Goal: Transaction & Acquisition: Purchase product/service

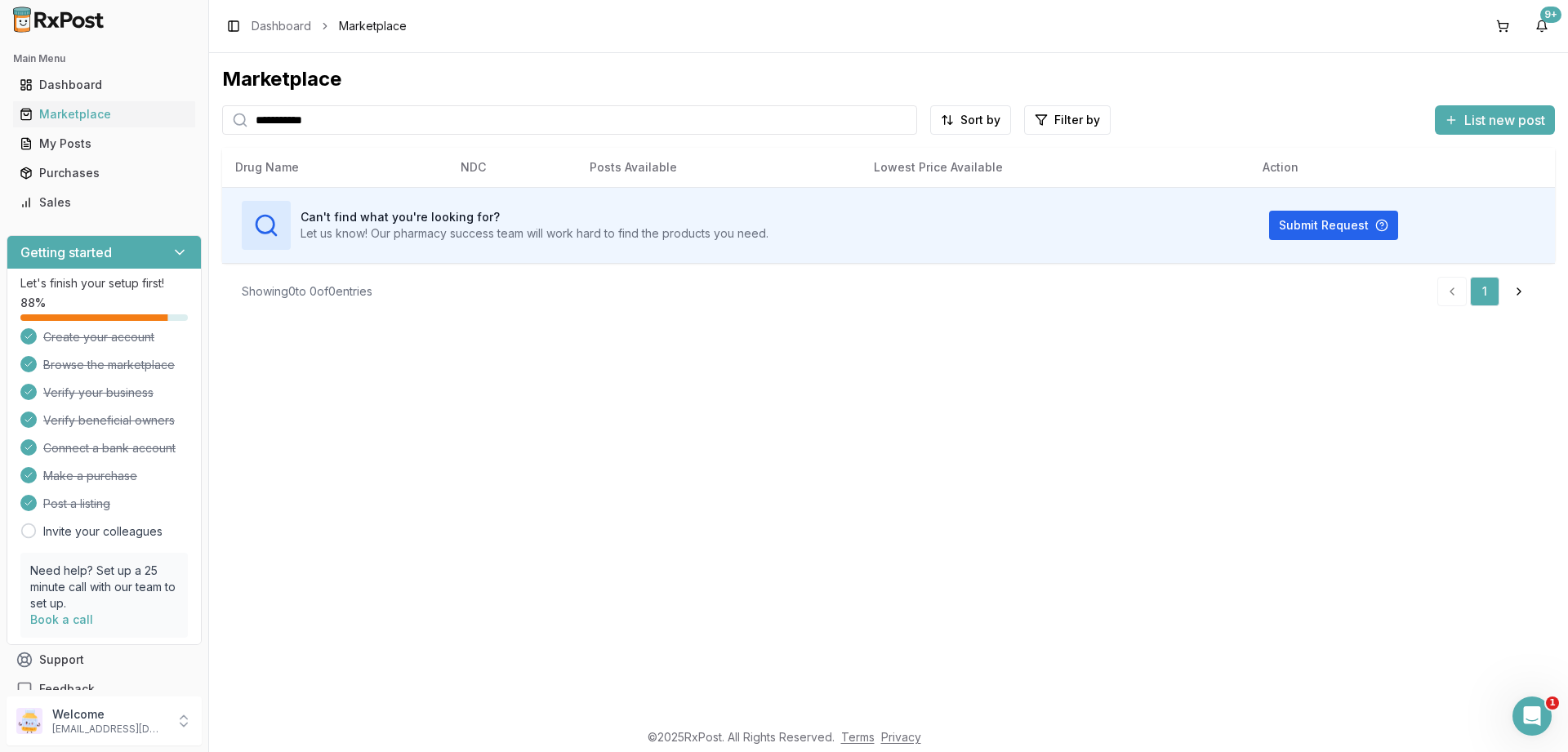
drag, startPoint x: 358, startPoint y: 123, endPoint x: 0, endPoint y: 106, distance: 358.4
click at [222, 106] on input "**********" at bounding box center [569, 120] width 695 height 29
type input "******"
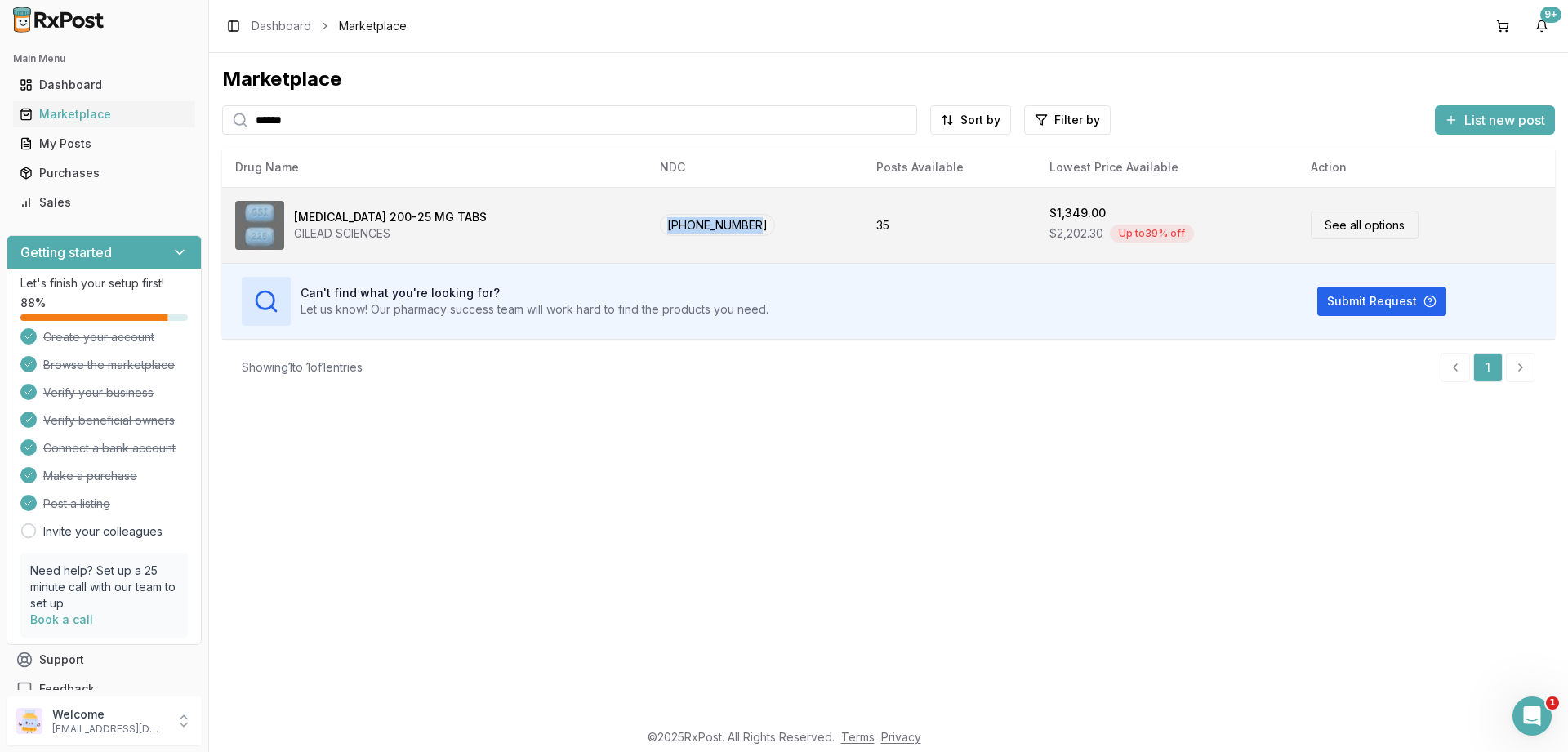
drag, startPoint x: 614, startPoint y: 224, endPoint x: 748, endPoint y: 236, distance: 134.5
click at [748, 236] on td "[PHONE_NUMBER]" at bounding box center [755, 225] width 217 height 76
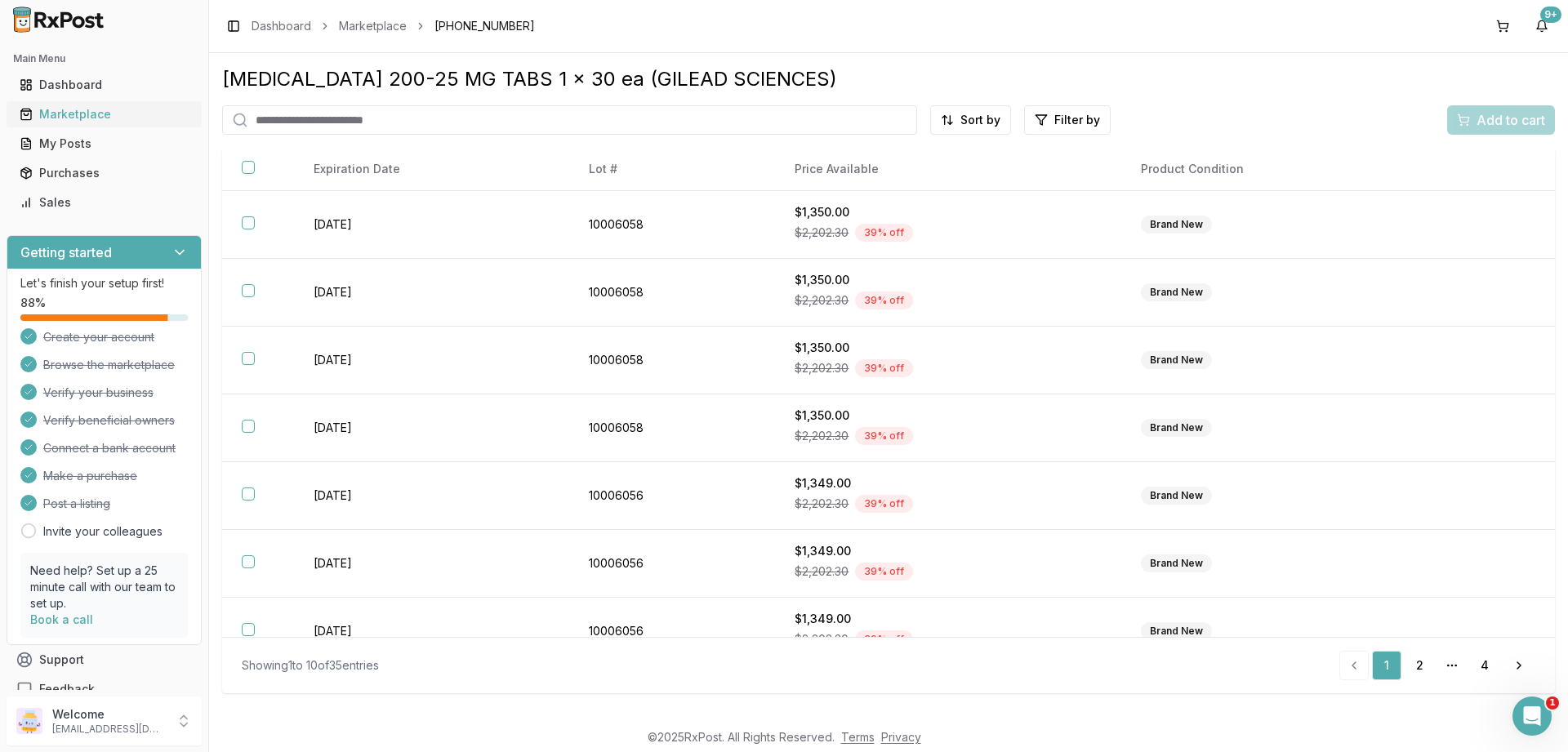
click at [172, 110] on div "Marketplace" at bounding box center [104, 114] width 169 height 16
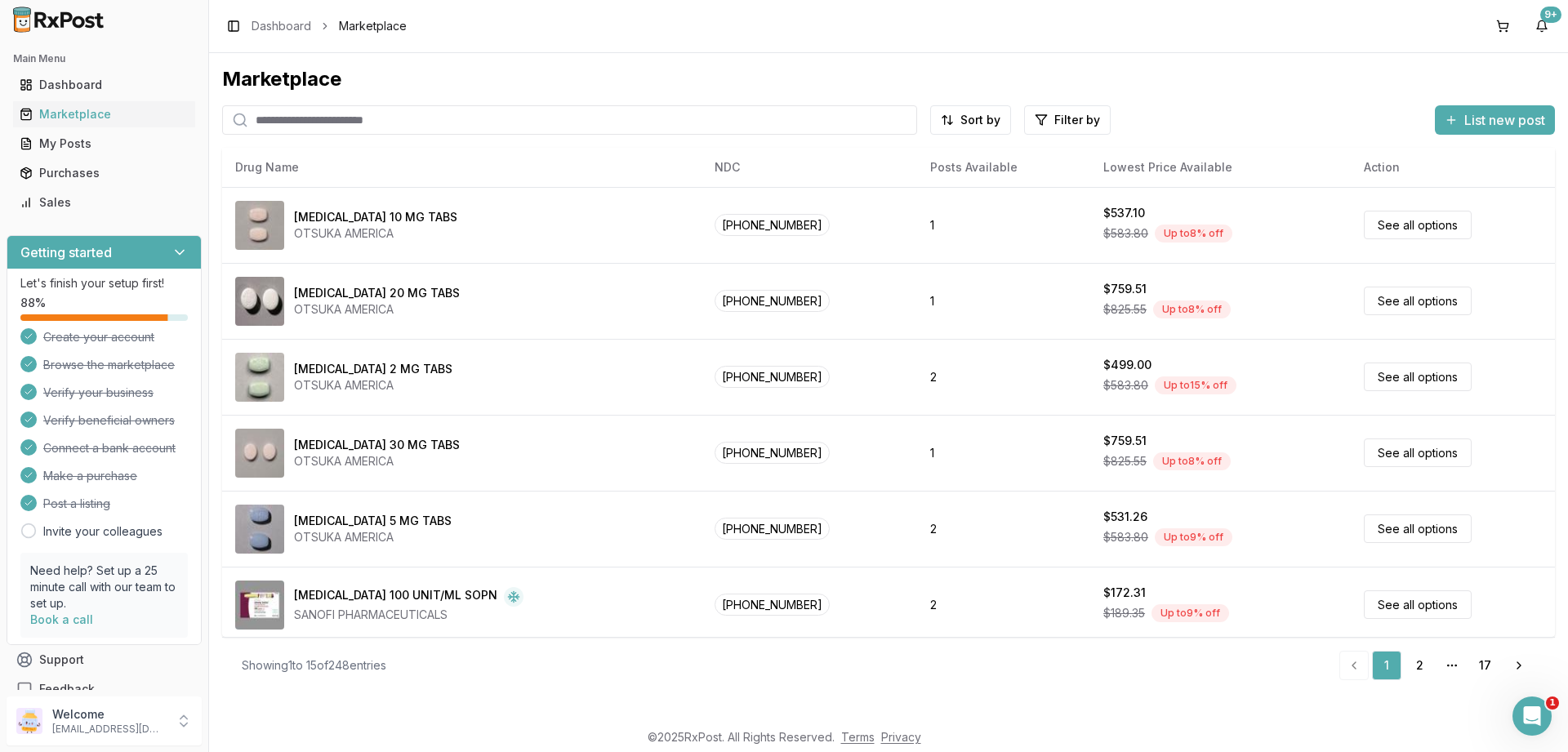
click at [298, 122] on input "search" at bounding box center [569, 120] width 695 height 29
paste input "**********"
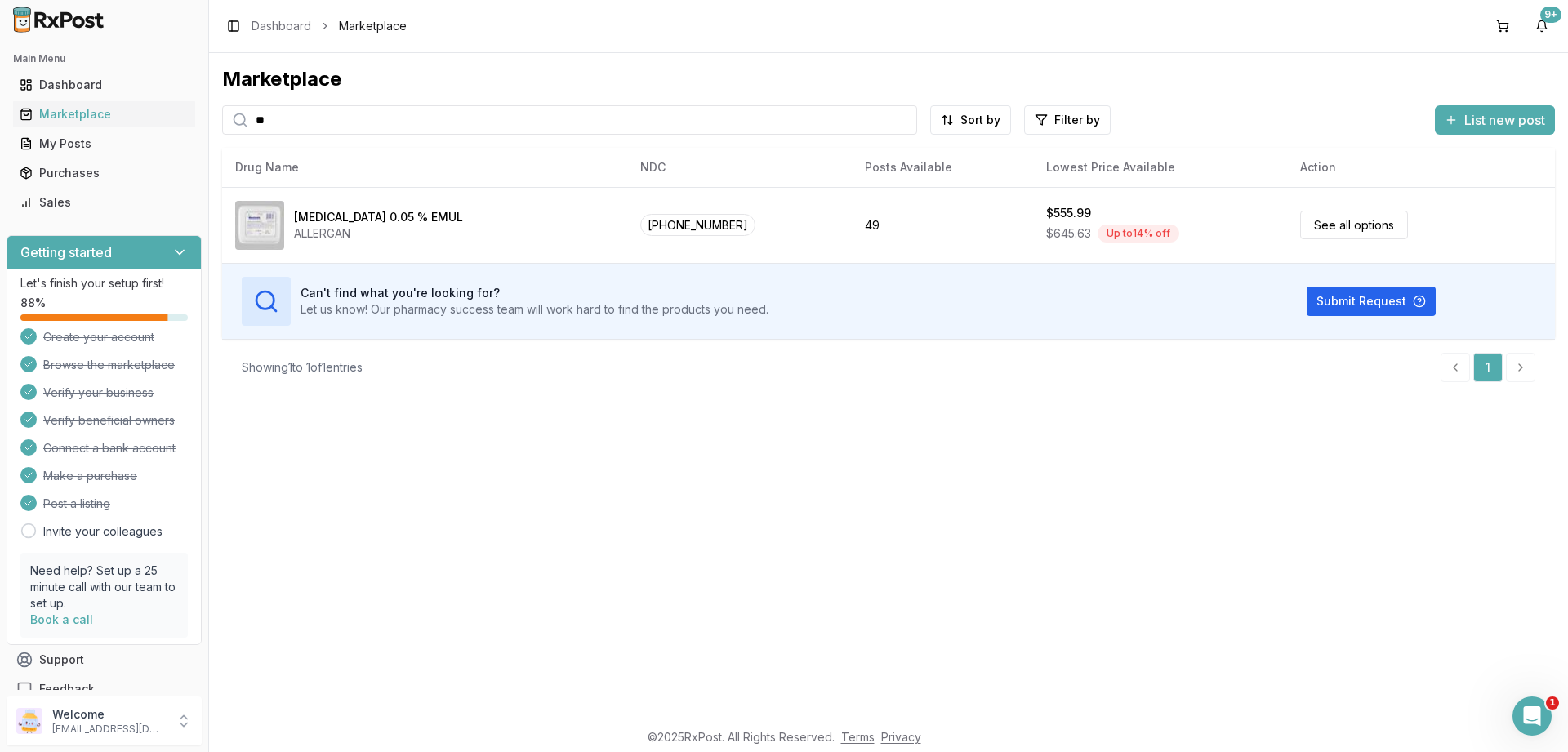
type input "*"
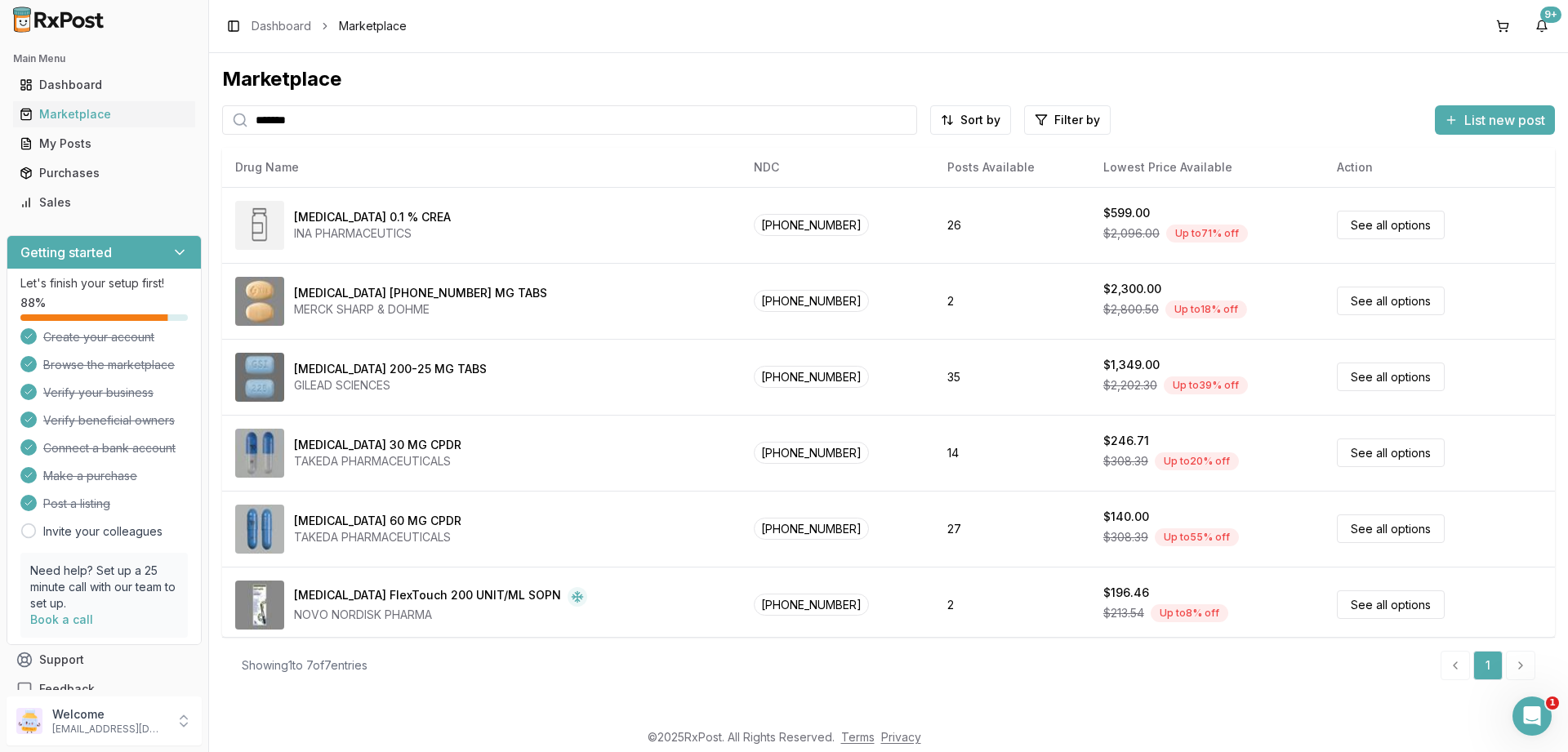
type input "*******"
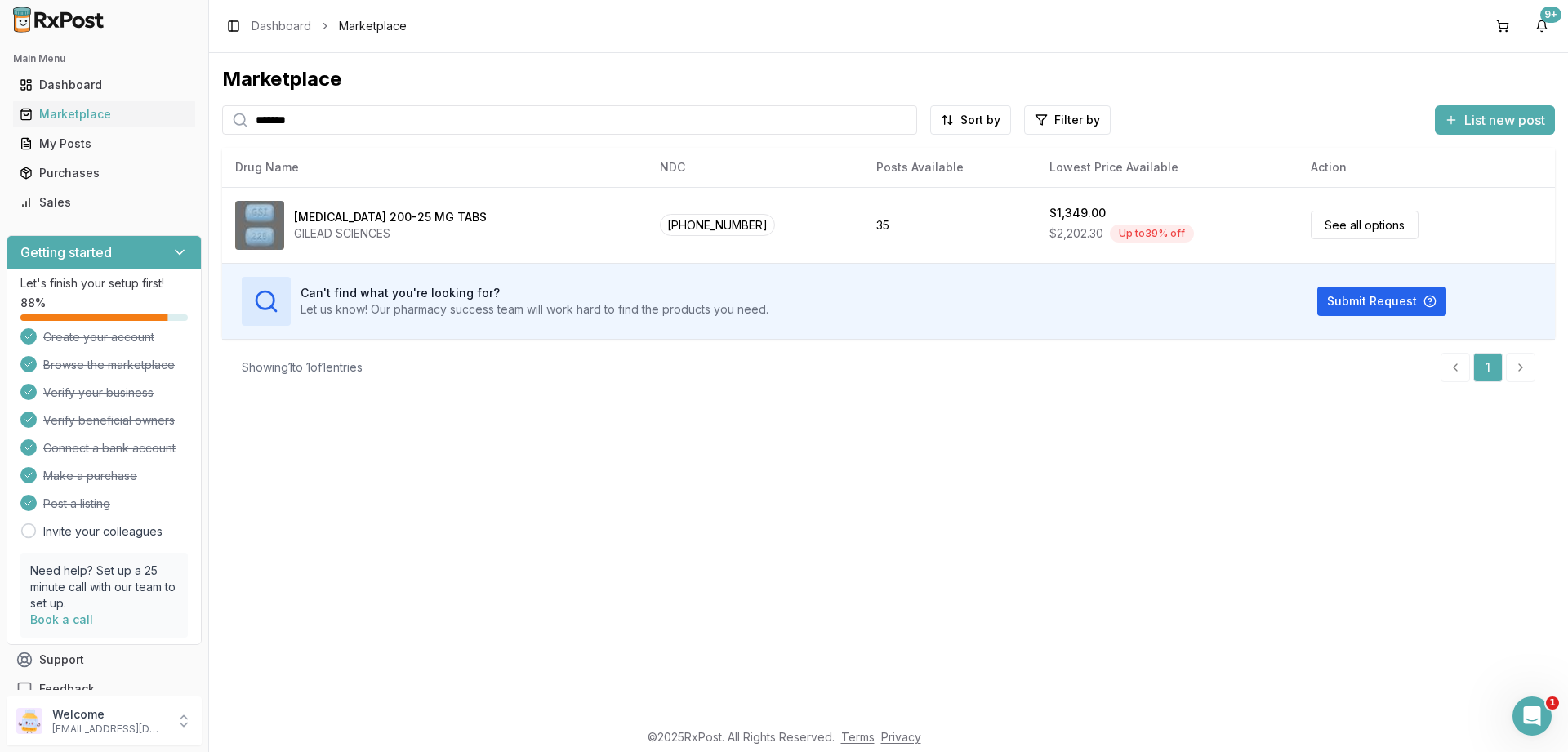
drag, startPoint x: 324, startPoint y: 121, endPoint x: 251, endPoint y: 121, distance: 73.0
drag, startPoint x: 410, startPoint y: 121, endPoint x: 182, endPoint y: 114, distance: 228.1
click at [222, 114] on input "*******" at bounding box center [569, 120] width 695 height 29
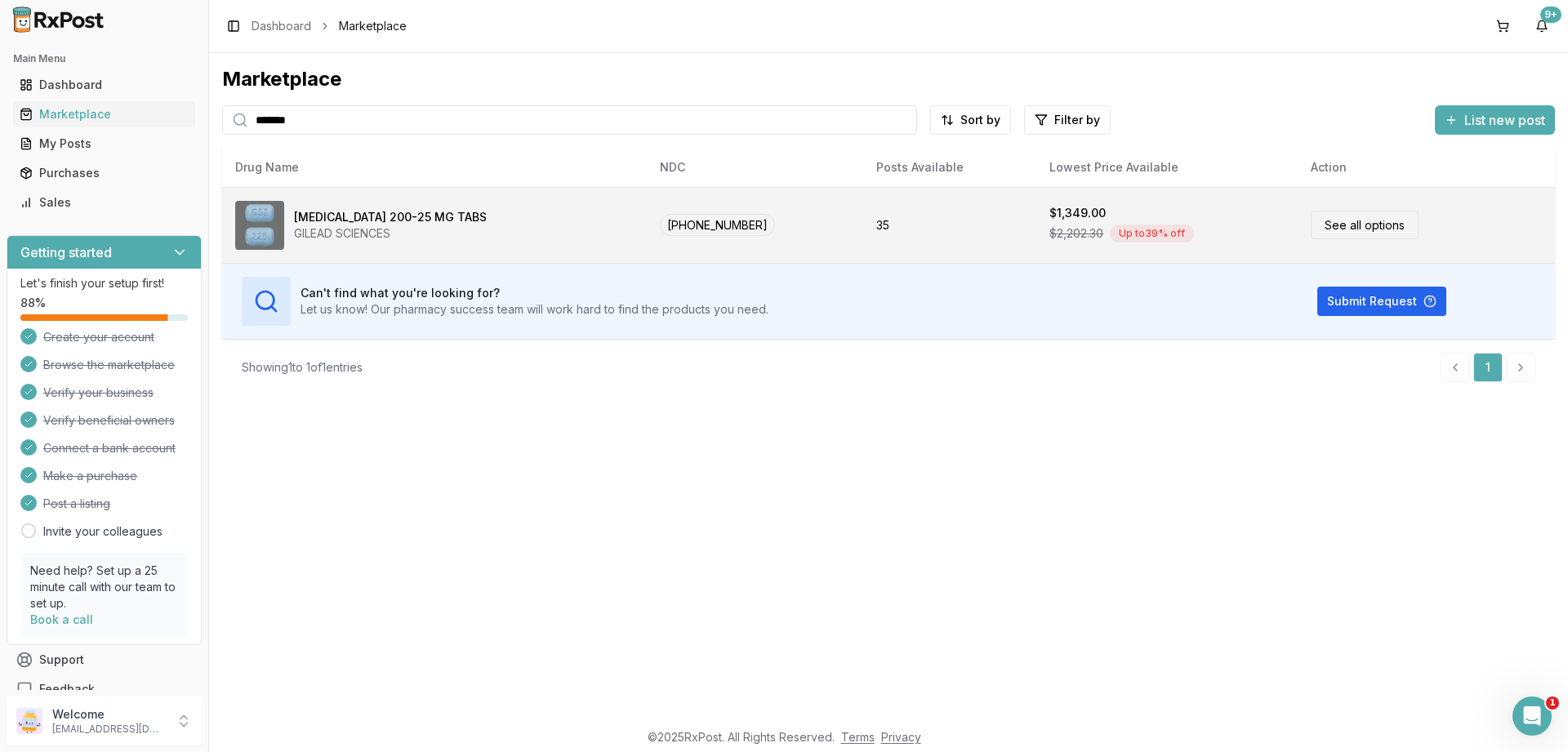
click at [1325, 226] on link "See all options" at bounding box center [1364, 224] width 107 height 29
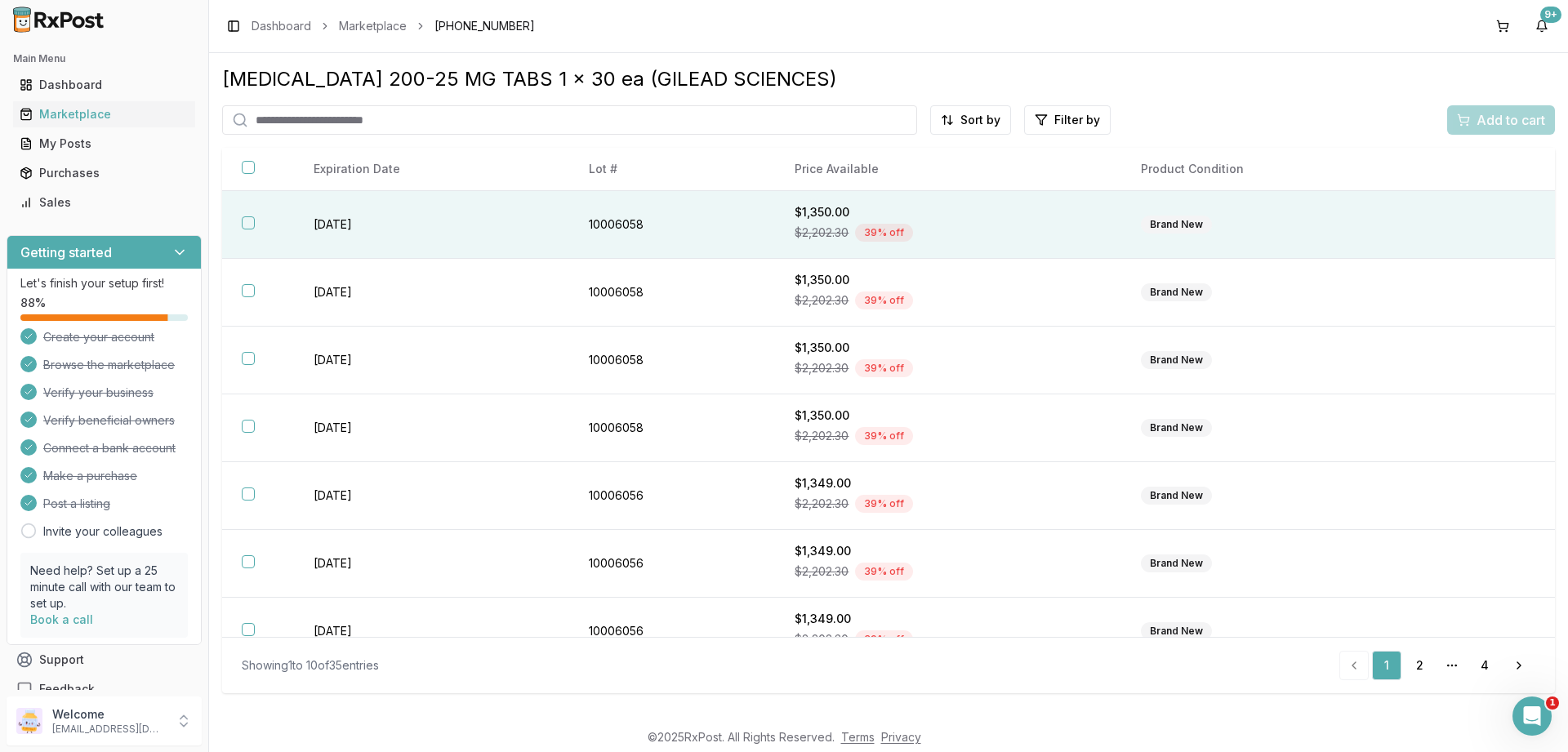
click at [254, 223] on button "button" at bounding box center [248, 223] width 13 height 13
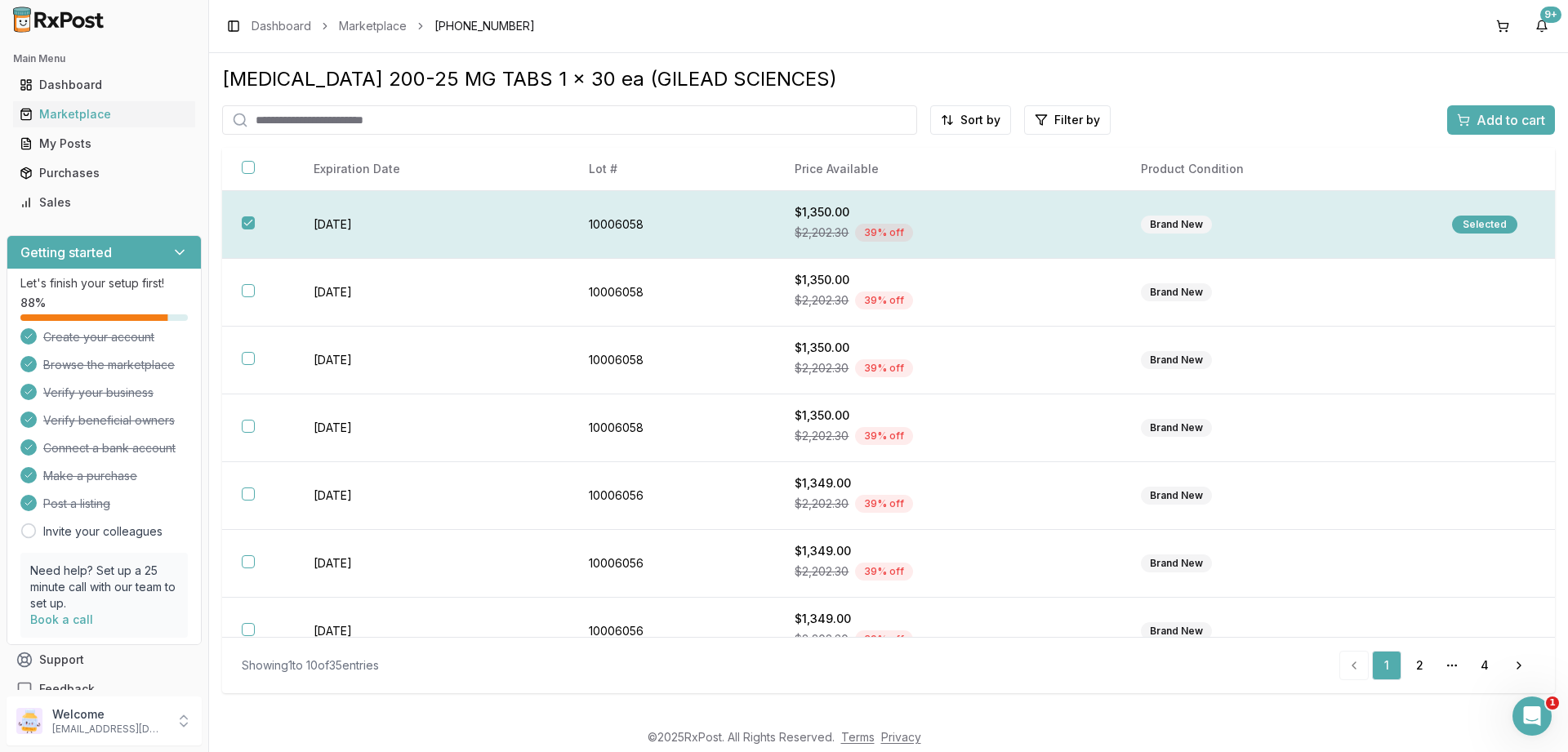
click at [1493, 222] on div "Selected" at bounding box center [1484, 224] width 65 height 18
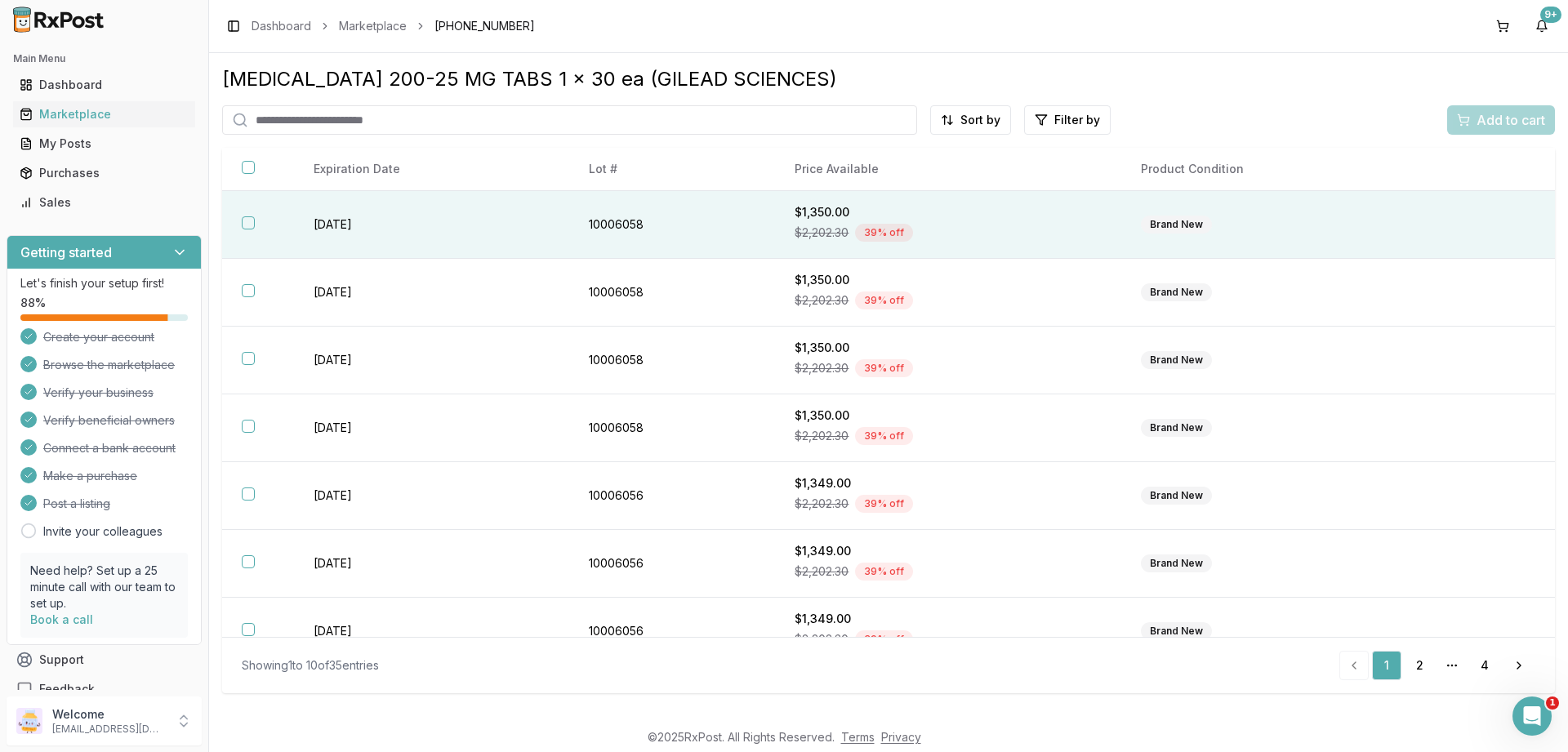
click at [240, 222] on th at bounding box center [257, 225] width 72 height 68
click at [1478, 108] on button "Add to cart" at bounding box center [1501, 120] width 107 height 29
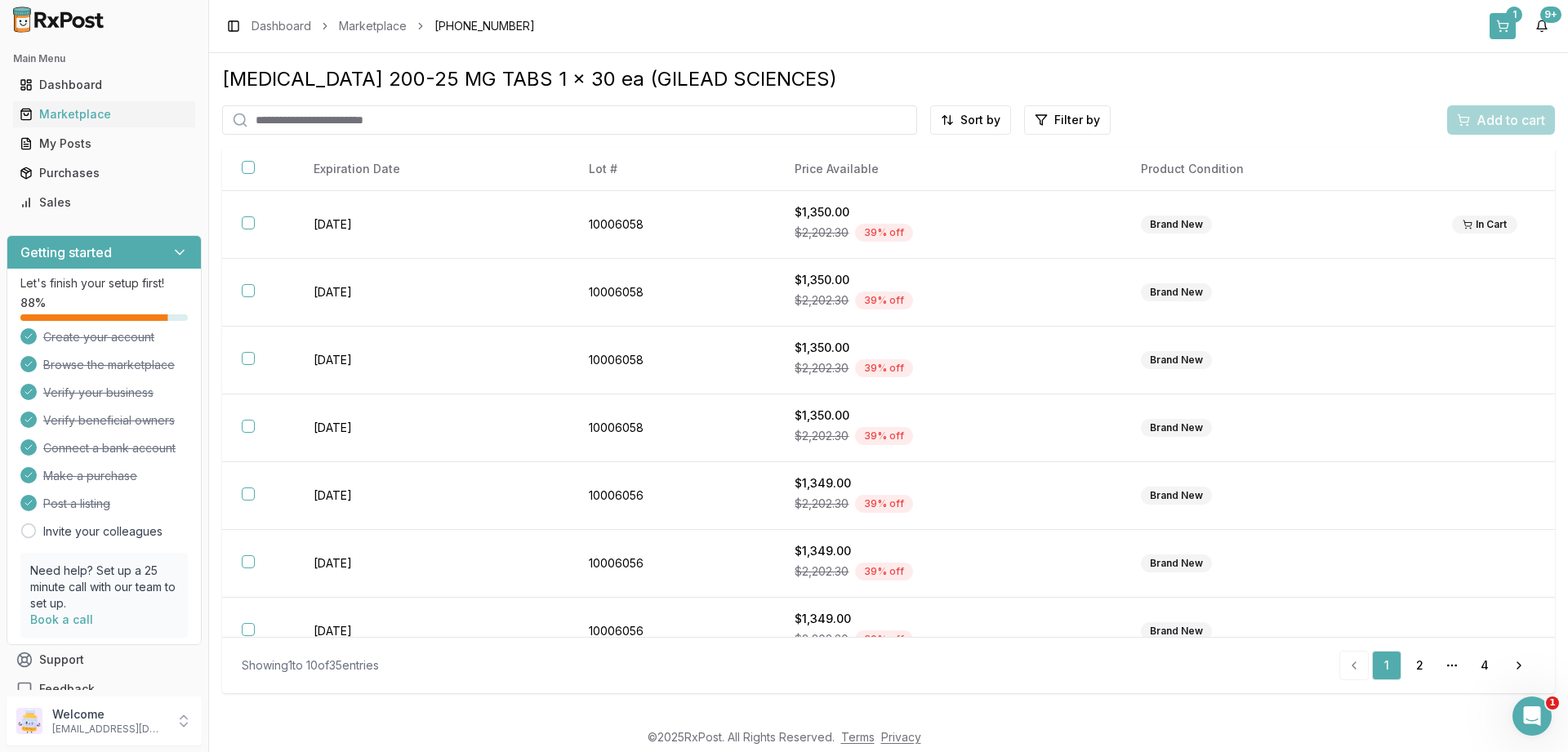
click at [1505, 20] on button "1" at bounding box center [1503, 26] width 26 height 26
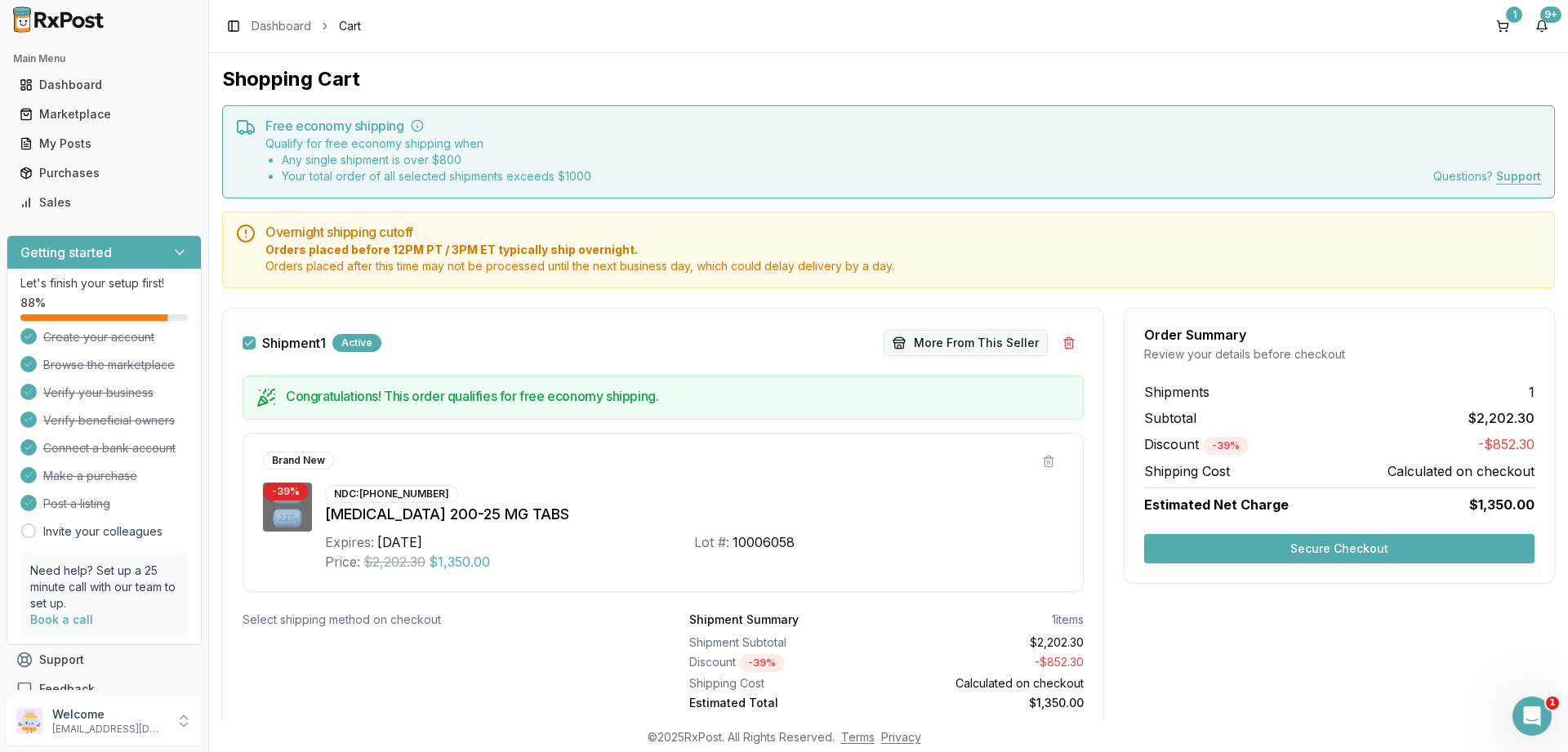
click at [922, 345] on button "More From This Seller" at bounding box center [965, 343] width 164 height 26
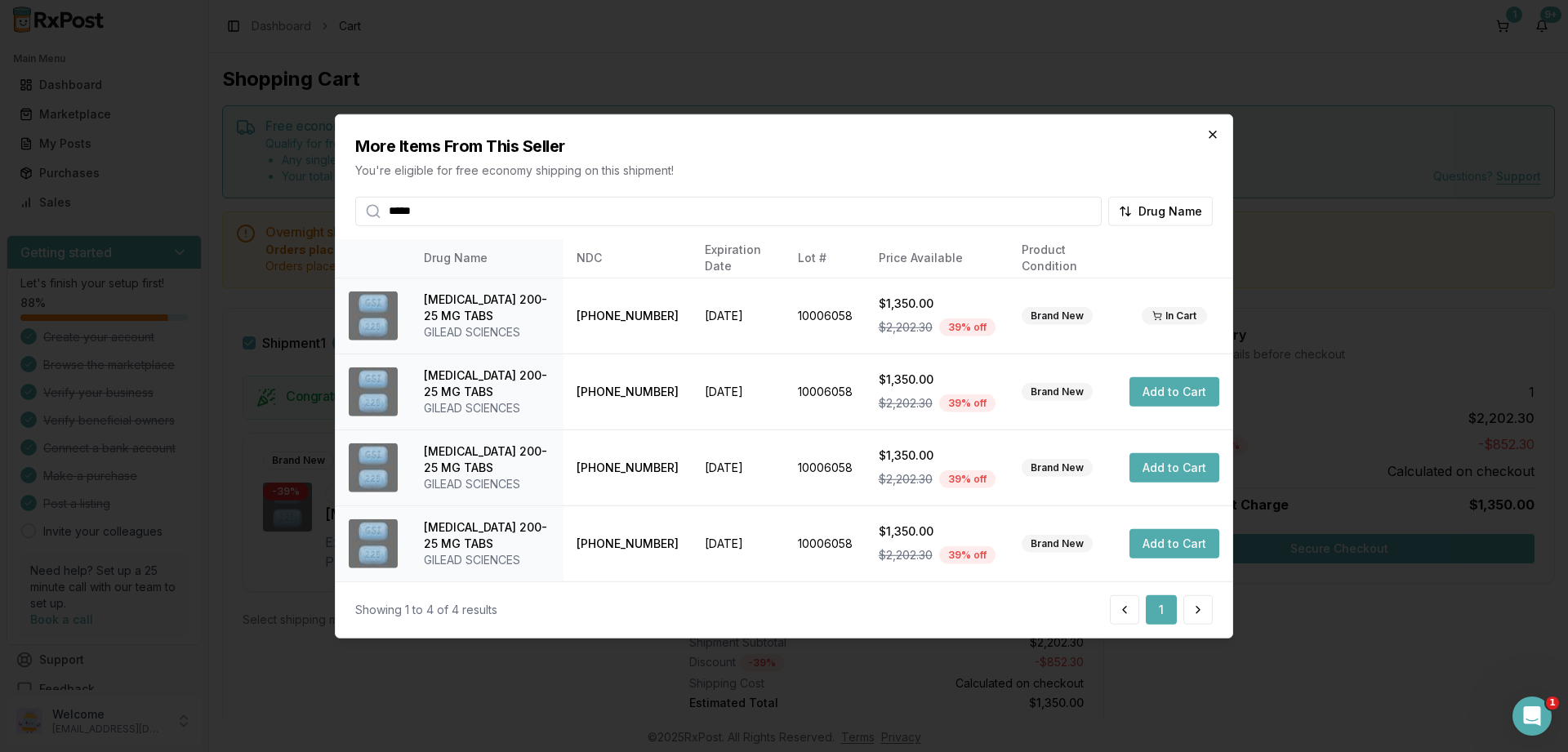
type input "*****"
click at [1209, 132] on icon "button" at bounding box center [1213, 134] width 7 height 7
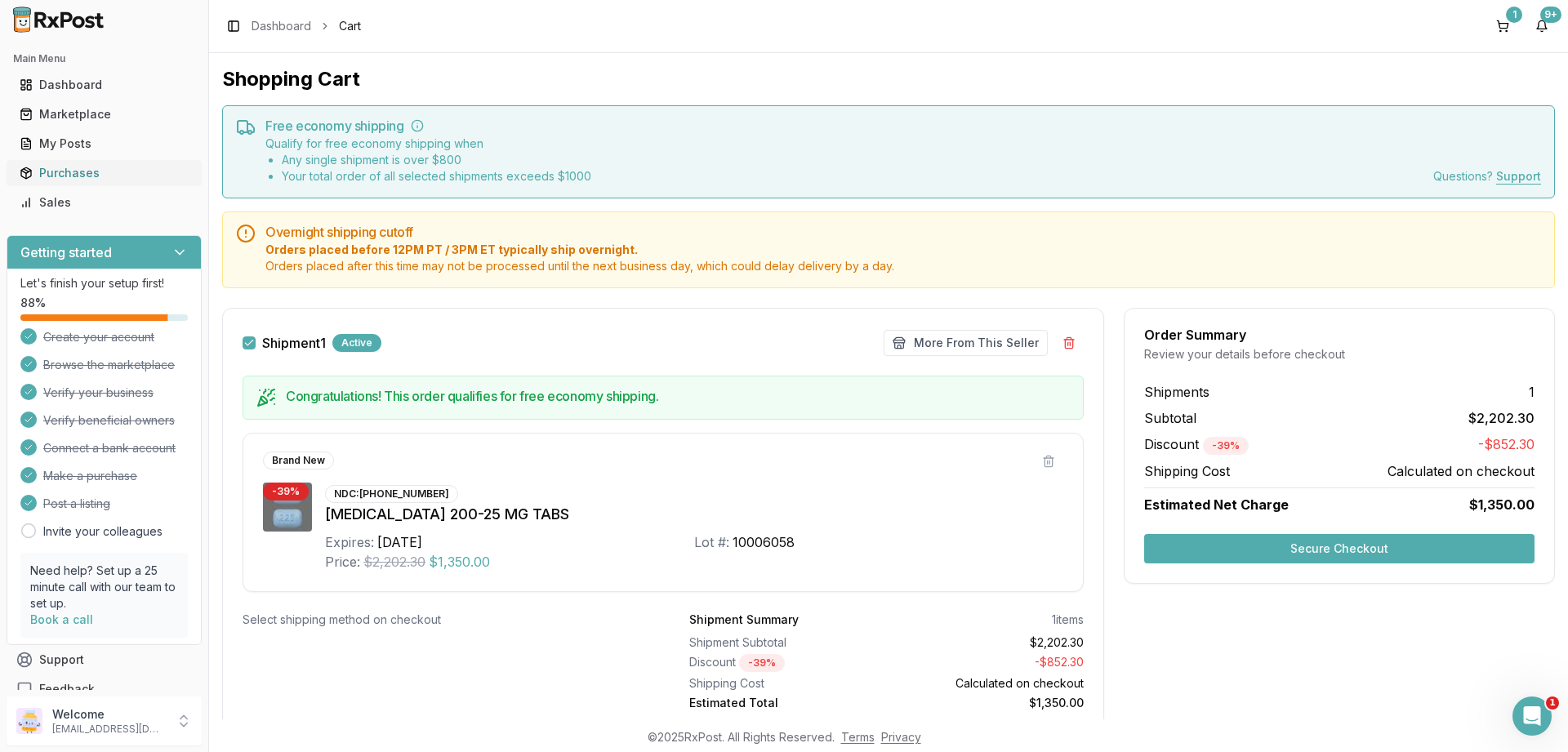
click at [36, 161] on link "Purchases" at bounding box center [104, 173] width 182 height 29
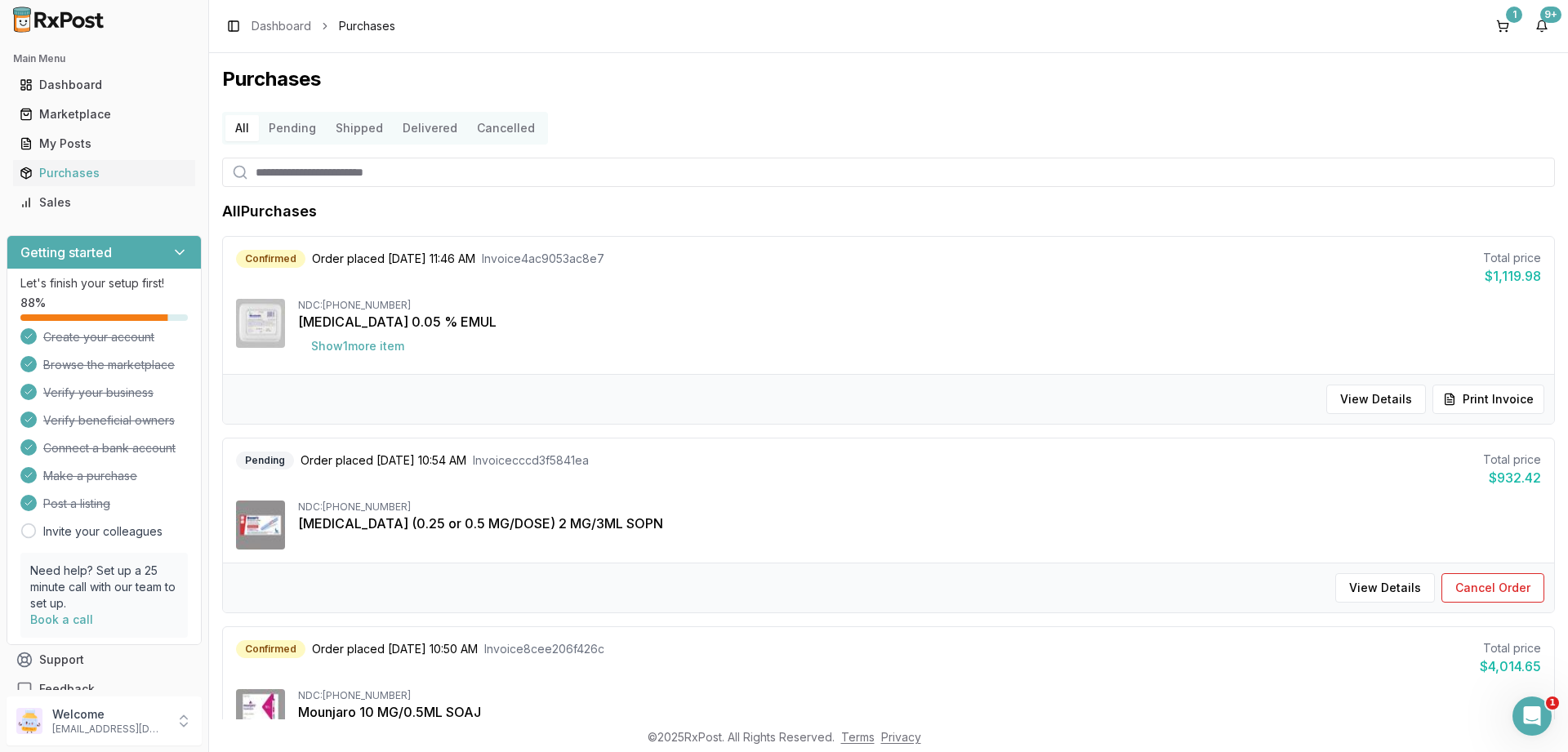
click at [345, 345] on button "Show 1 more item" at bounding box center [358, 347] width 120 height 29
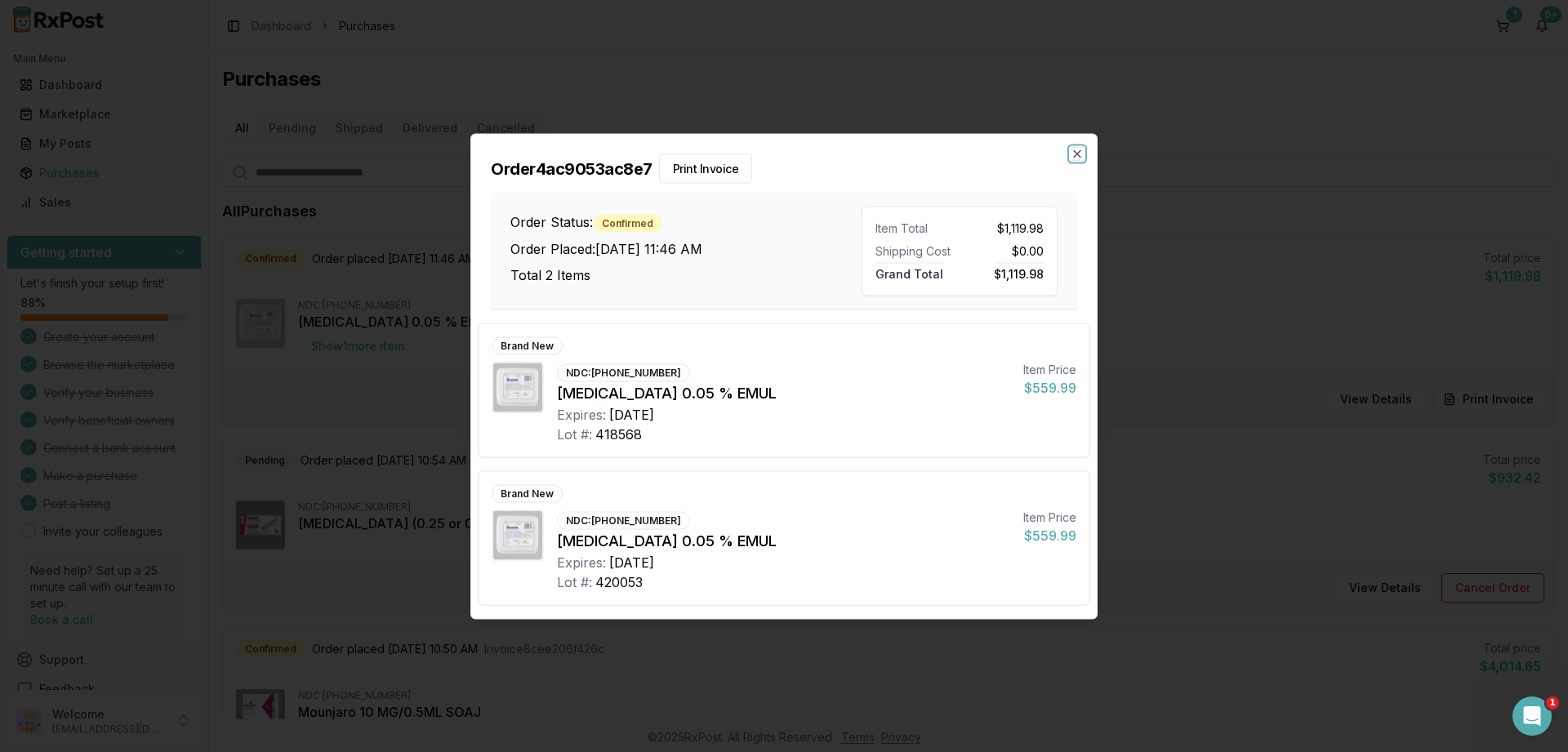
drag, startPoint x: 1076, startPoint y: 148, endPoint x: 1051, endPoint y: 148, distance: 25.0
click at [1077, 148] on icon "button" at bounding box center [1077, 153] width 13 height 13
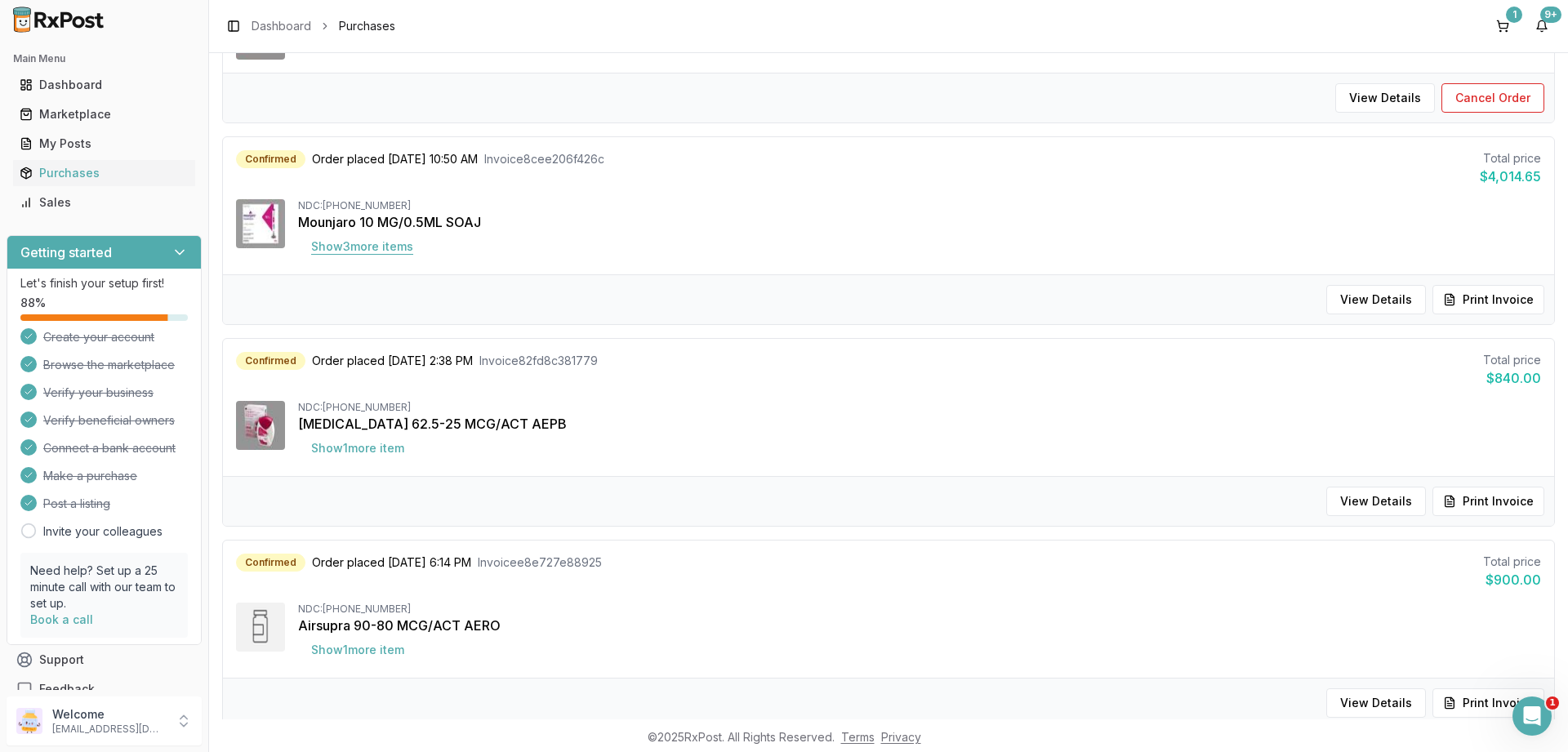
click at [366, 250] on button "Show 3 more item s" at bounding box center [362, 247] width 128 height 29
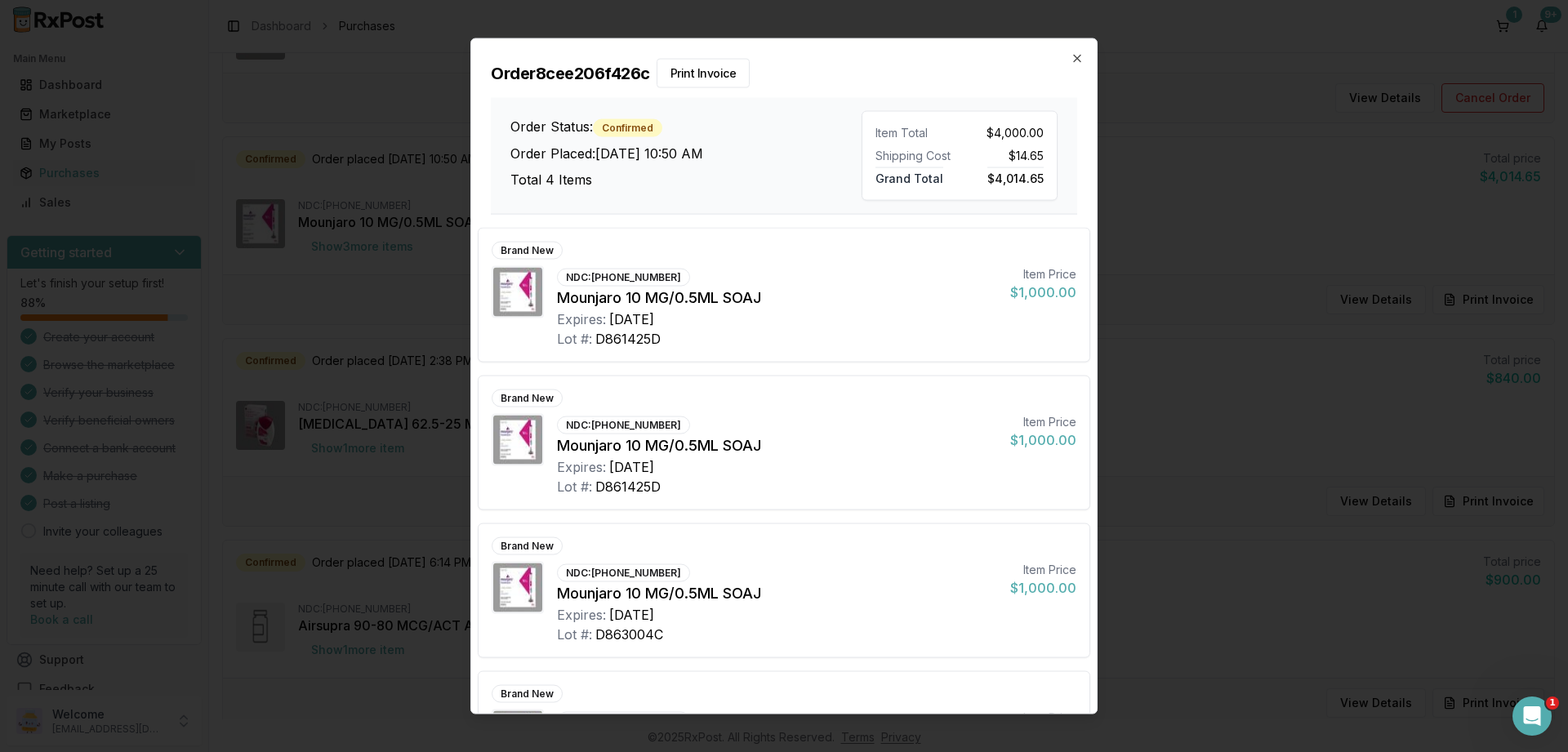
scroll to position [103, 0]
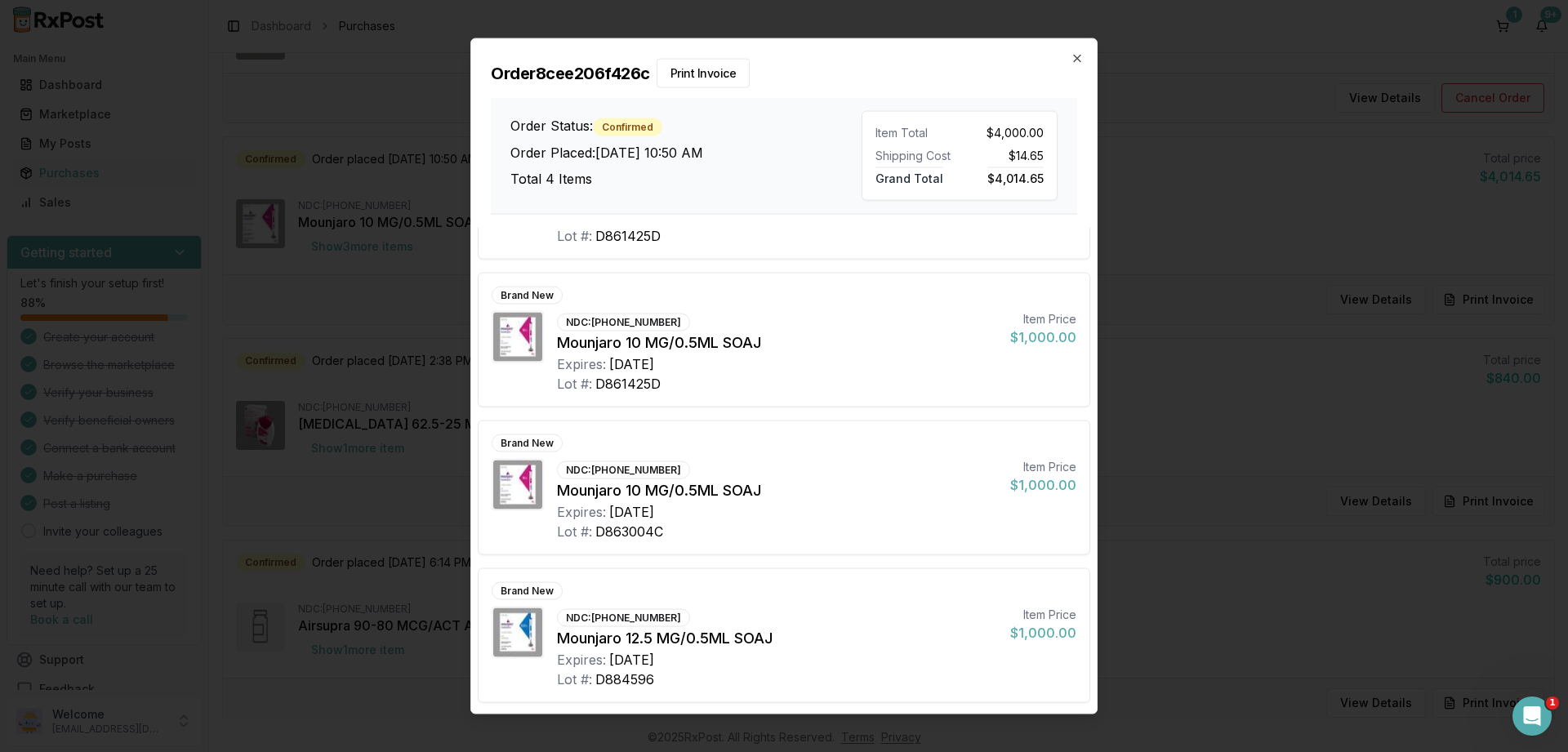
click at [1077, 51] on div "Order 8cee206f426c Print Invoice Order Status: Confirmed Order Placed: [DATE] 1…" at bounding box center [784, 126] width 625 height 176
click at [1077, 62] on icon "button" at bounding box center [1077, 57] width 13 height 13
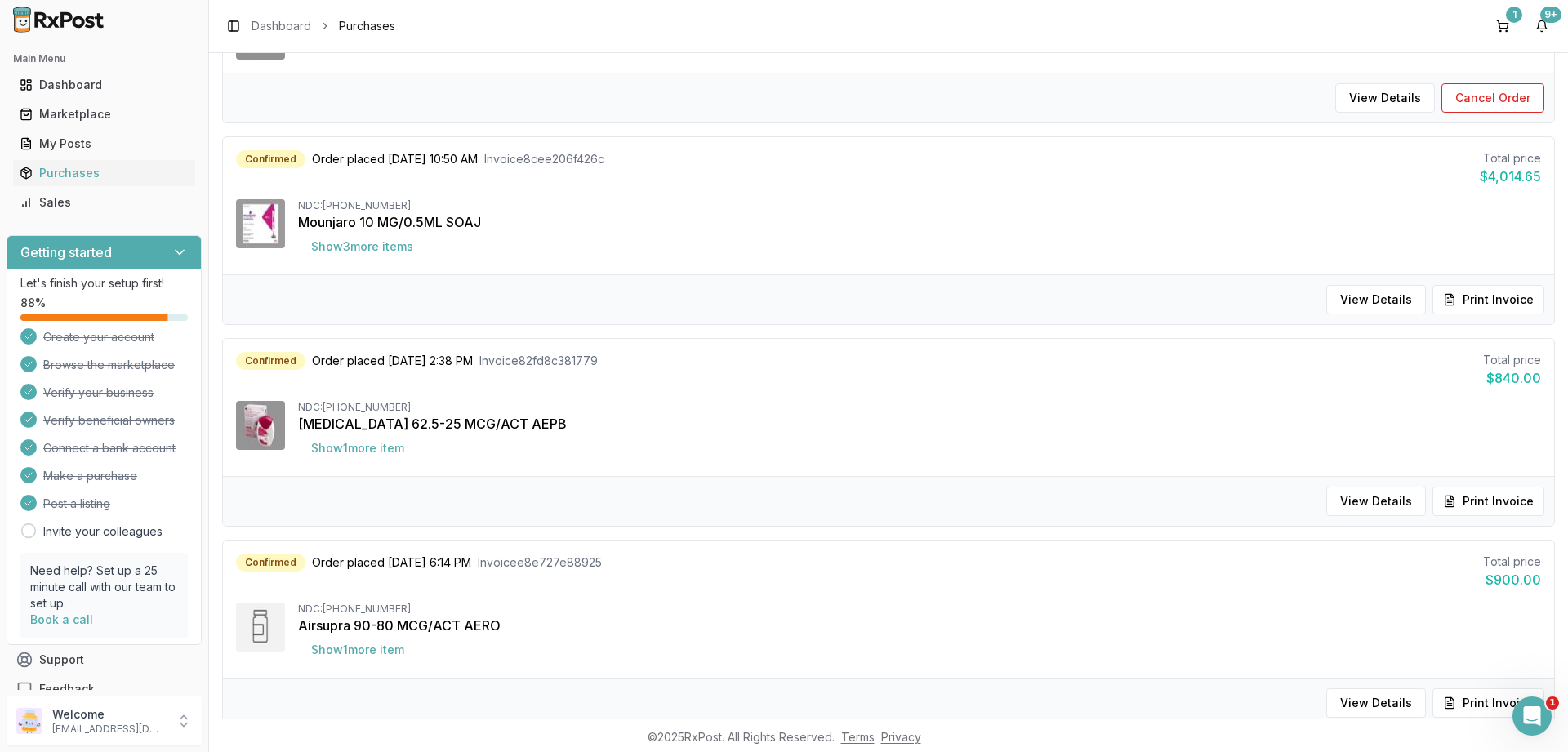
scroll to position [490, 0]
click at [374, 450] on button "Show 1 more item" at bounding box center [358, 449] width 120 height 29
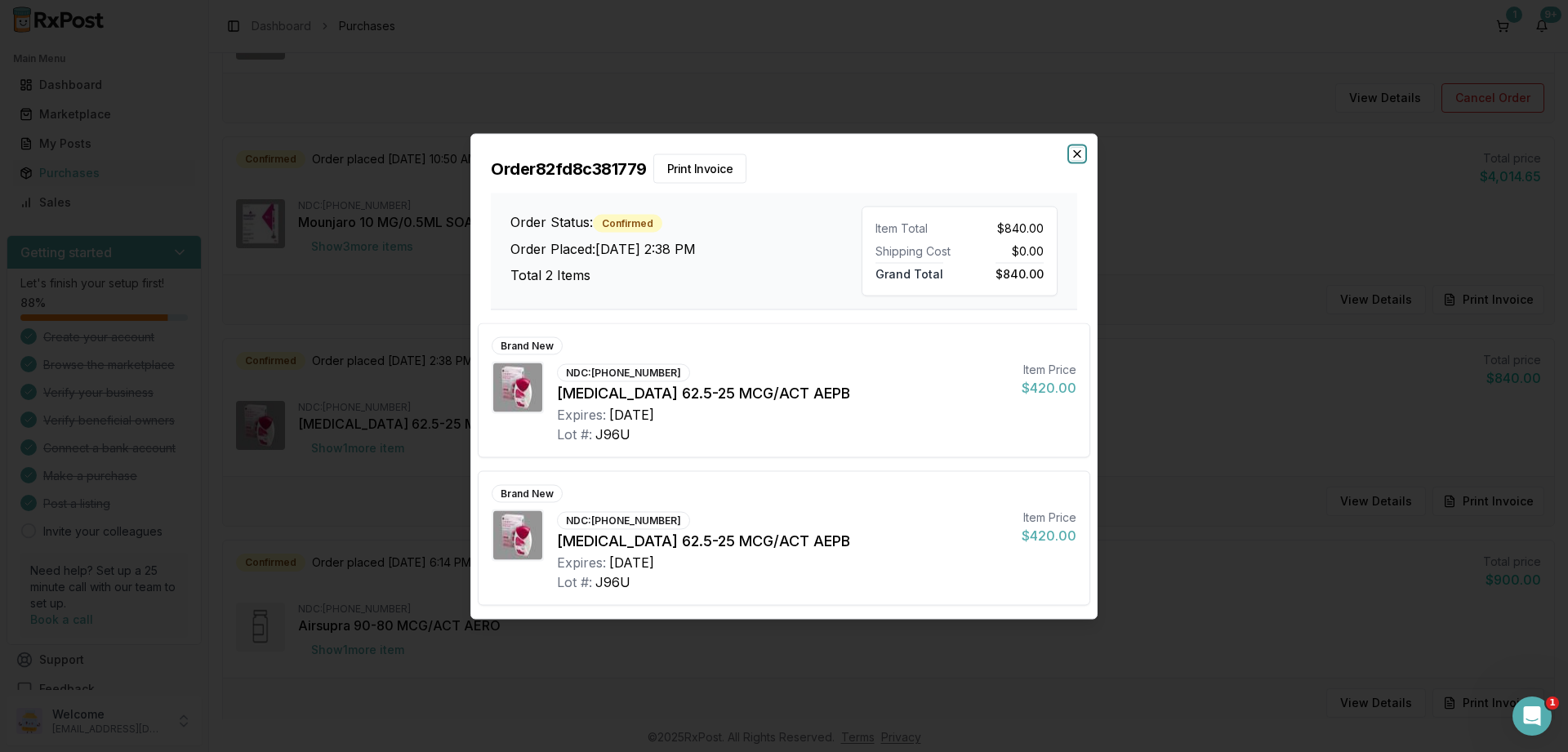
click at [1082, 152] on icon "button" at bounding box center [1077, 153] width 13 height 13
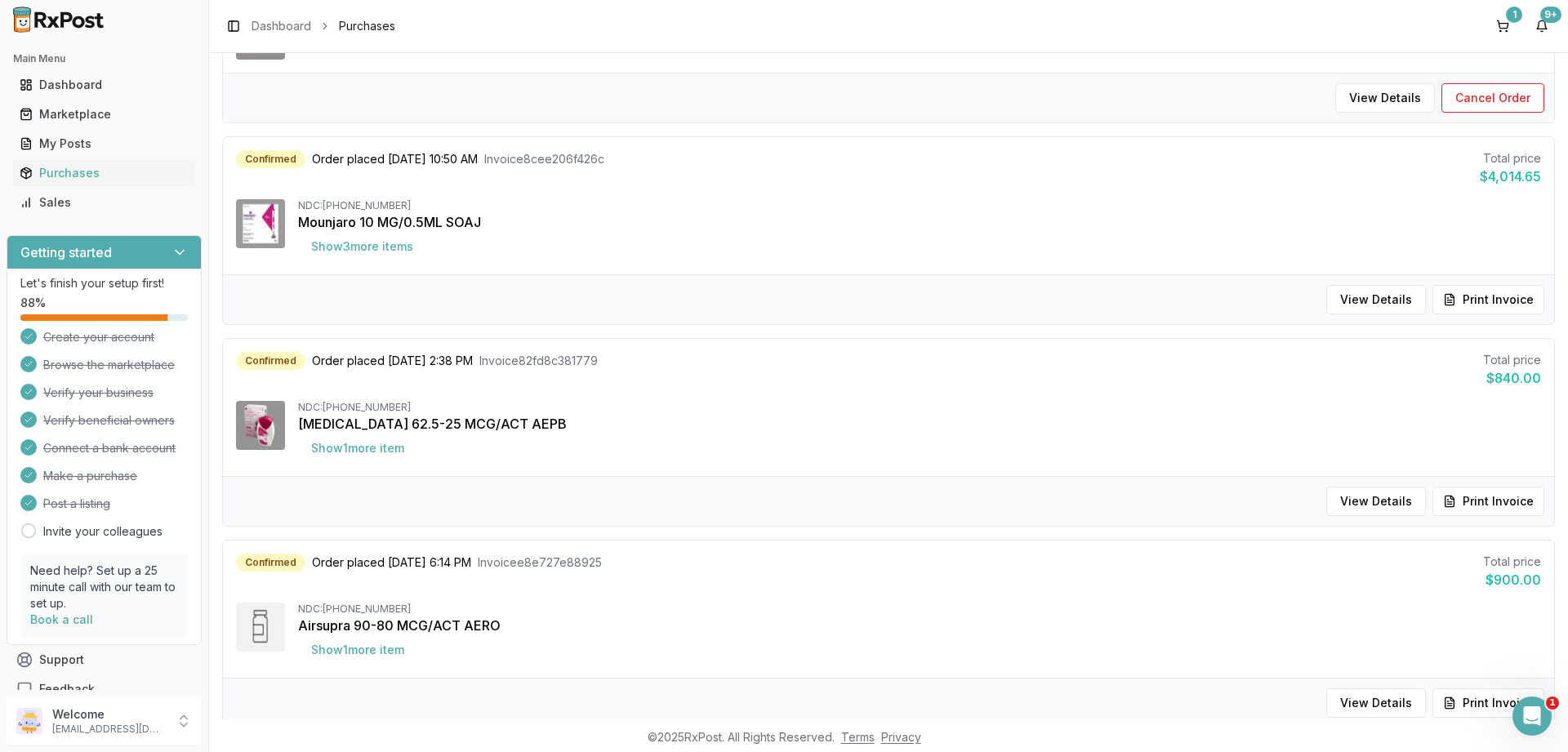
scroll to position [882, 0]
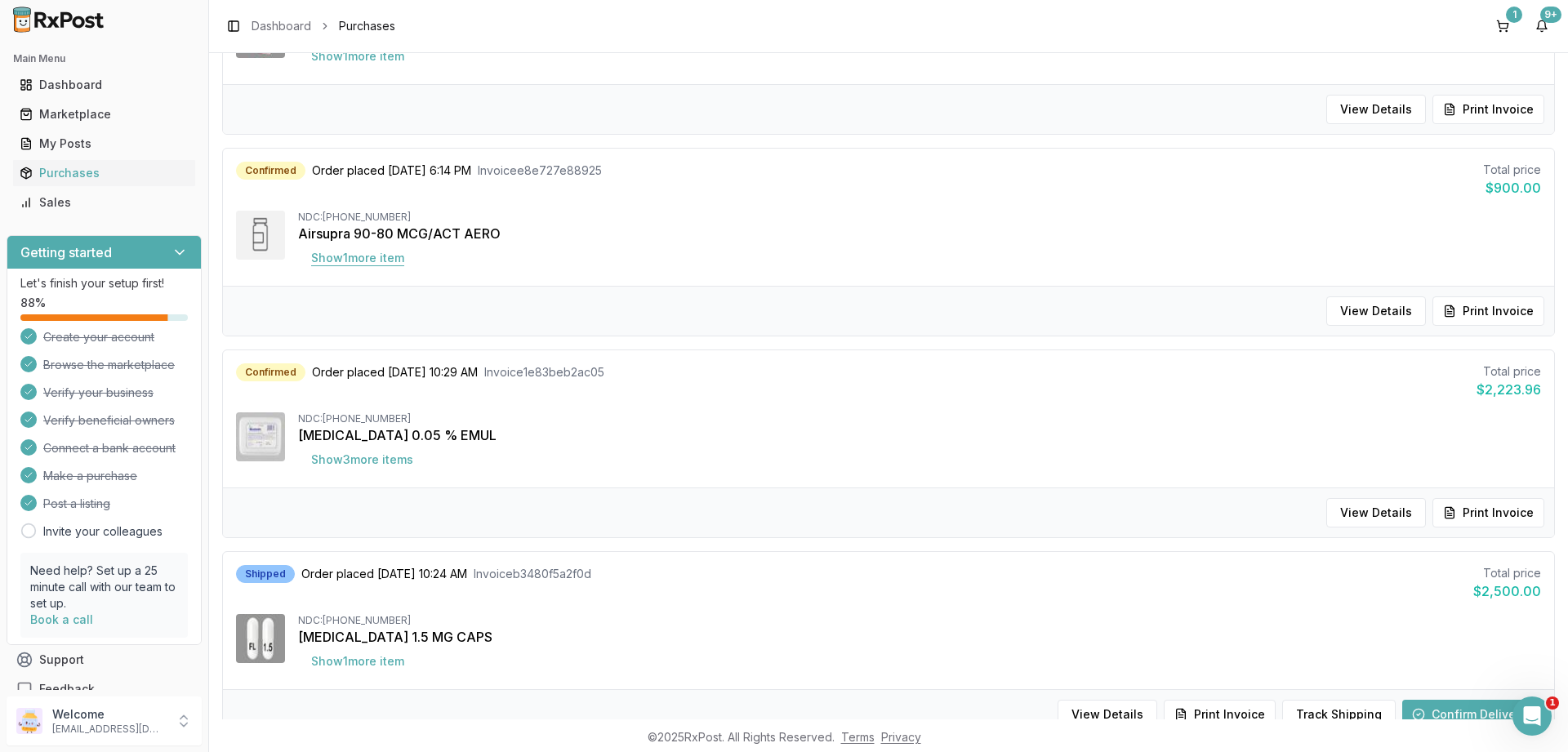
click at [360, 254] on button "Show 1 more item" at bounding box center [358, 258] width 120 height 29
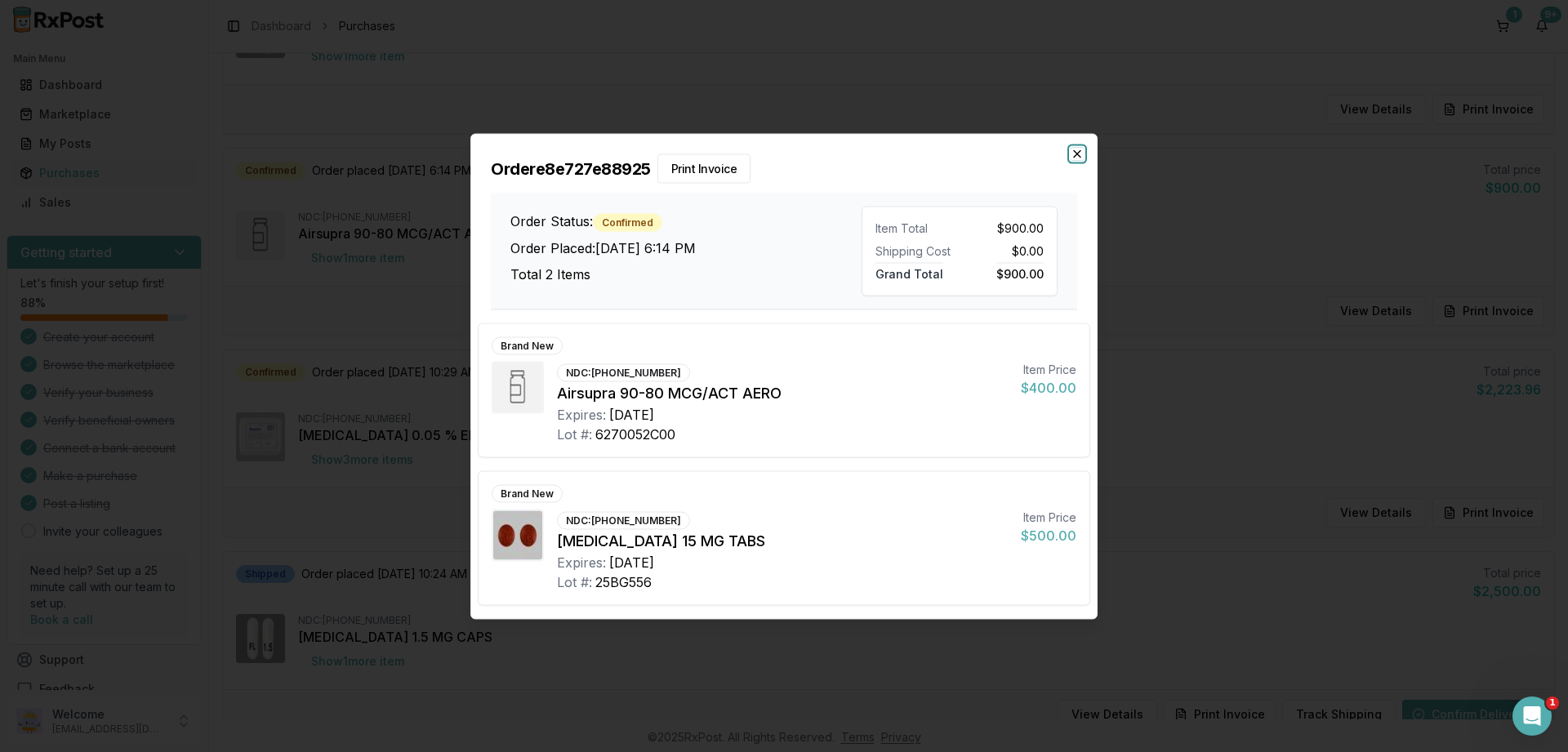
click at [1077, 151] on icon "button" at bounding box center [1077, 153] width 13 height 13
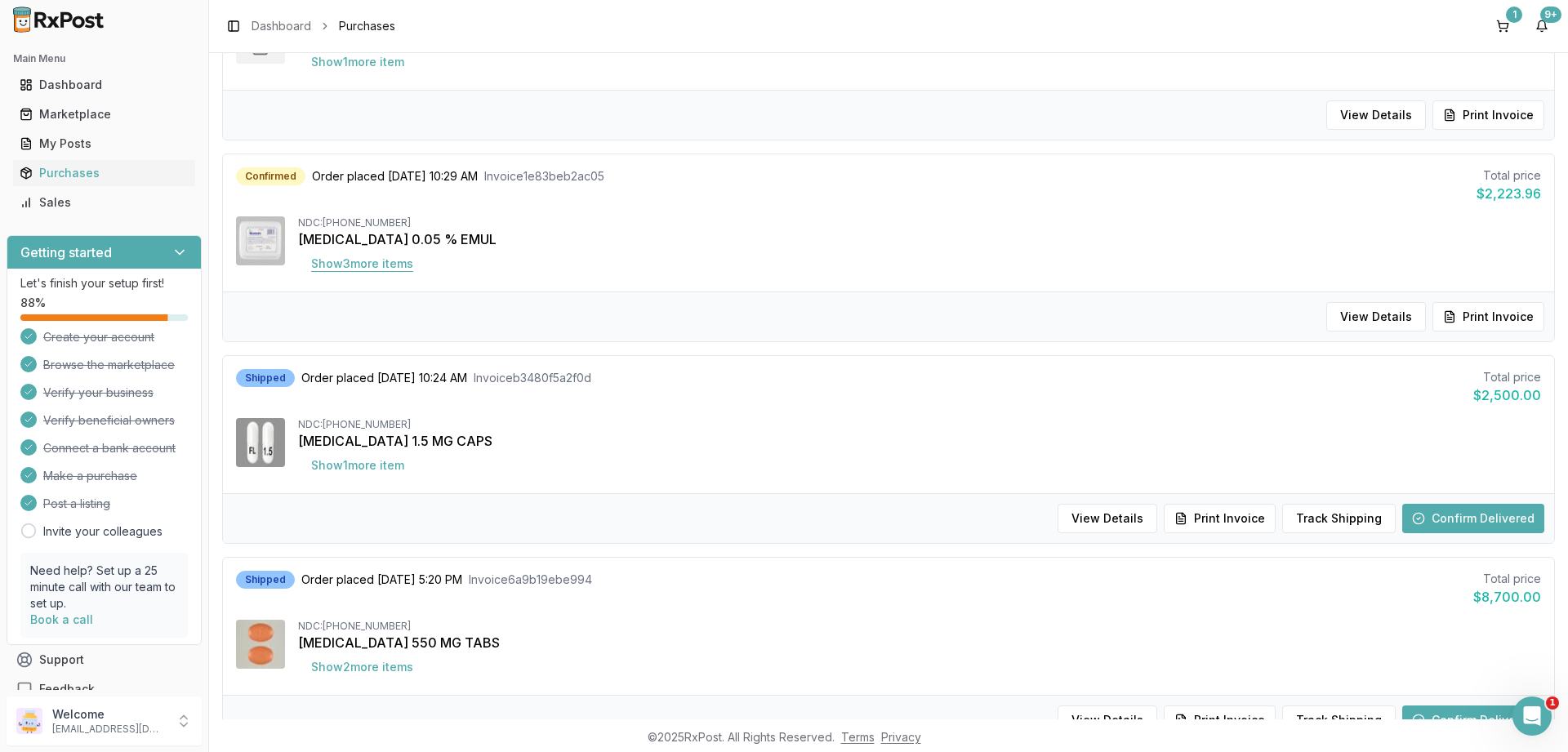
click at [384, 263] on button "Show 3 more item s" at bounding box center [362, 264] width 128 height 29
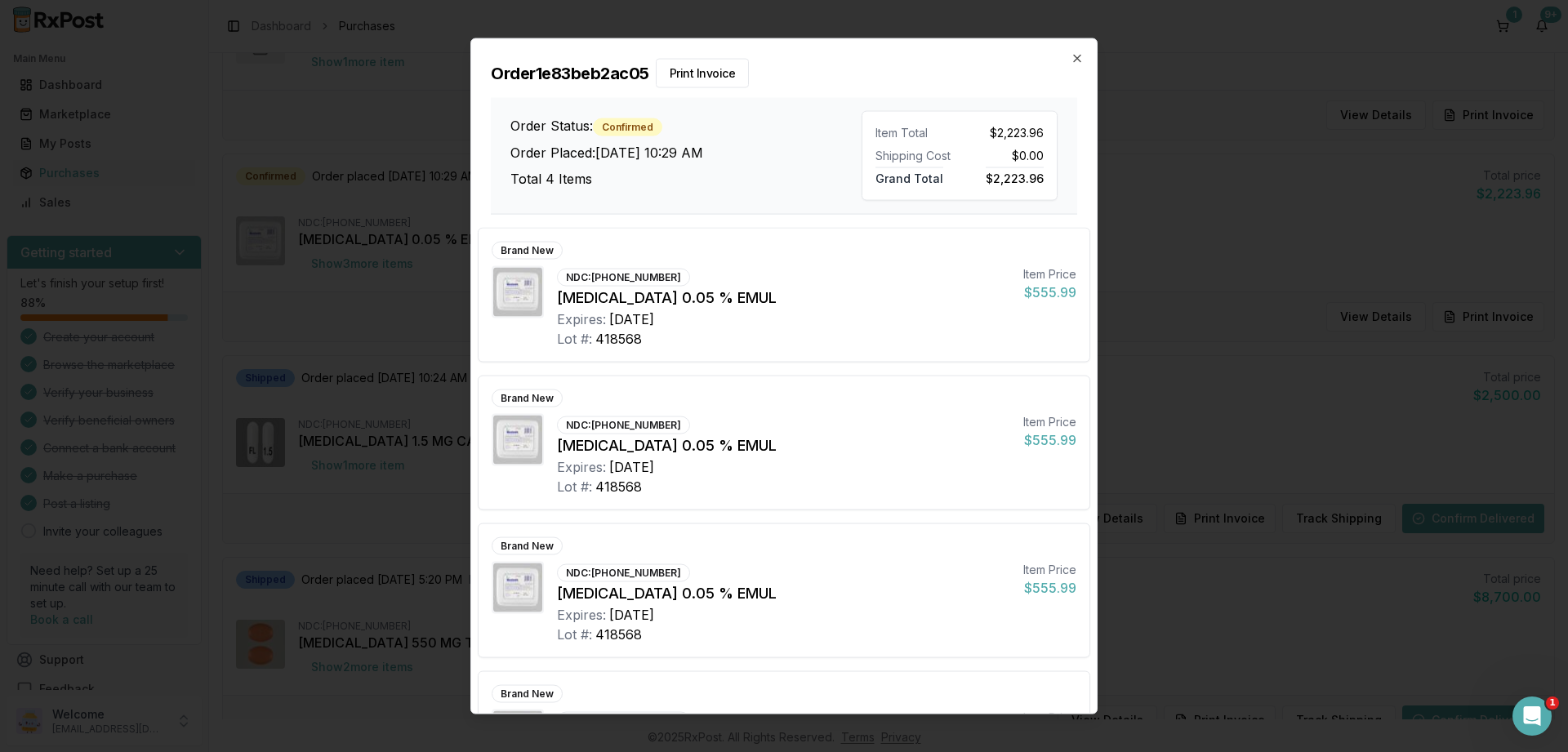
scroll to position [103, 0]
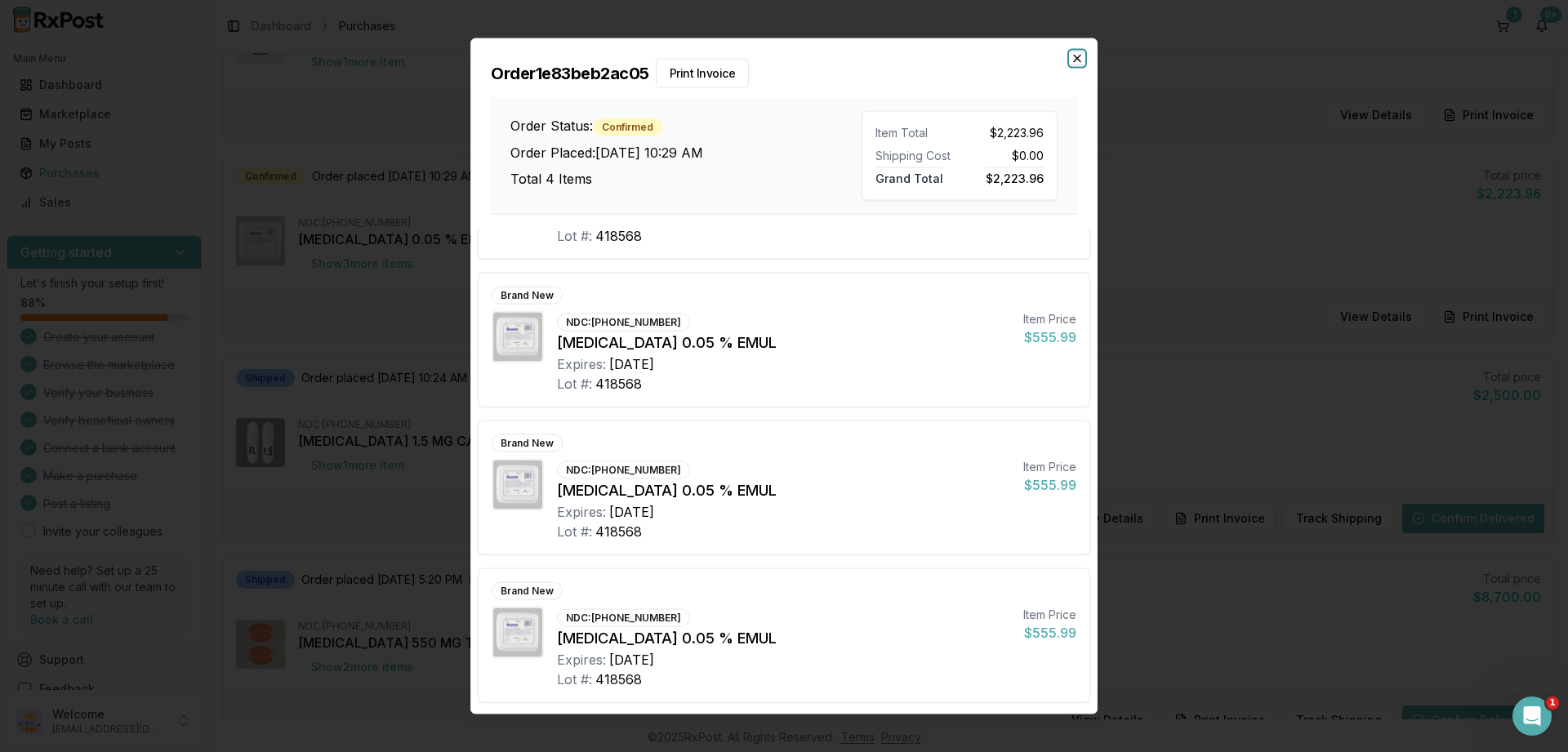
click at [1075, 56] on icon "button" at bounding box center [1078, 58] width 7 height 7
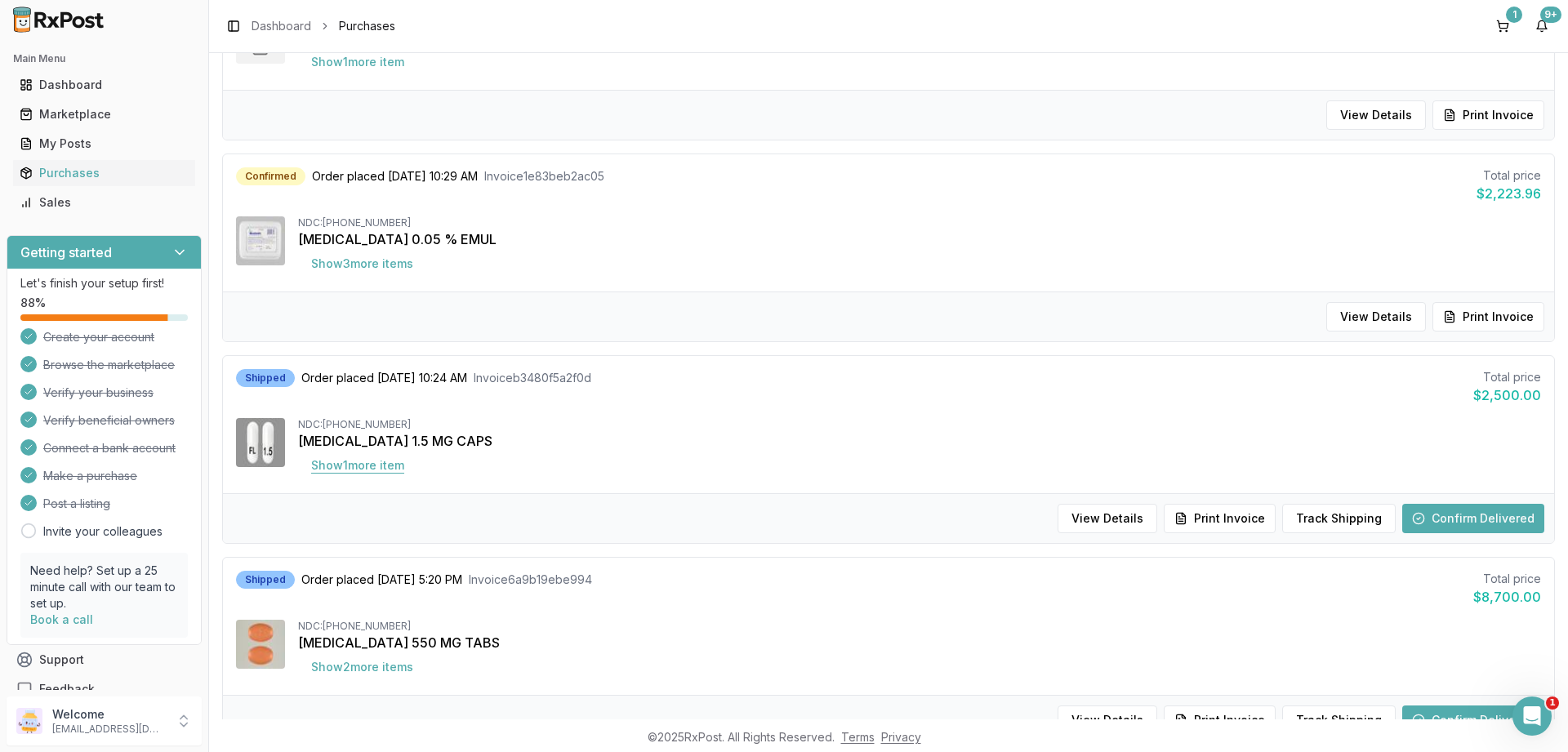
click at [371, 460] on button "Show 1 more item" at bounding box center [358, 465] width 120 height 29
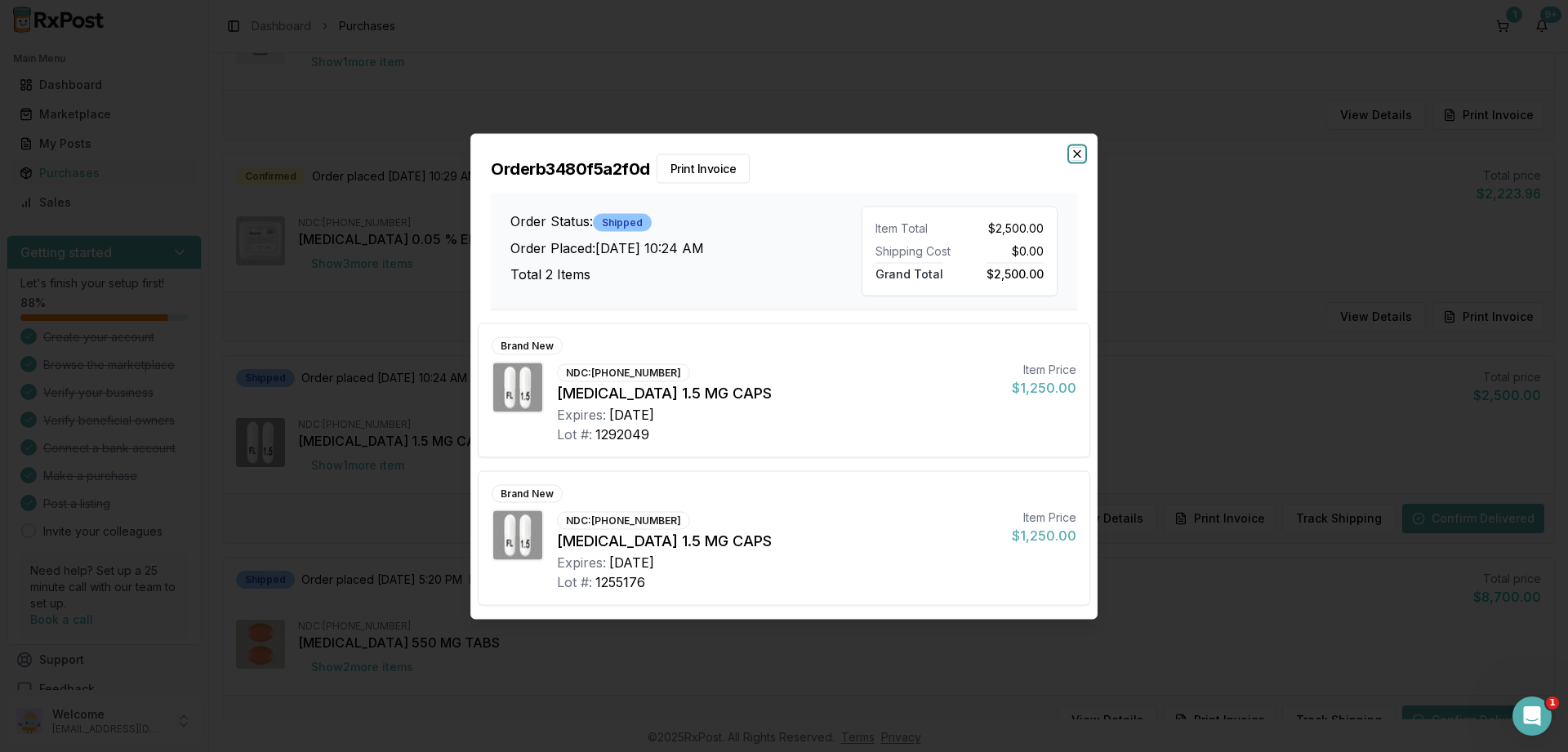
click at [1079, 151] on icon "button" at bounding box center [1077, 153] width 13 height 13
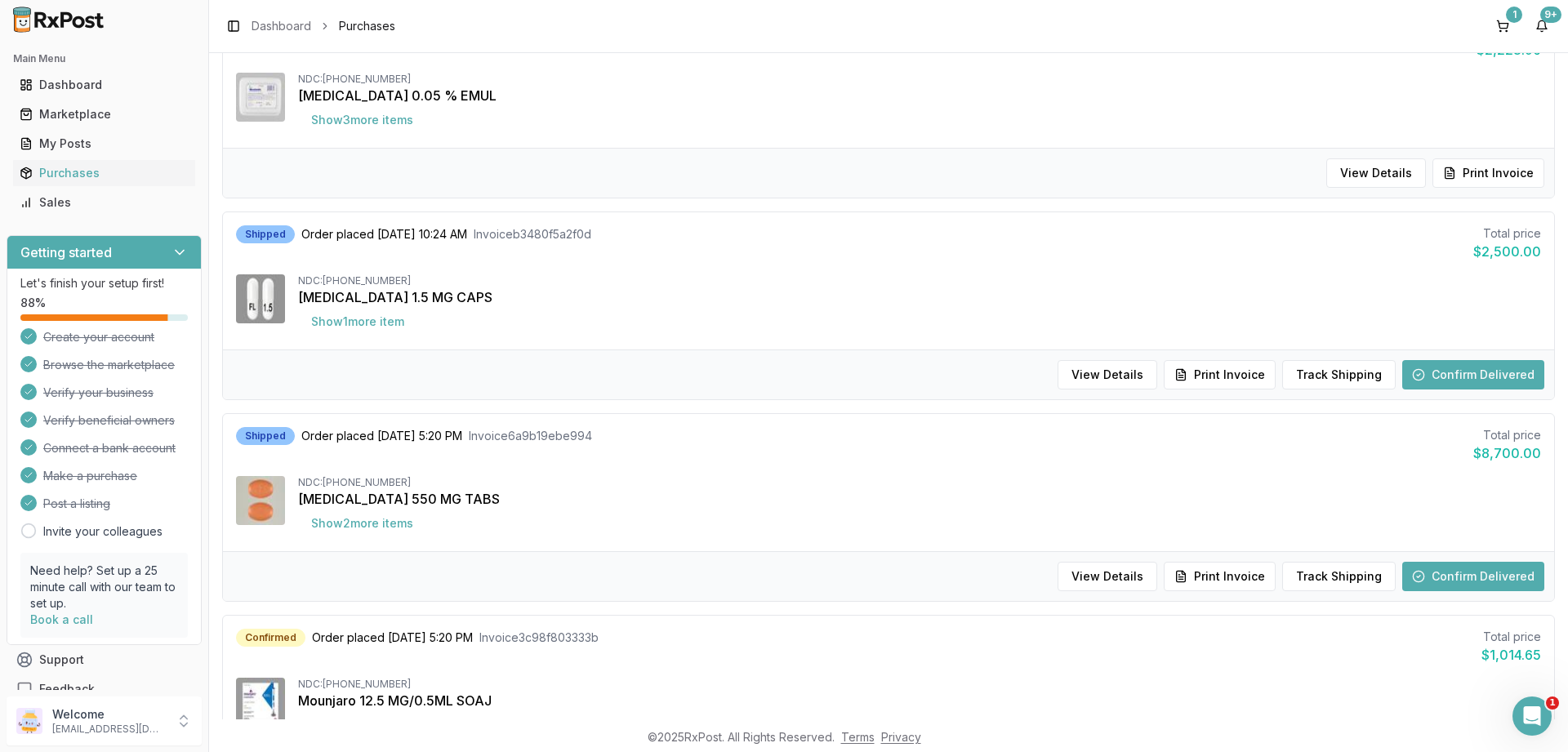
scroll to position [1470, 0]
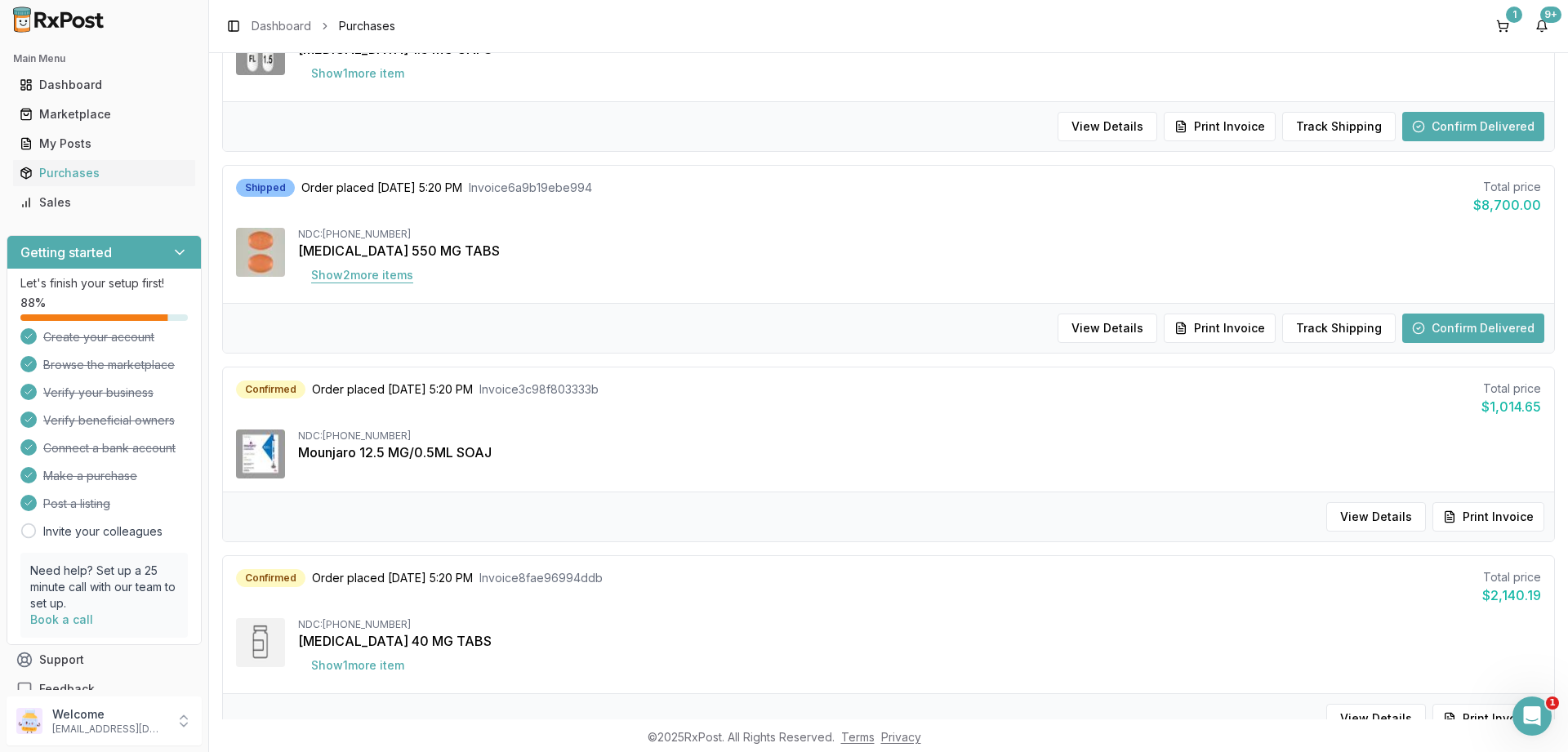
click at [378, 275] on button "Show 2 more item s" at bounding box center [362, 276] width 128 height 29
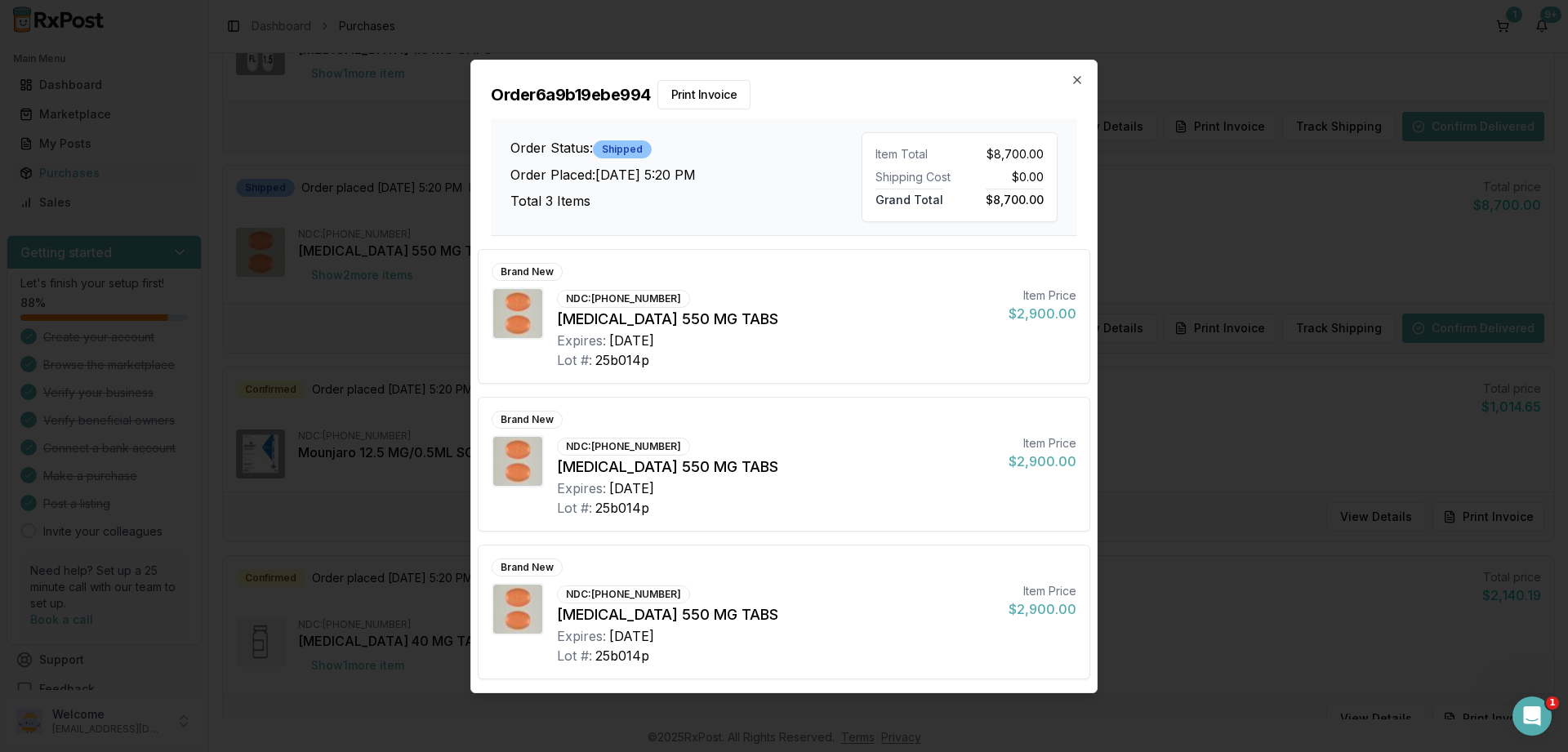
click at [1069, 81] on h2 "Order 6a9b19ebe994 Print Invoice" at bounding box center [784, 94] width 586 height 29
click at [1082, 79] on icon "button" at bounding box center [1077, 80] width 13 height 13
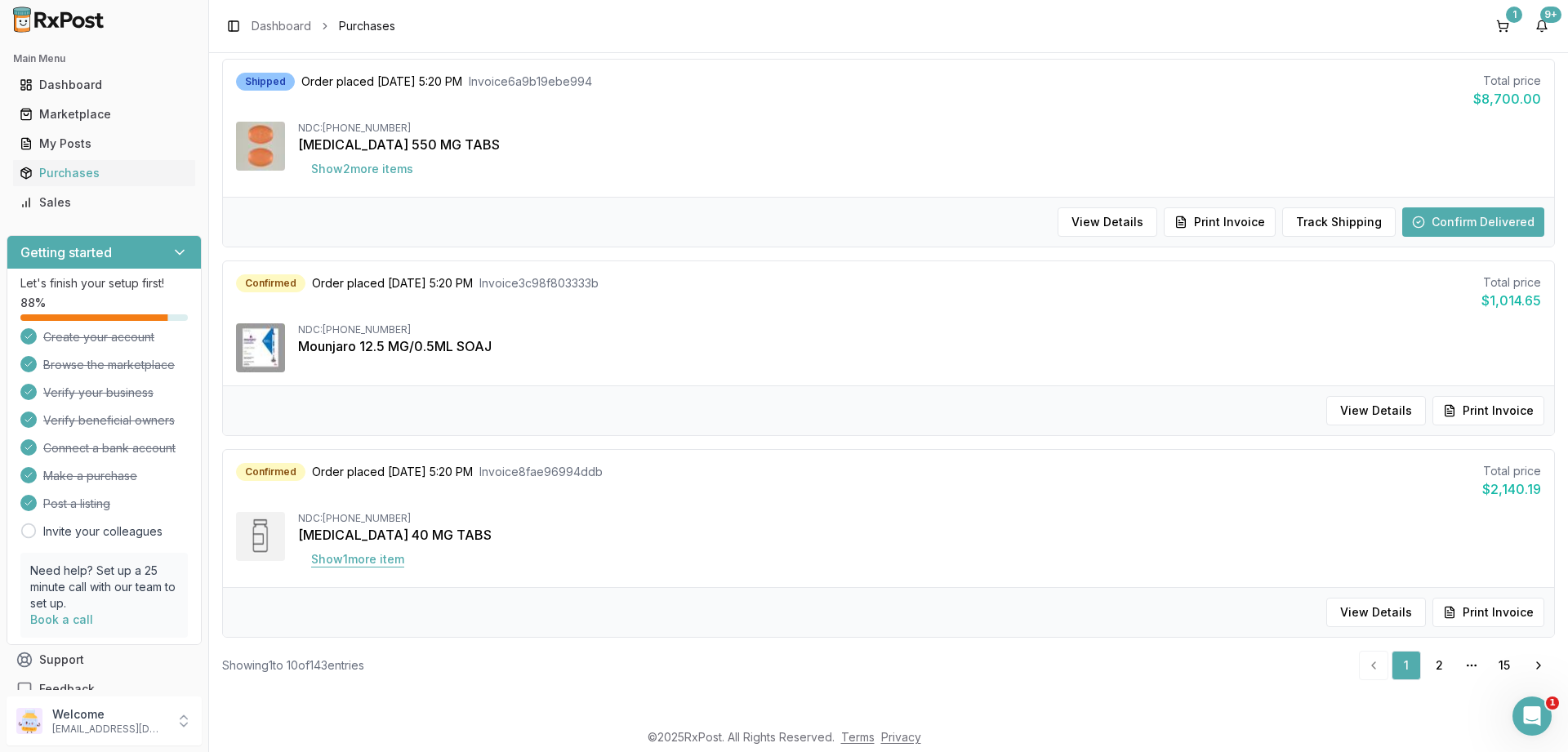
click at [360, 563] on button "Show 1 more item" at bounding box center [358, 560] width 120 height 29
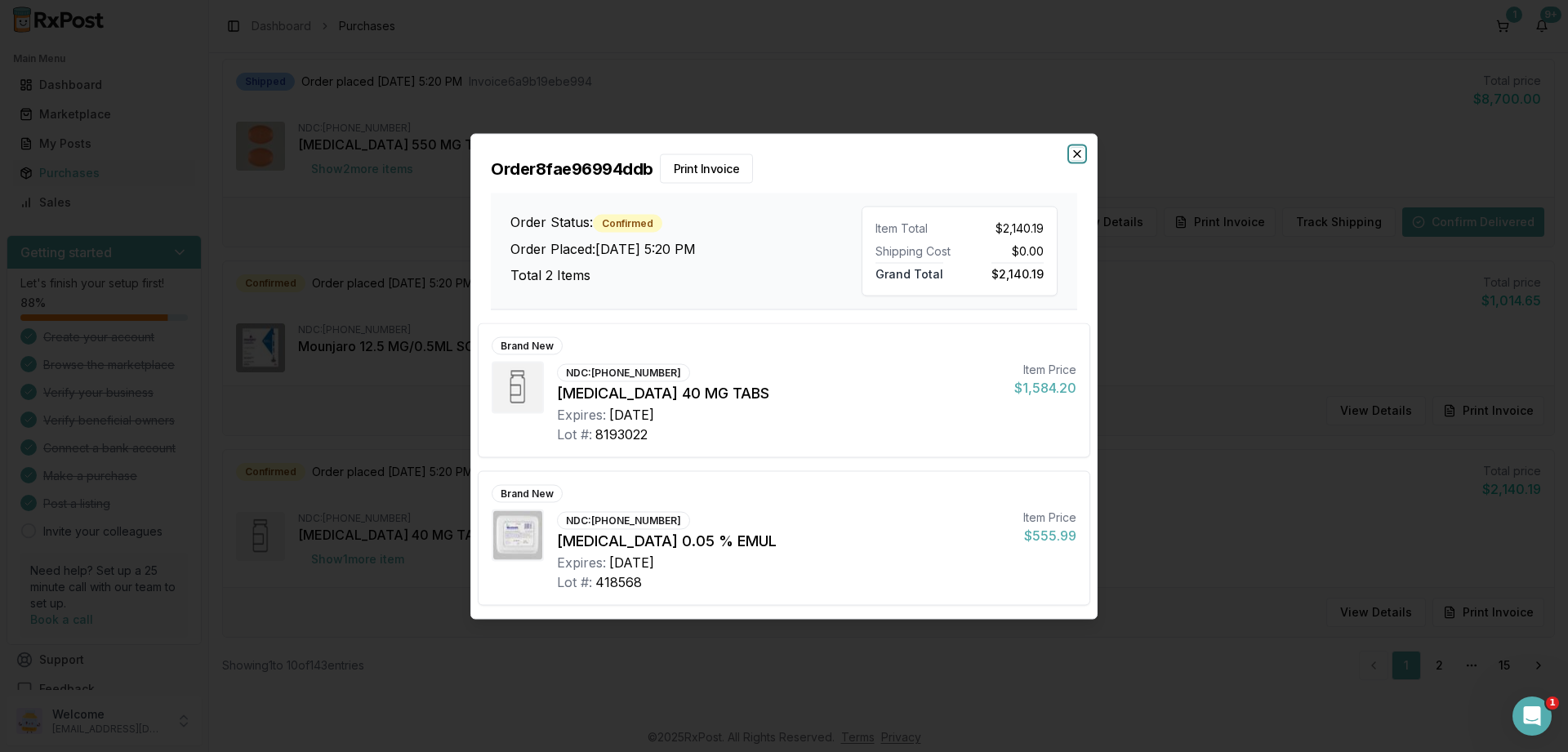
click at [1077, 155] on icon "button" at bounding box center [1077, 153] width 13 height 13
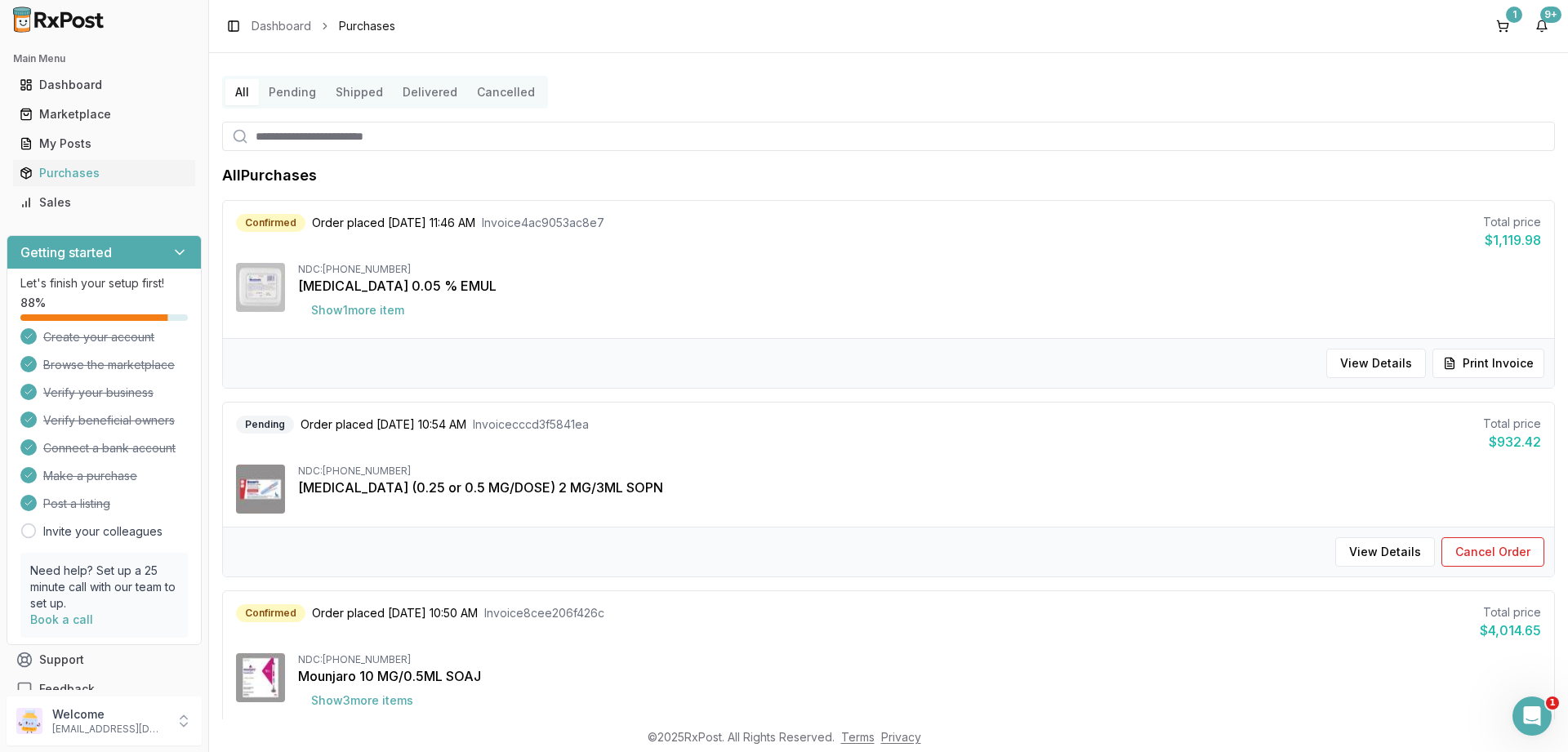
scroll to position [8, 0]
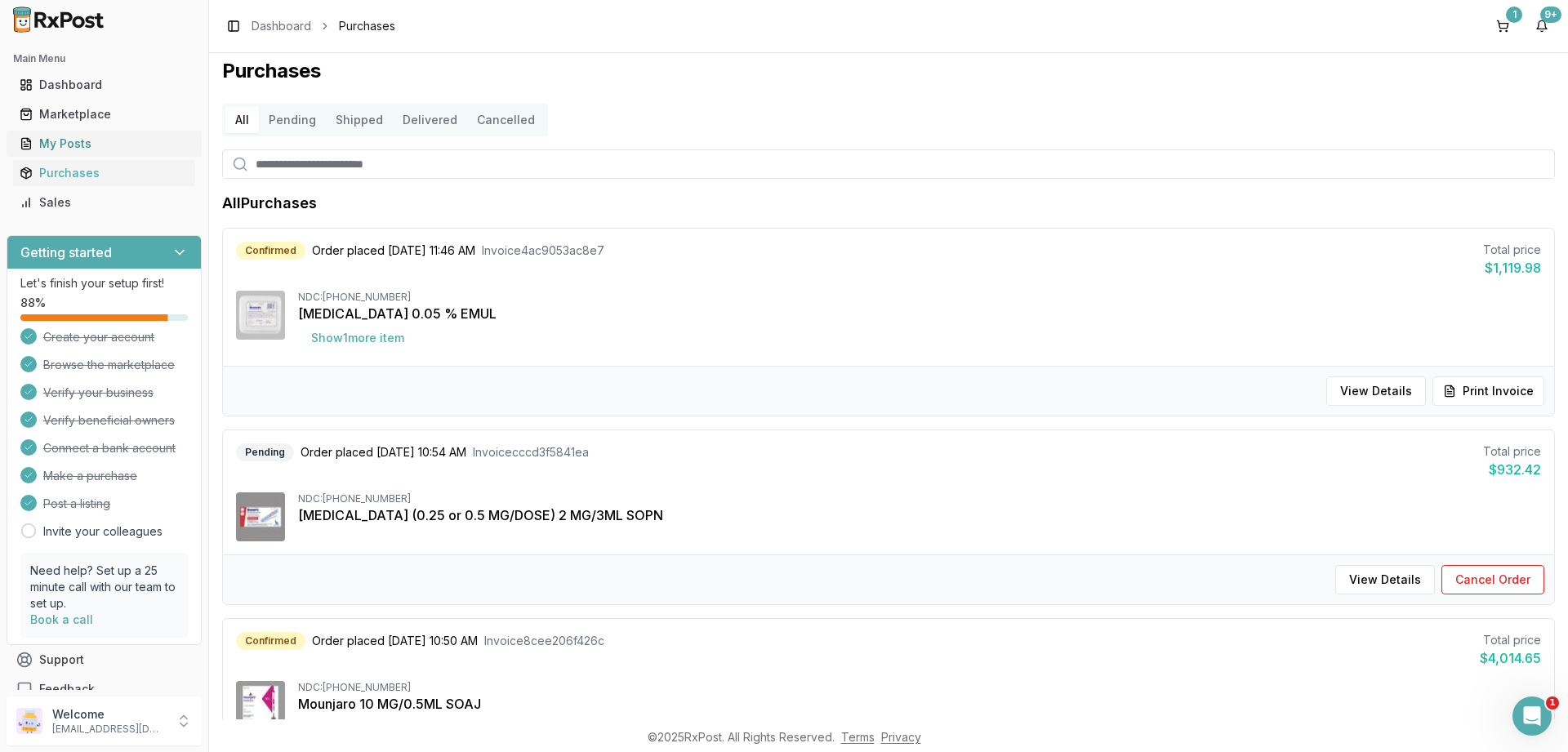
click at [68, 138] on div "My Posts" at bounding box center [104, 143] width 169 height 16
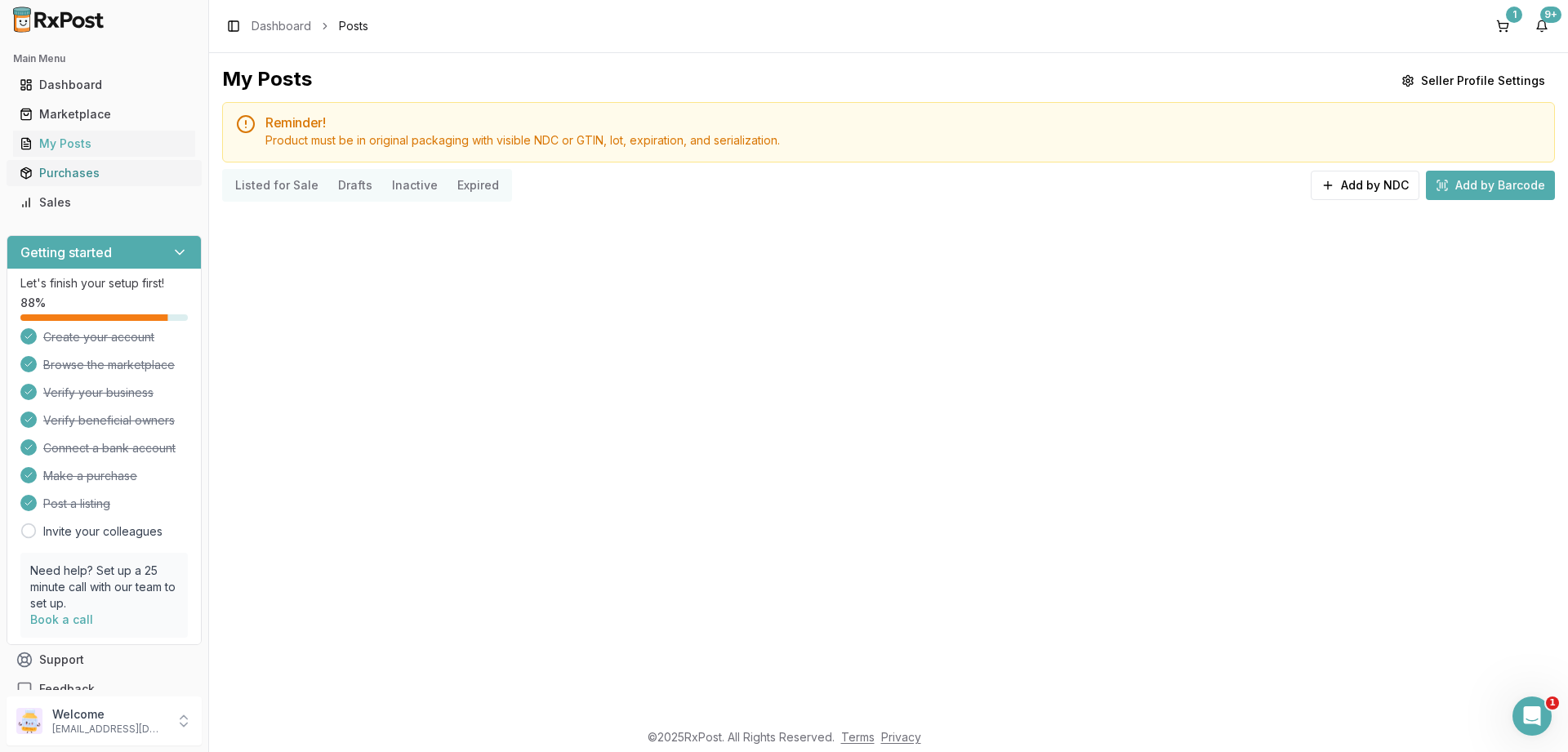
click at [63, 172] on div "Purchases" at bounding box center [104, 172] width 169 height 16
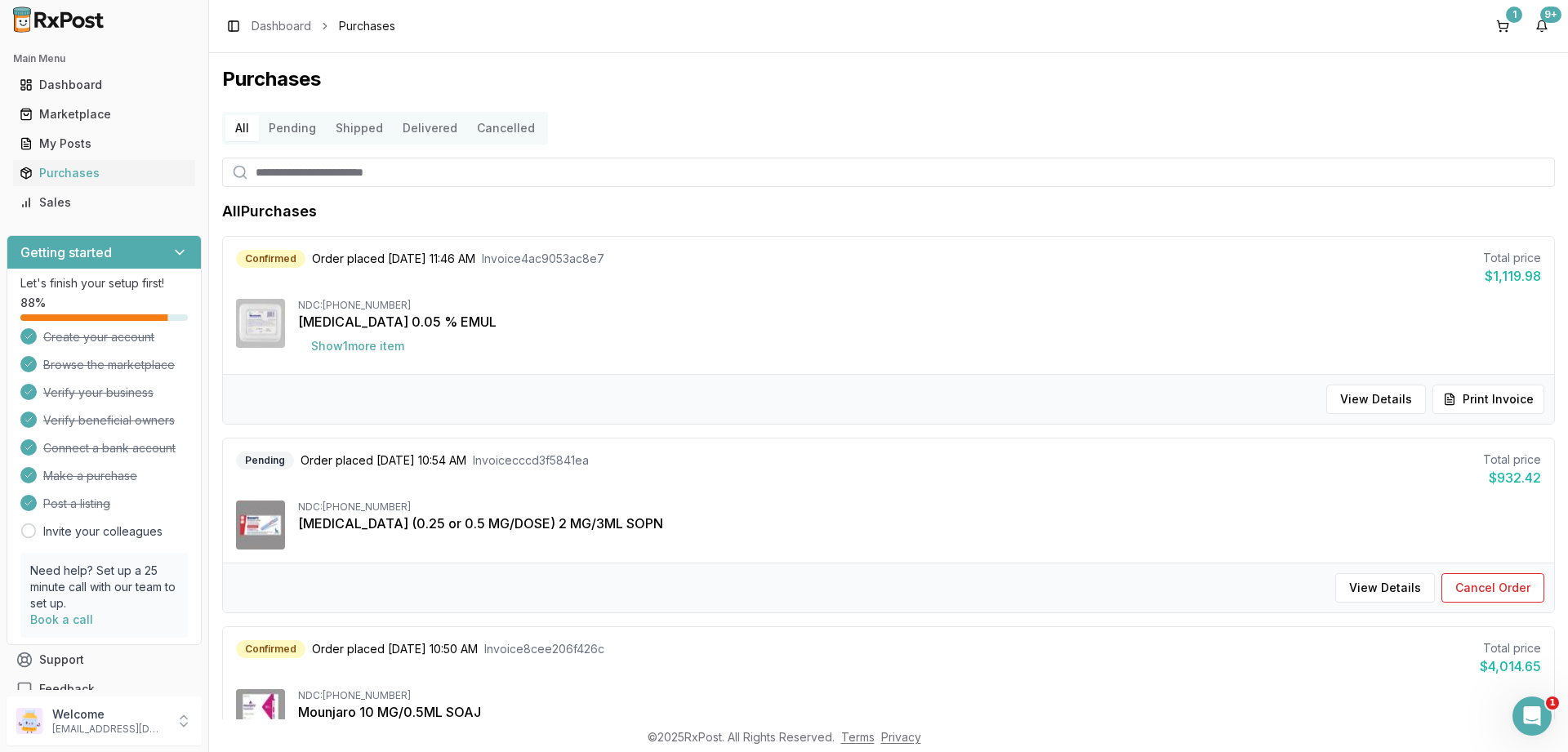
click at [297, 126] on button "Pending" at bounding box center [292, 128] width 67 height 26
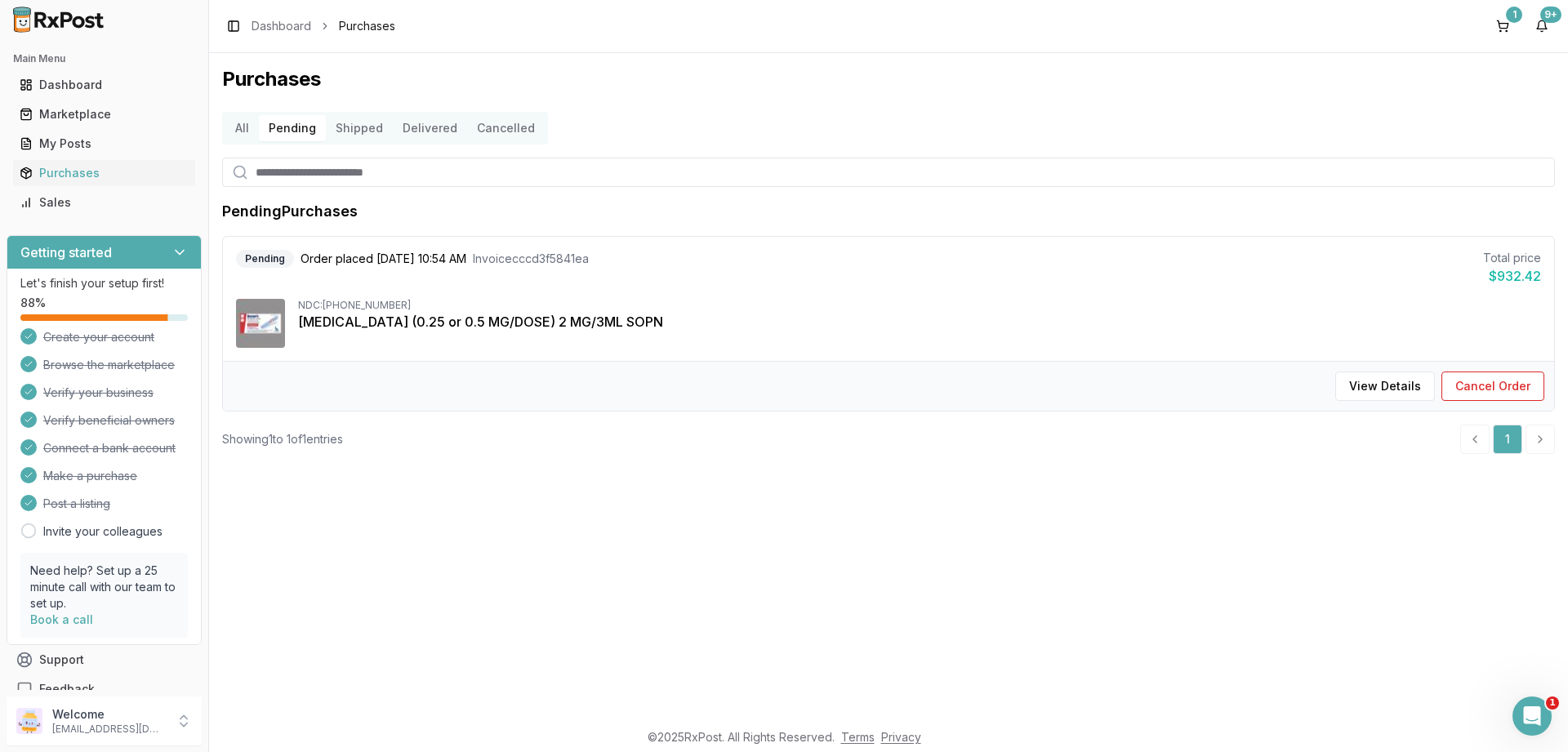
click at [356, 121] on button "Shipped" at bounding box center [359, 128] width 67 height 26
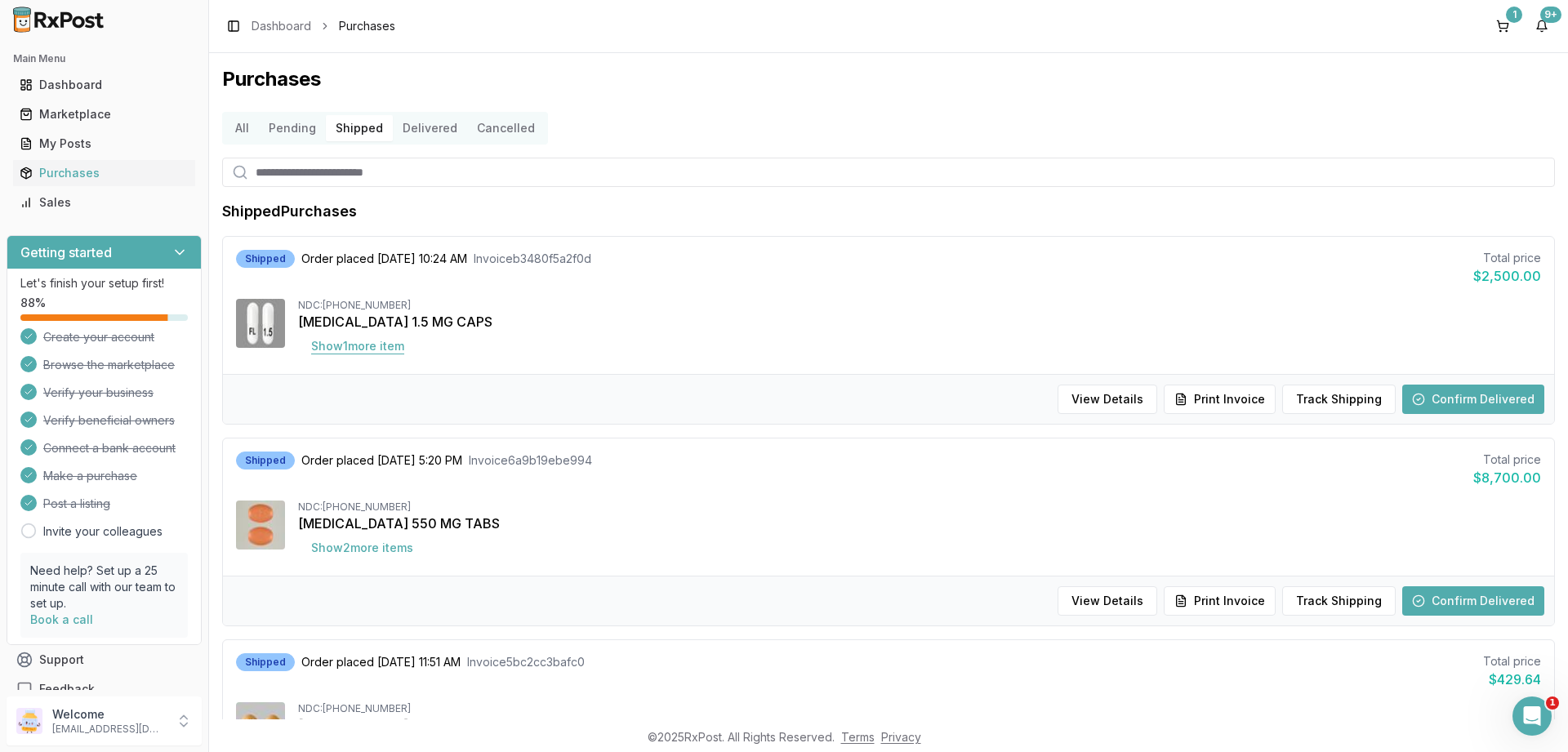
click at [366, 342] on button "Show 1 more item" at bounding box center [358, 347] width 120 height 29
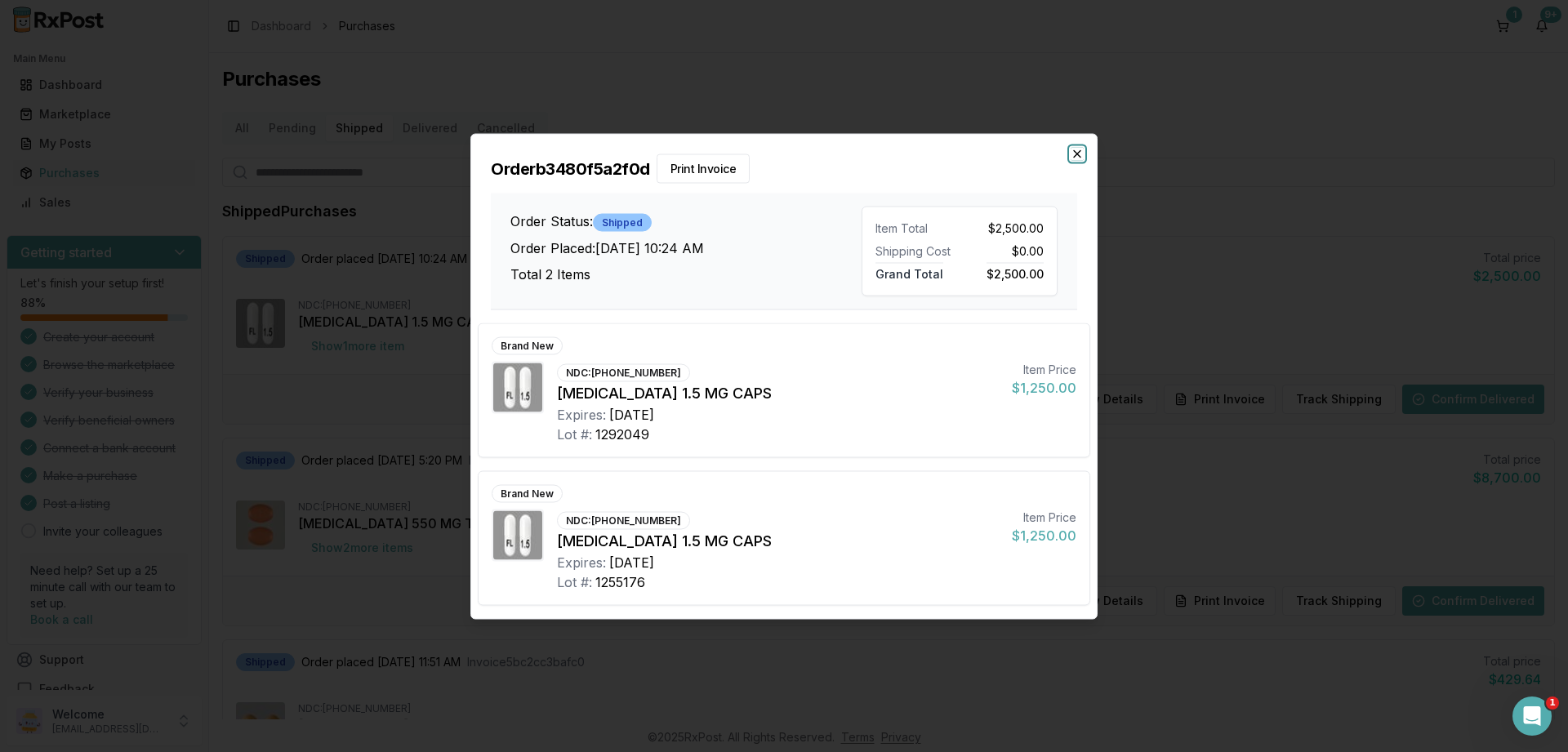
click at [1079, 155] on icon "button" at bounding box center [1077, 153] width 13 height 13
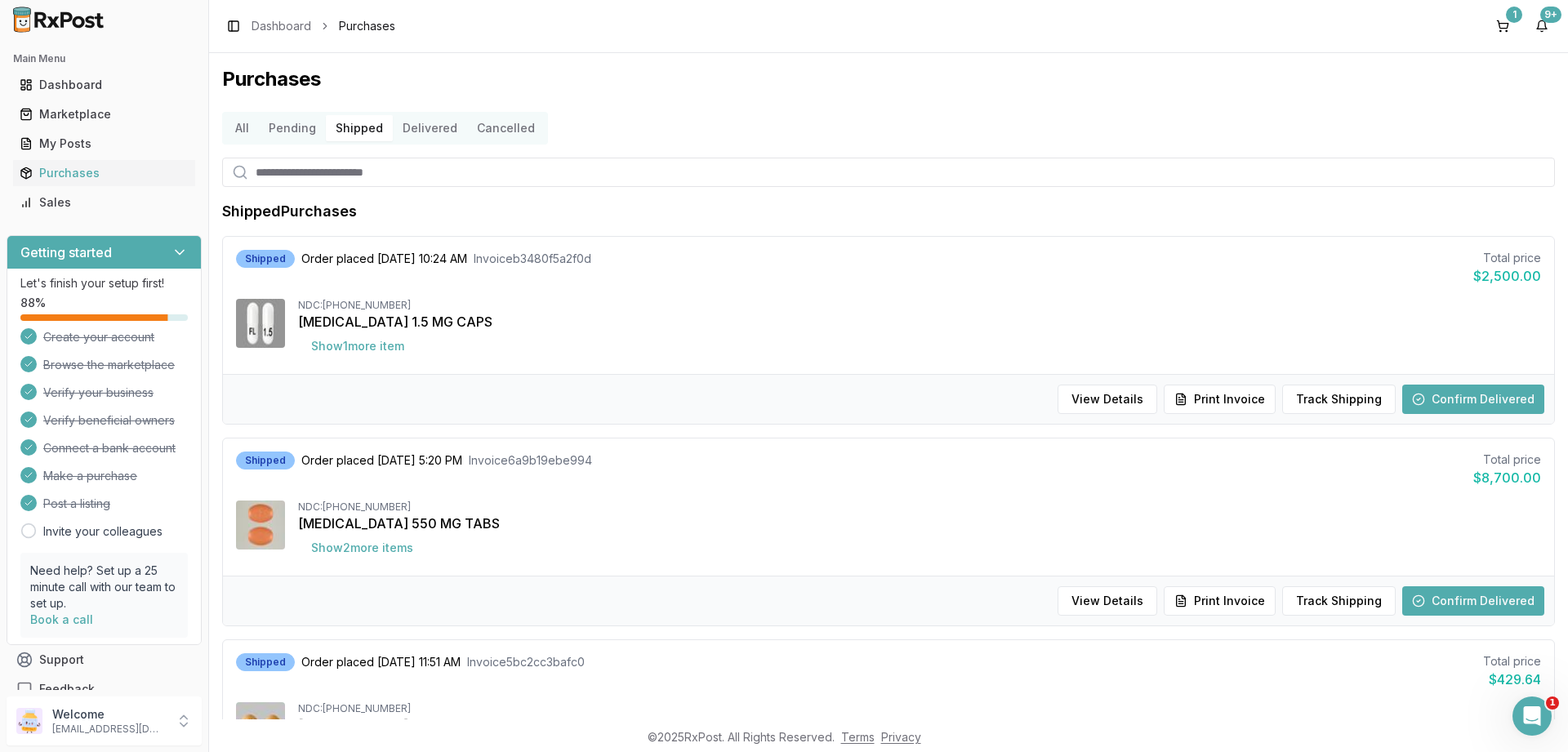
scroll to position [178, 0]
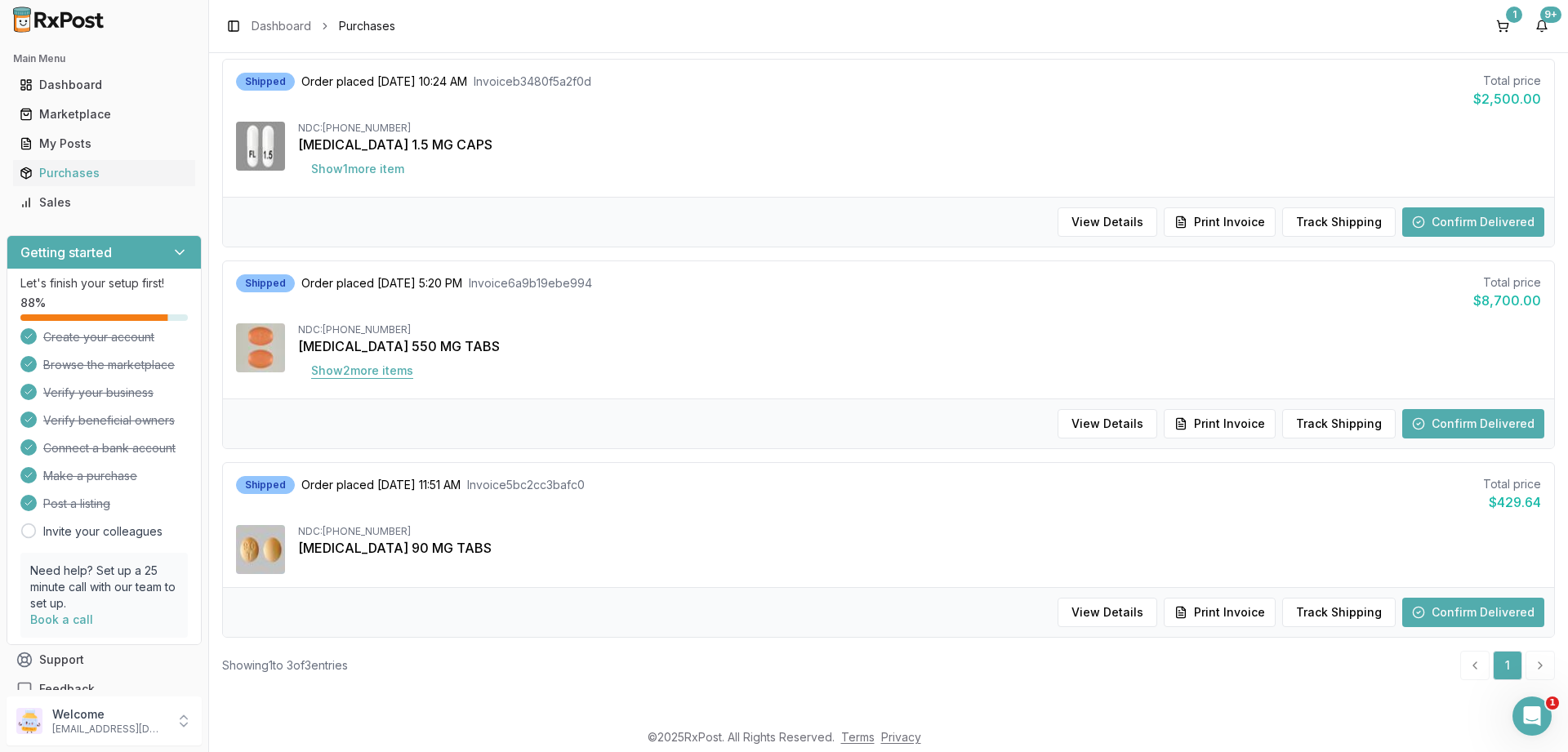
click at [387, 380] on button "Show 2 more item s" at bounding box center [362, 371] width 128 height 29
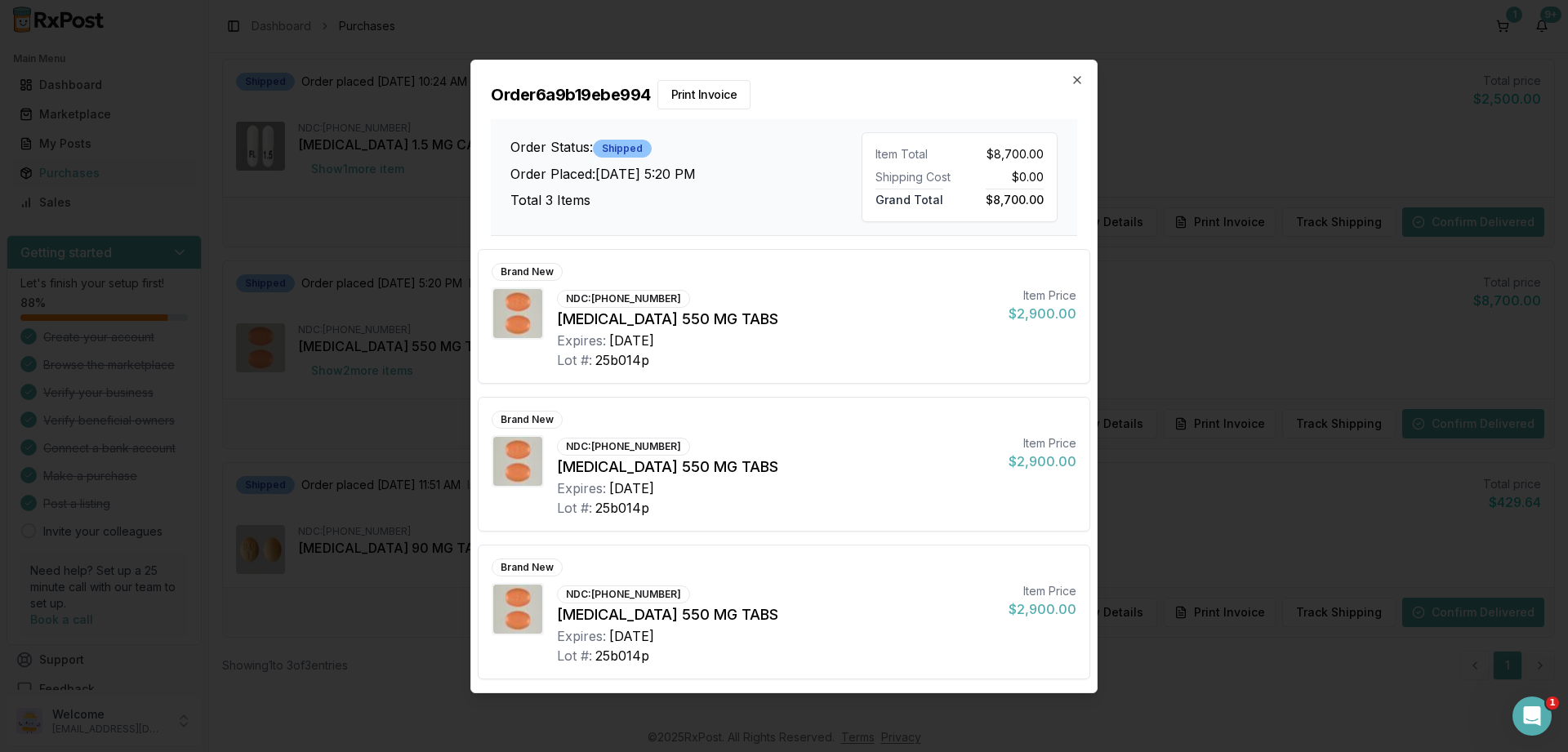
click at [1084, 78] on div "Order 6a9b19ebe994 Print Invoice Order Status: Shipped Order Placed: [DATE] 5:2…" at bounding box center [784, 148] width 625 height 176
click at [1083, 79] on icon "button" at bounding box center [1077, 80] width 13 height 13
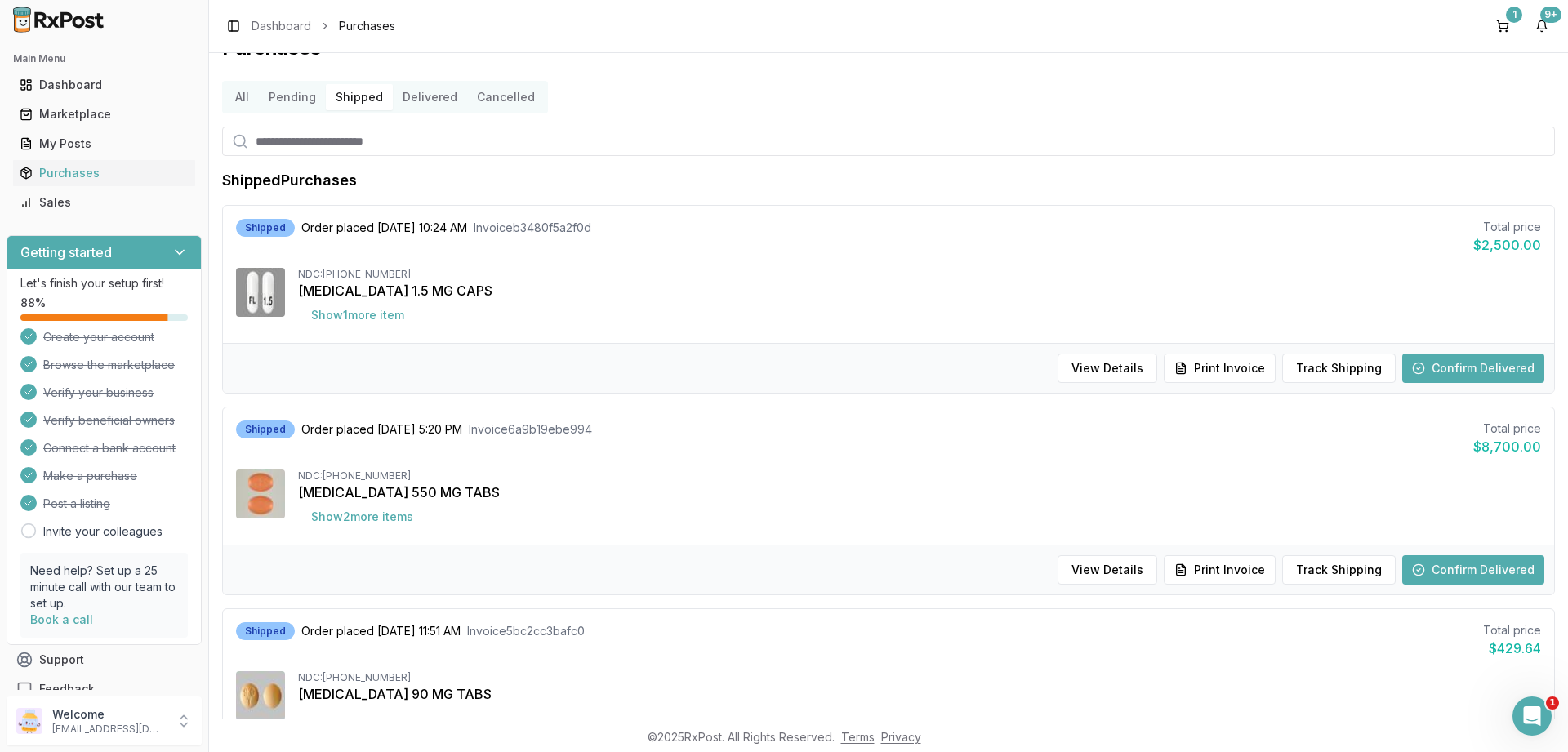
scroll to position [0, 0]
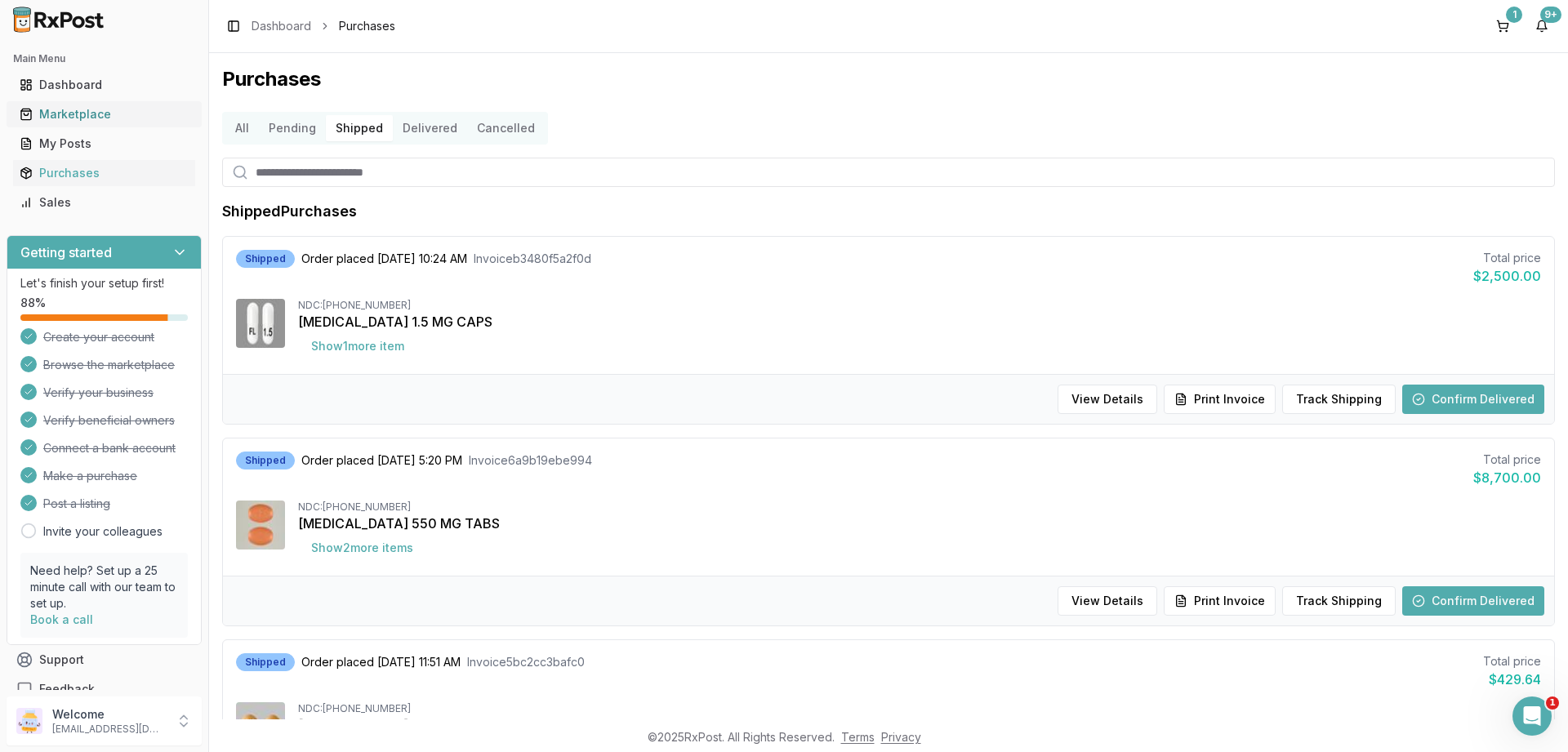
click at [52, 113] on div "Marketplace" at bounding box center [104, 114] width 169 height 16
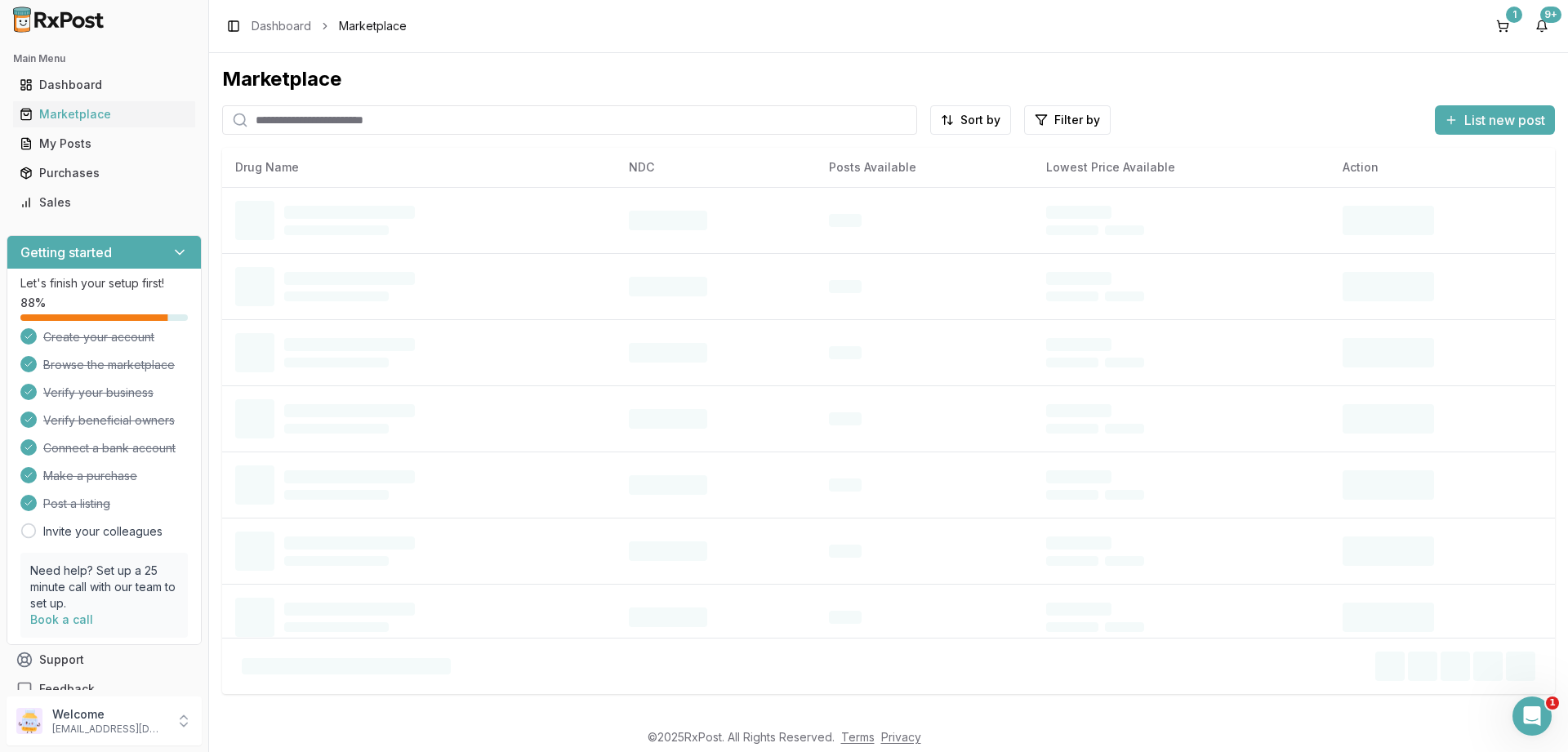
paste input "********"
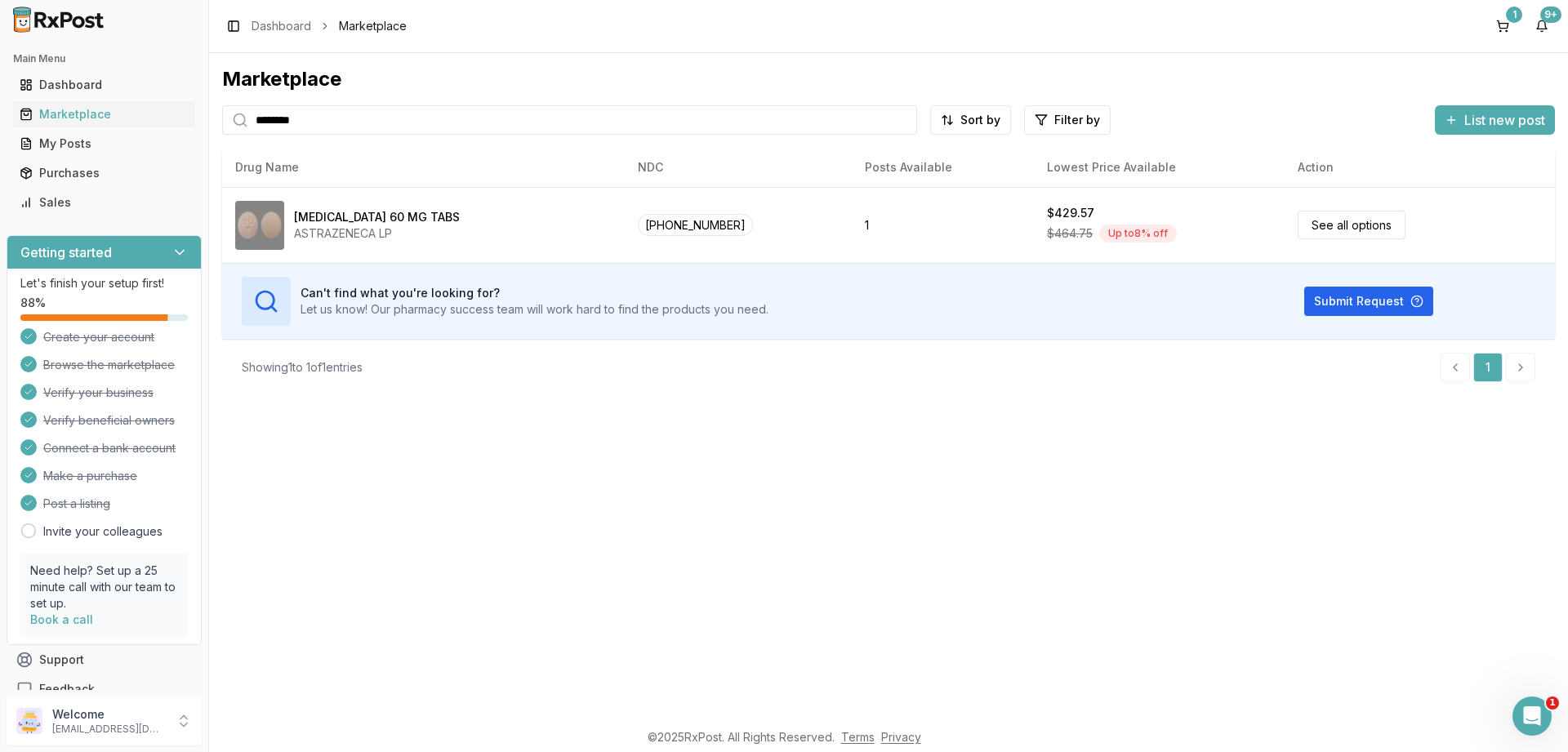
type input "********"
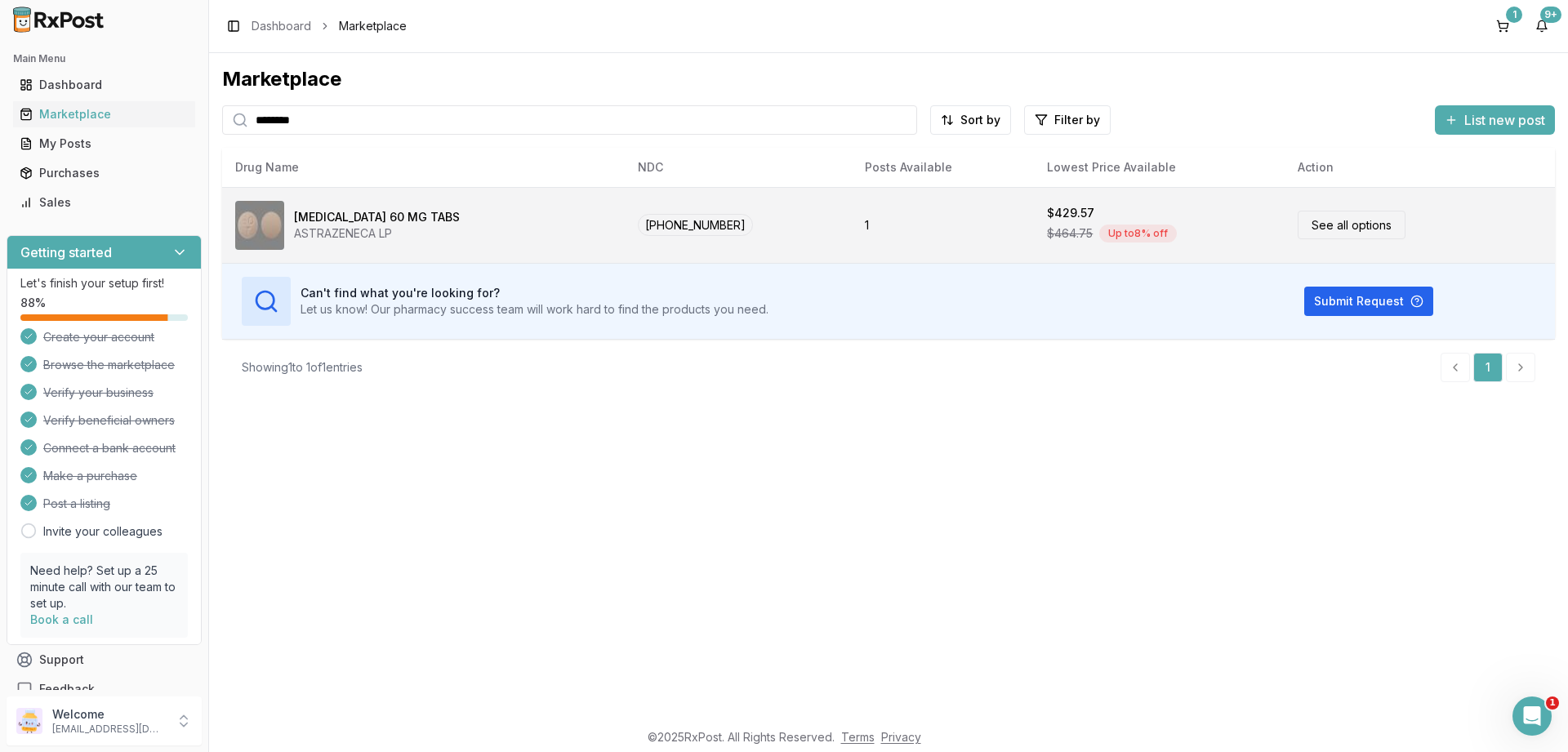
click at [1298, 233] on link "See all options" at bounding box center [1351, 224] width 107 height 29
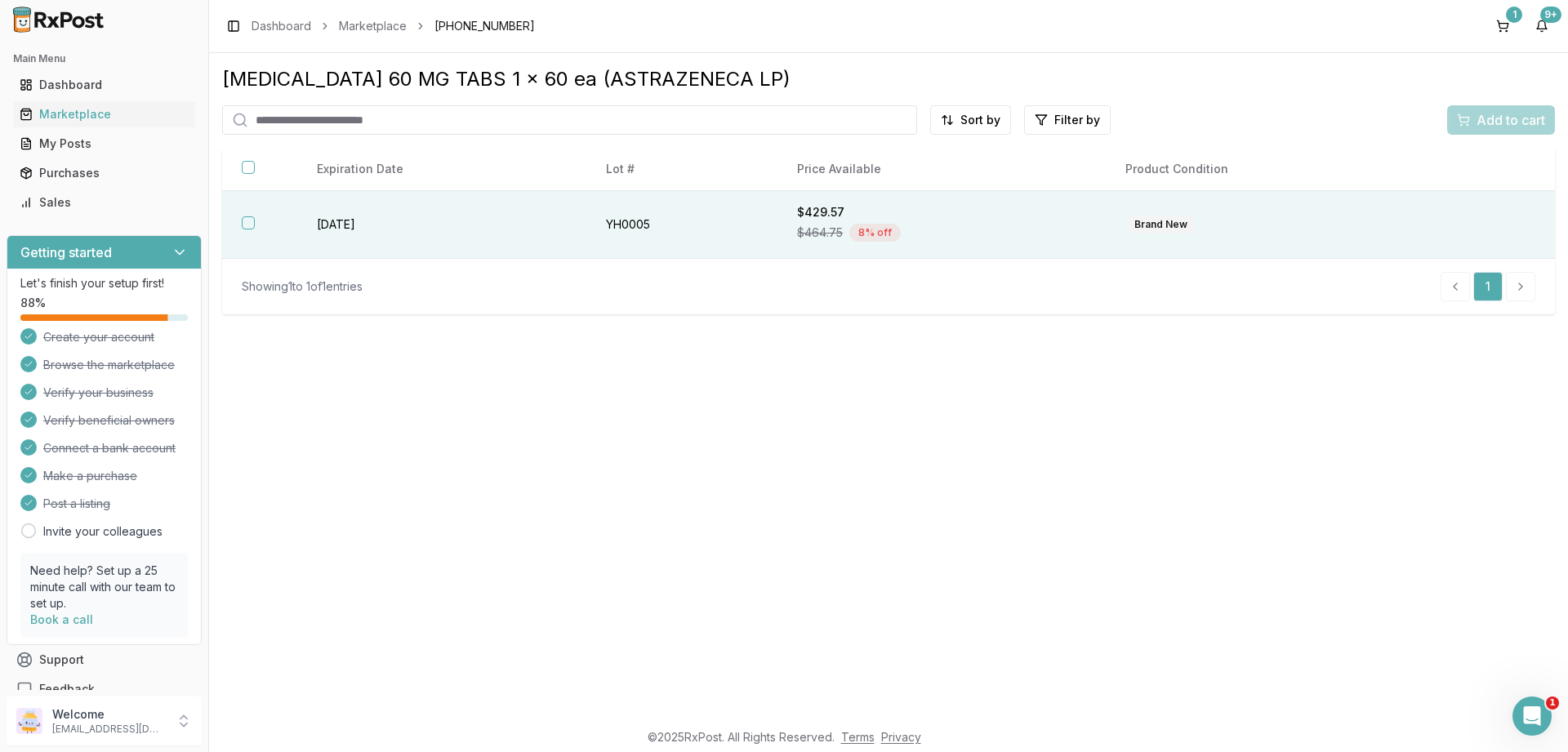
click at [250, 224] on button "button" at bounding box center [248, 223] width 13 height 13
click at [1500, 121] on span "Add to cart" at bounding box center [1510, 120] width 68 height 20
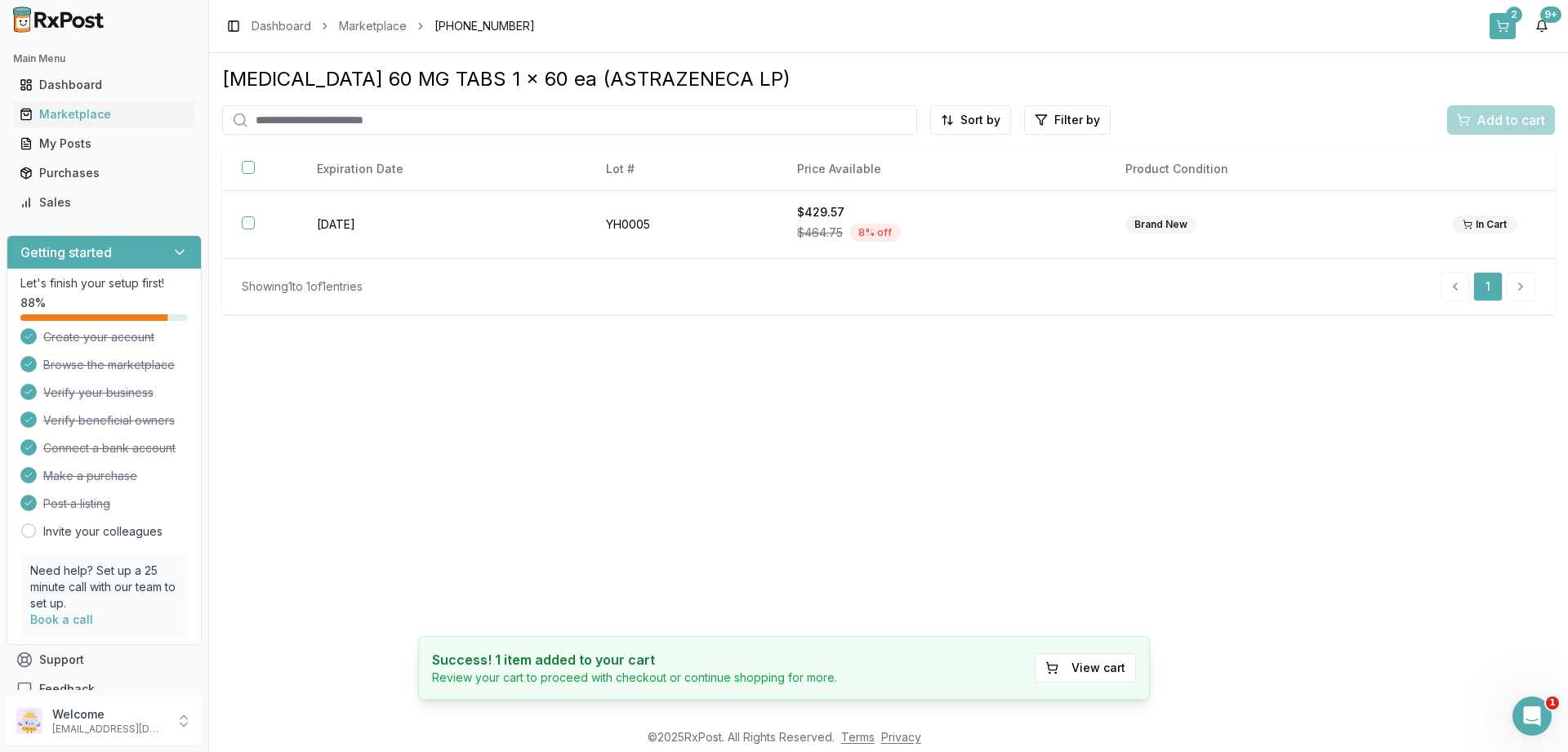
click at [1496, 22] on button "2" at bounding box center [1503, 26] width 26 height 26
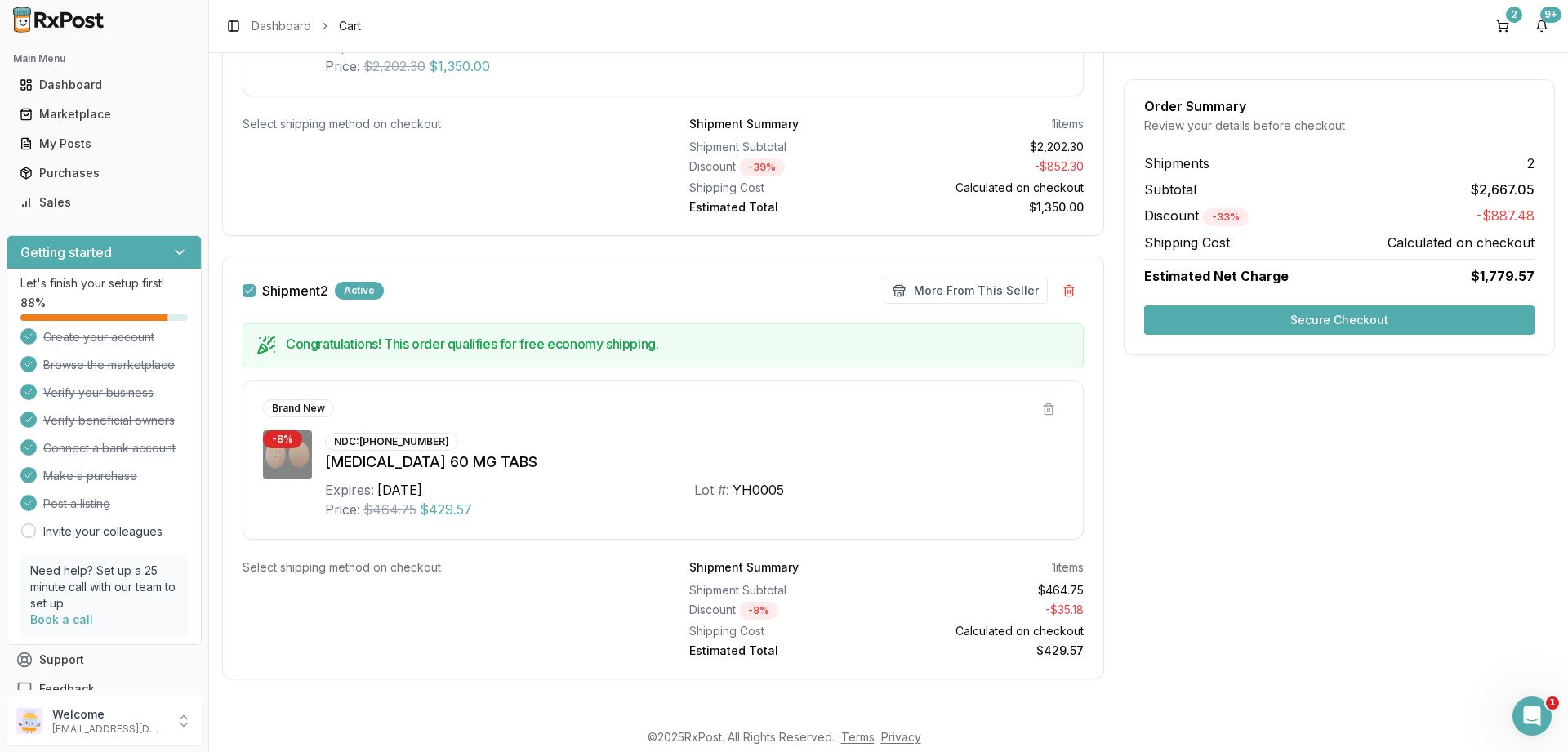
scroll to position [502, 0]
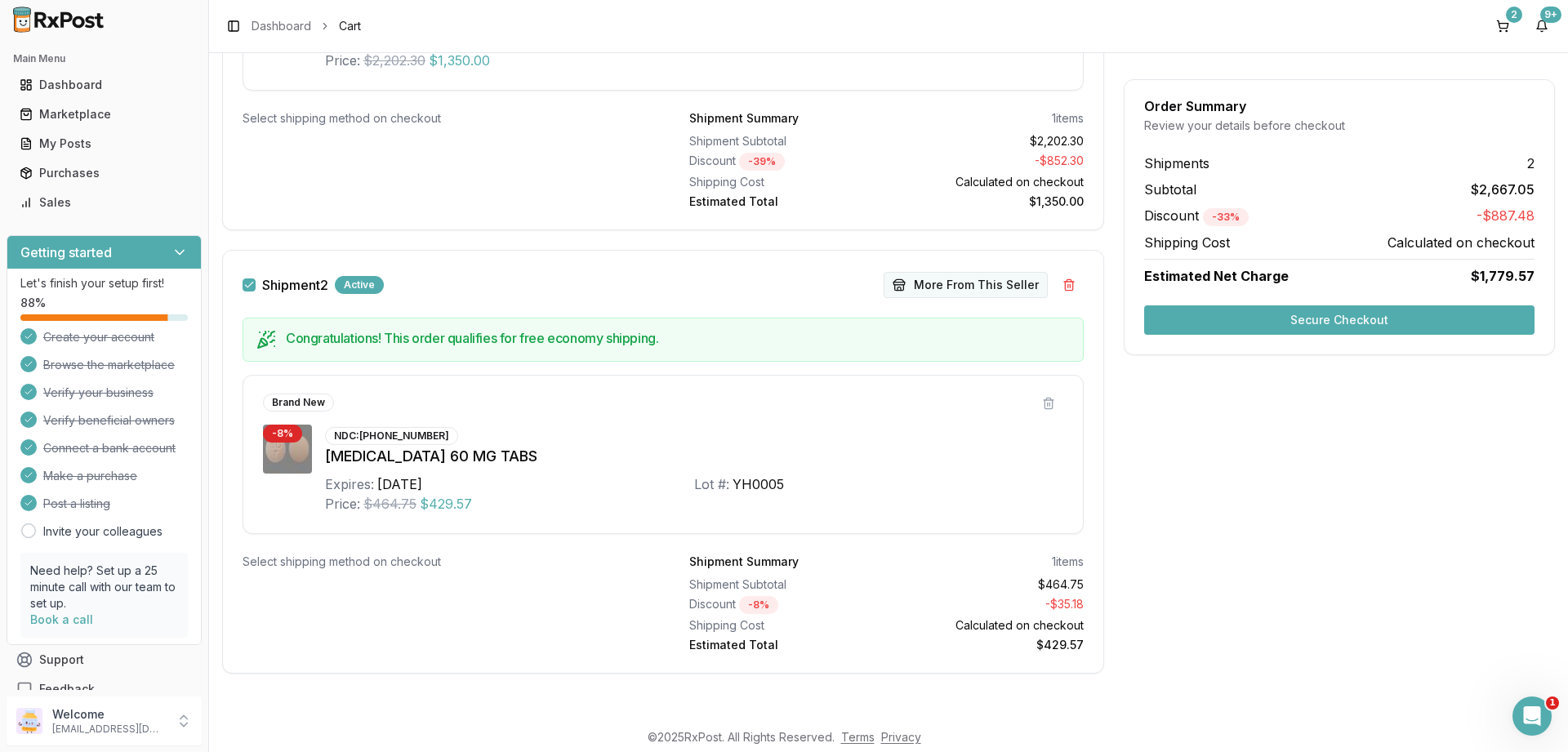
click at [940, 295] on button "More From This Seller" at bounding box center [965, 285] width 164 height 26
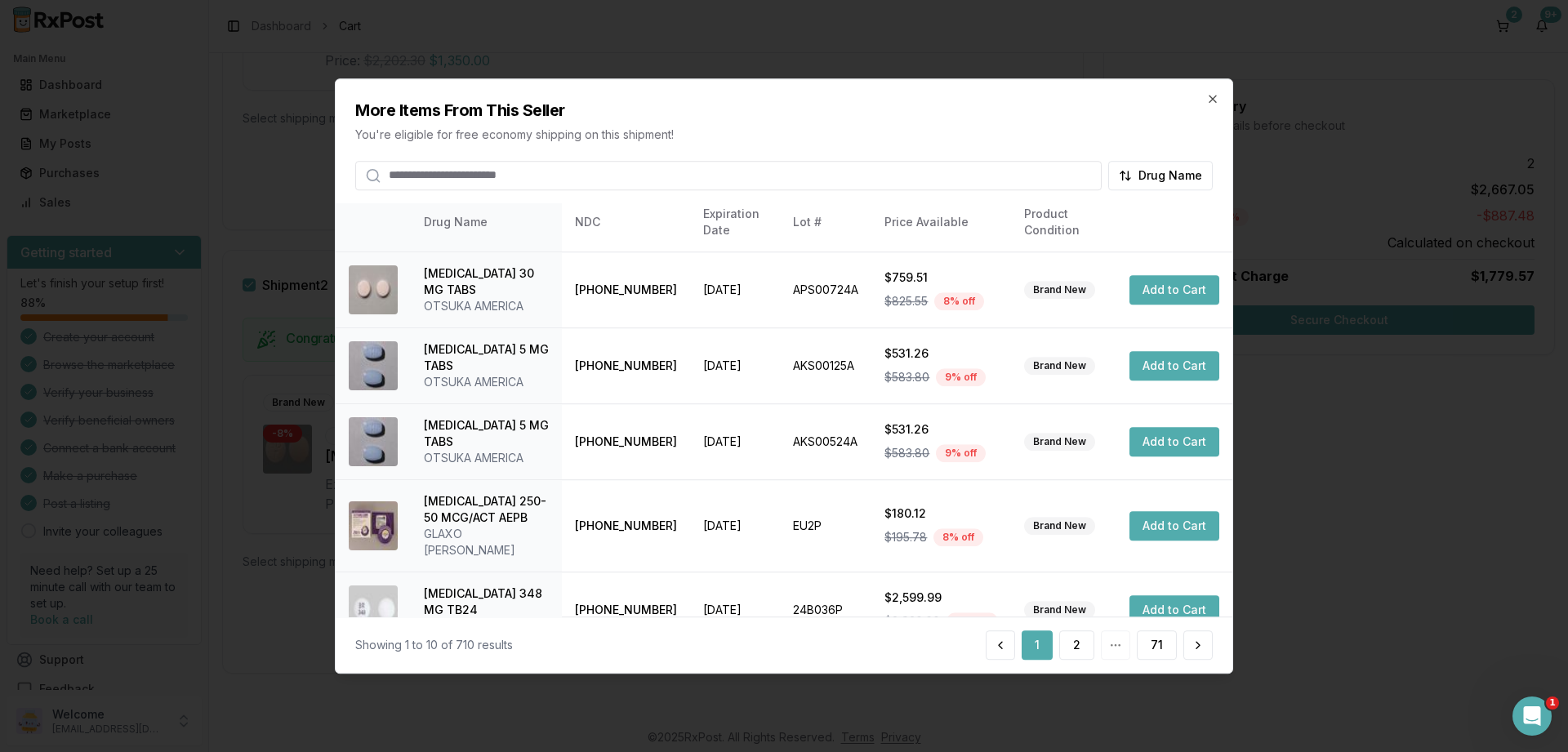
scroll to position [385, 0]
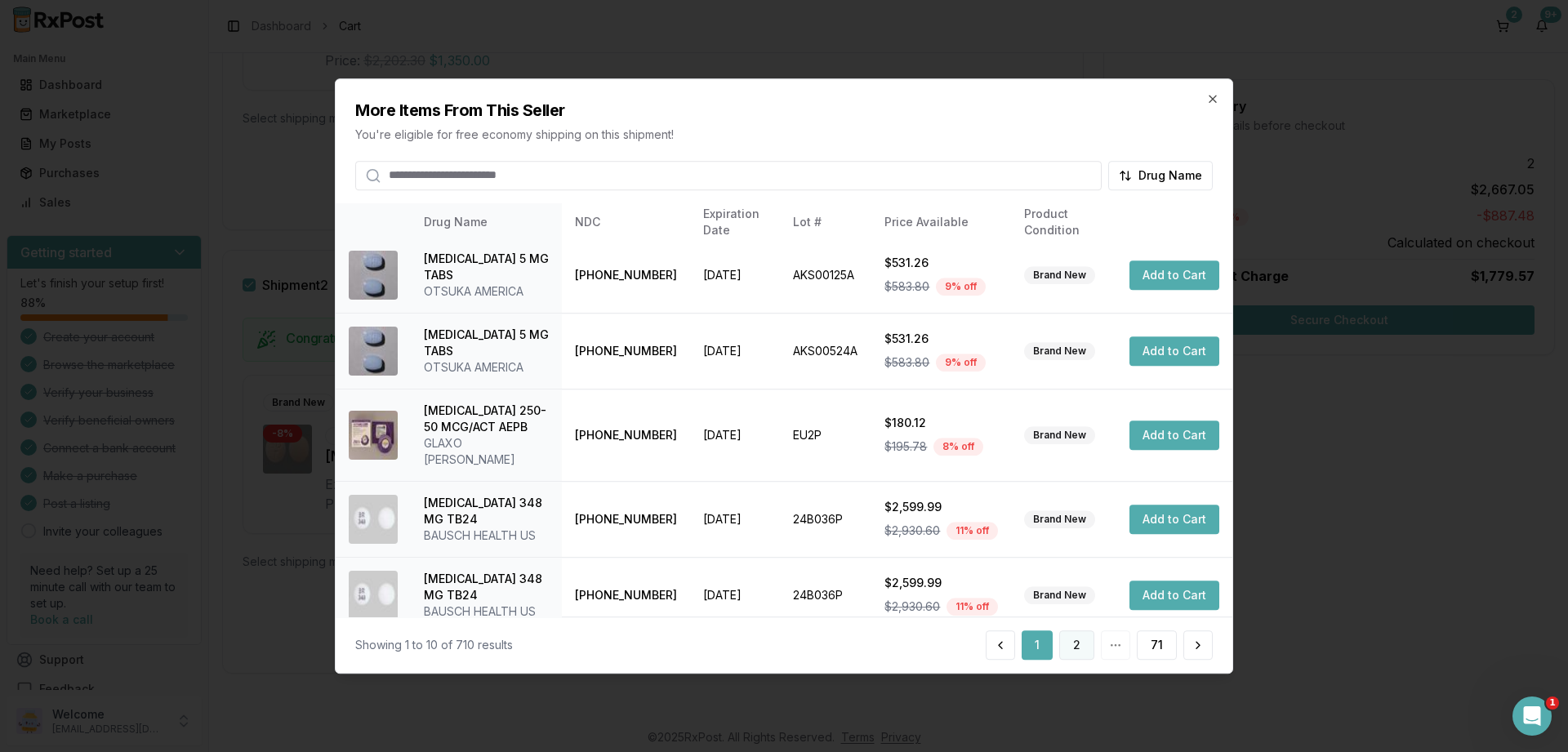
click at [1072, 645] on button "2" at bounding box center [1077, 645] width 36 height 29
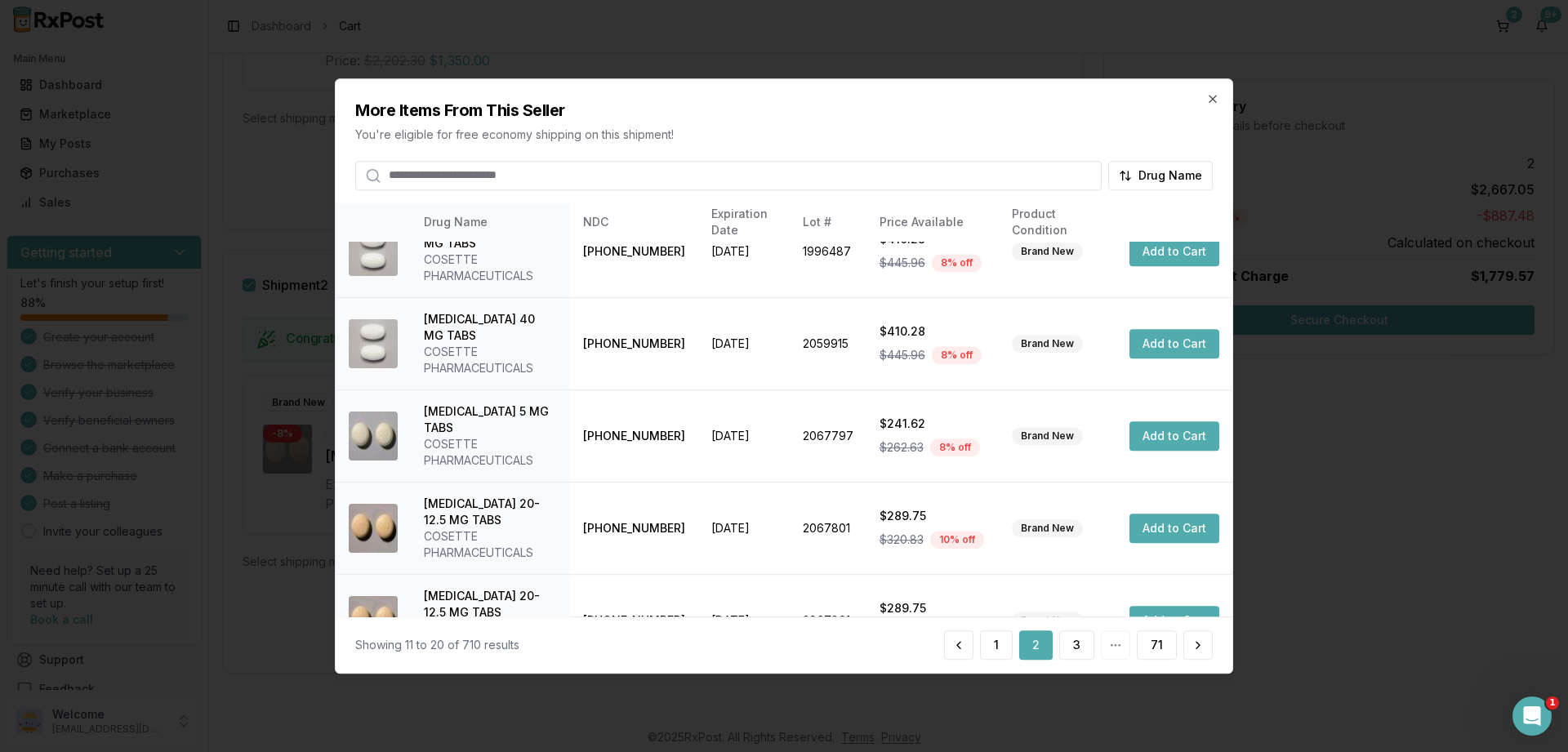
scroll to position [434, 0]
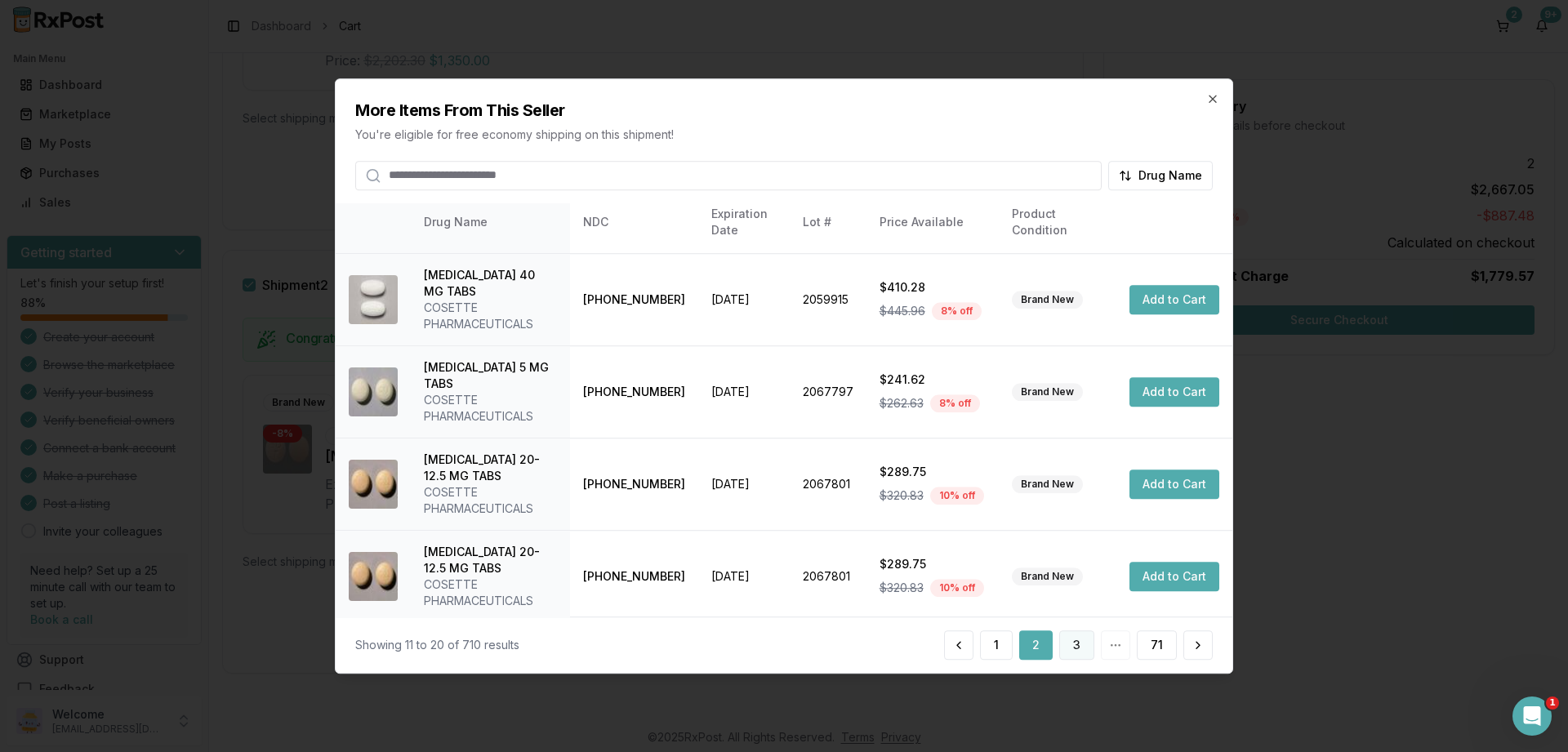
click at [1077, 647] on button "3" at bounding box center [1077, 645] width 36 height 29
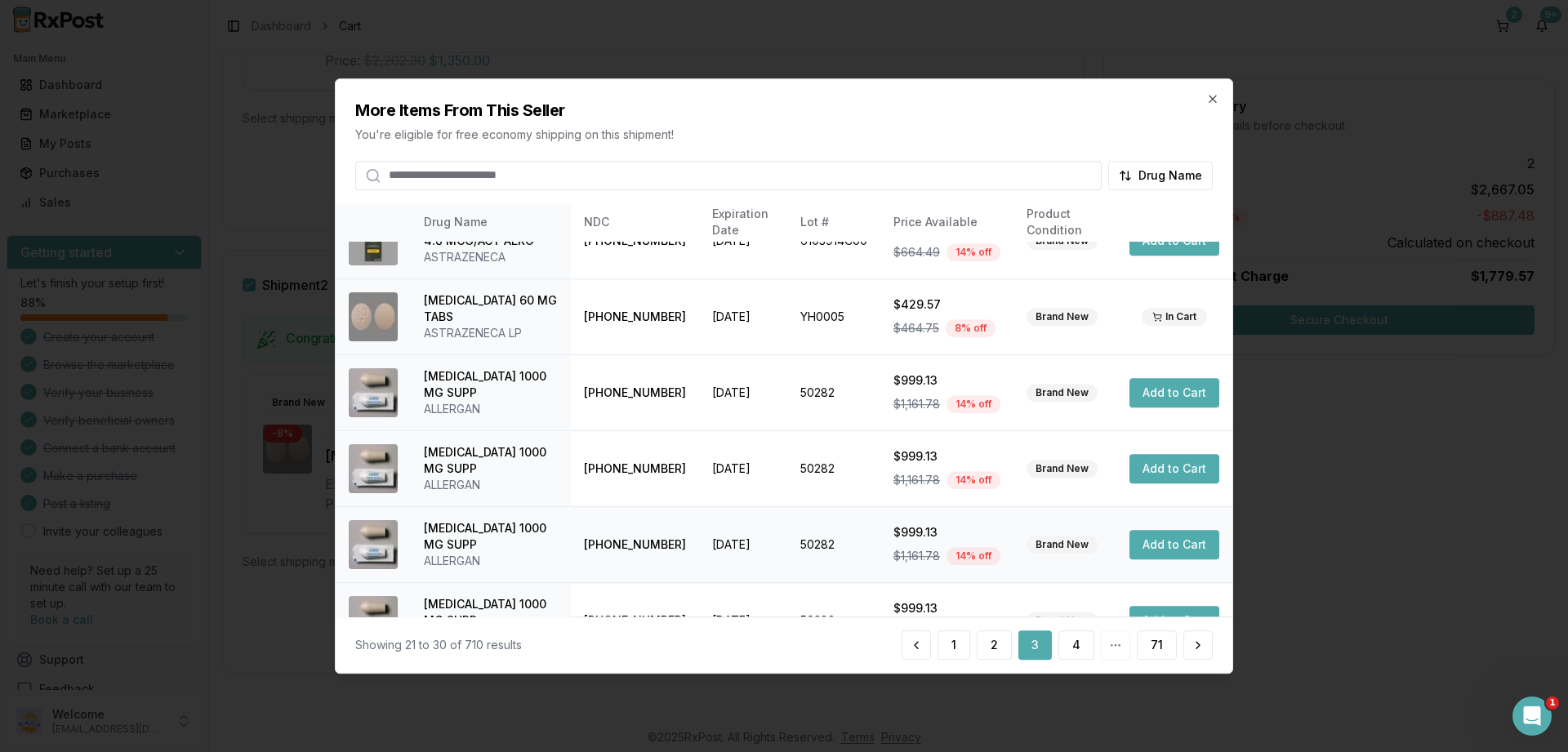
scroll to position [450, 0]
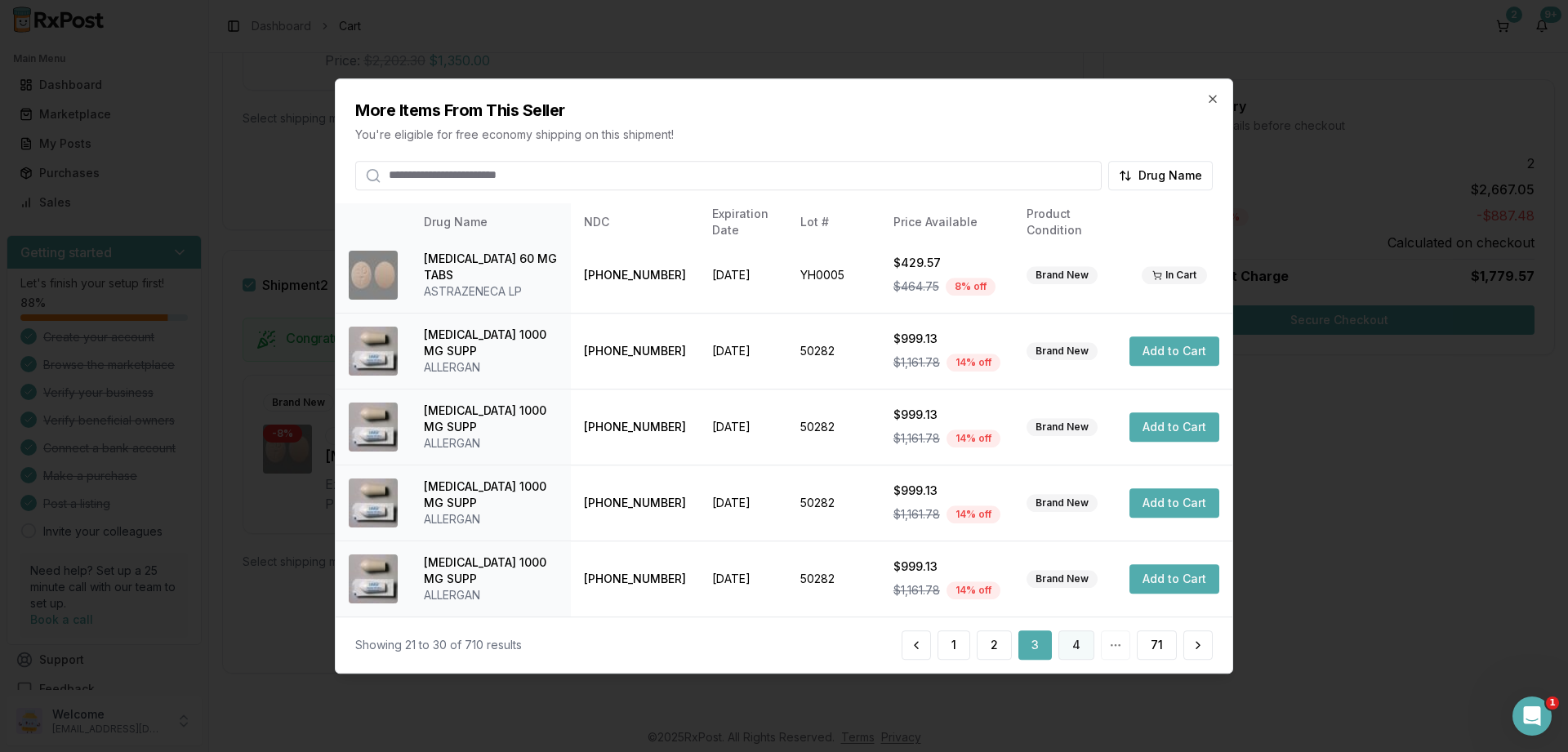
click at [1069, 635] on button "4" at bounding box center [1076, 645] width 36 height 29
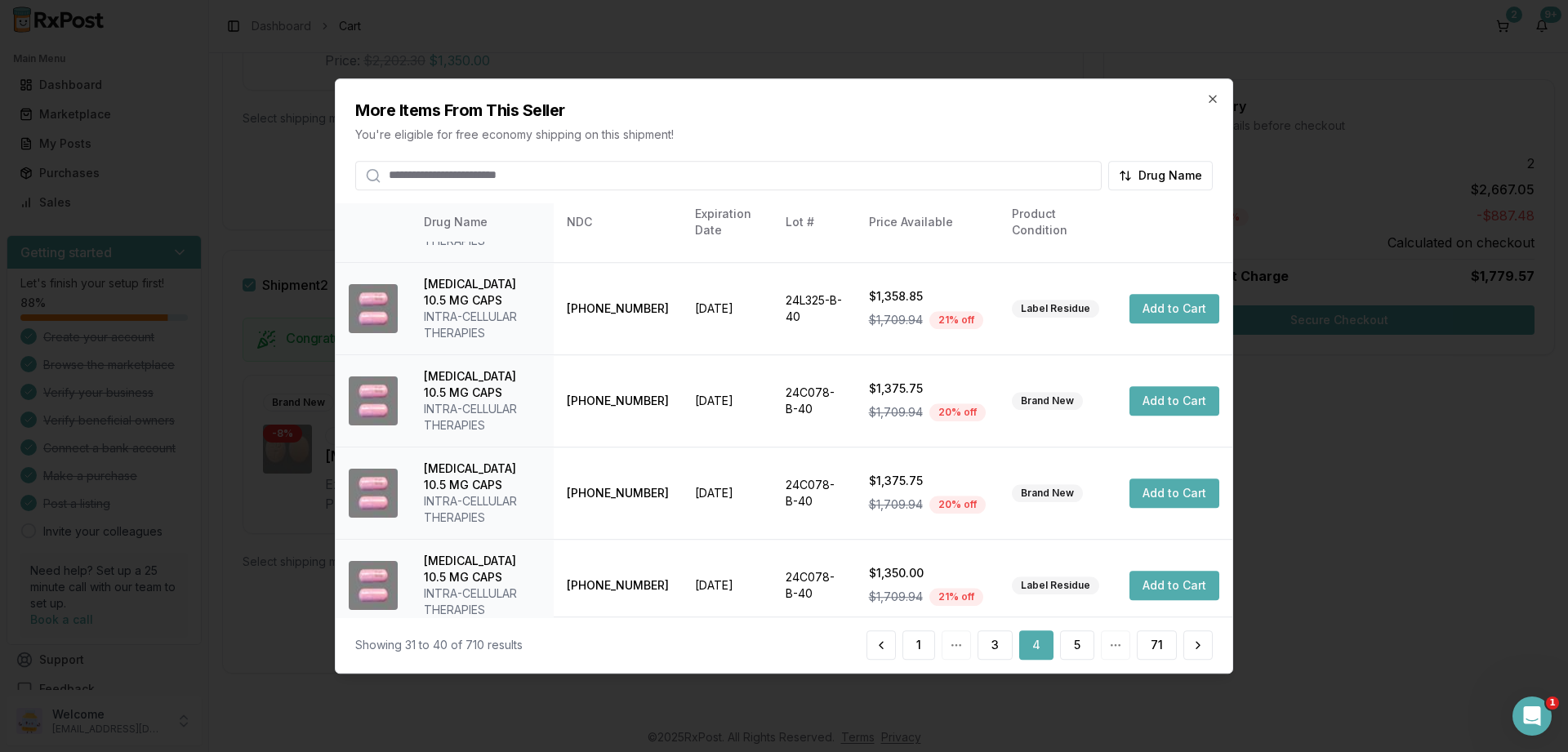
scroll to position [532, 0]
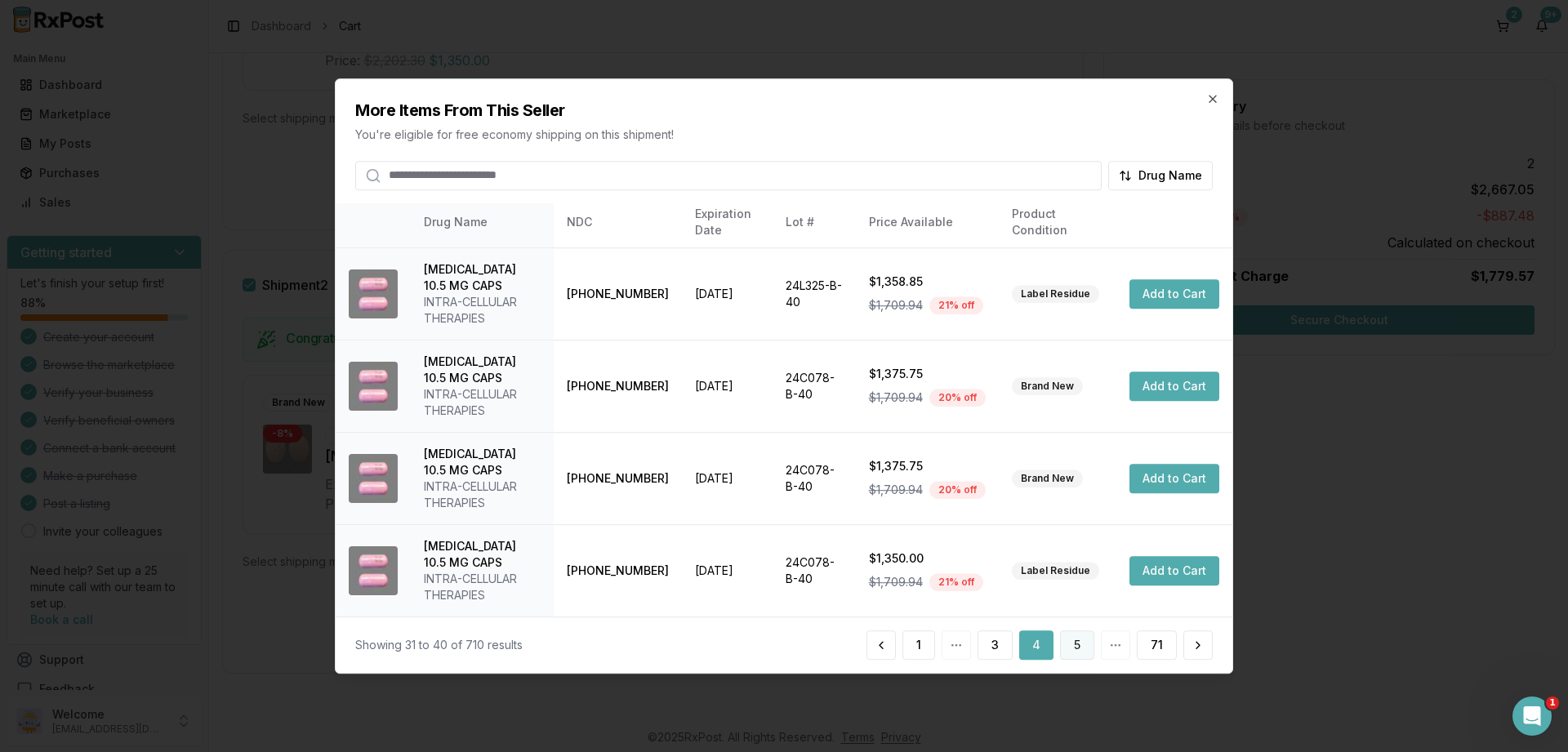
click at [1063, 644] on button "5" at bounding box center [1078, 645] width 35 height 29
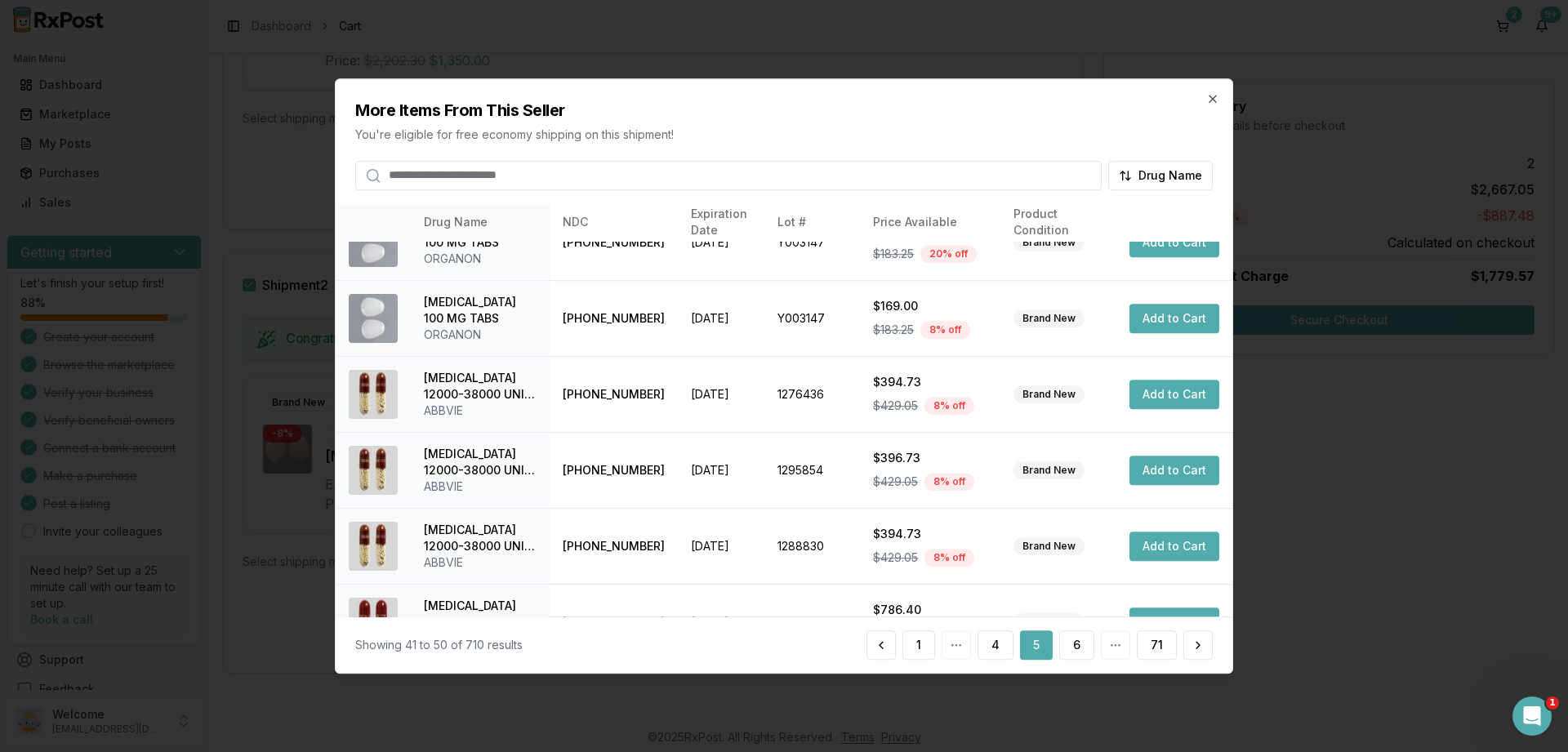
scroll to position [385, 0]
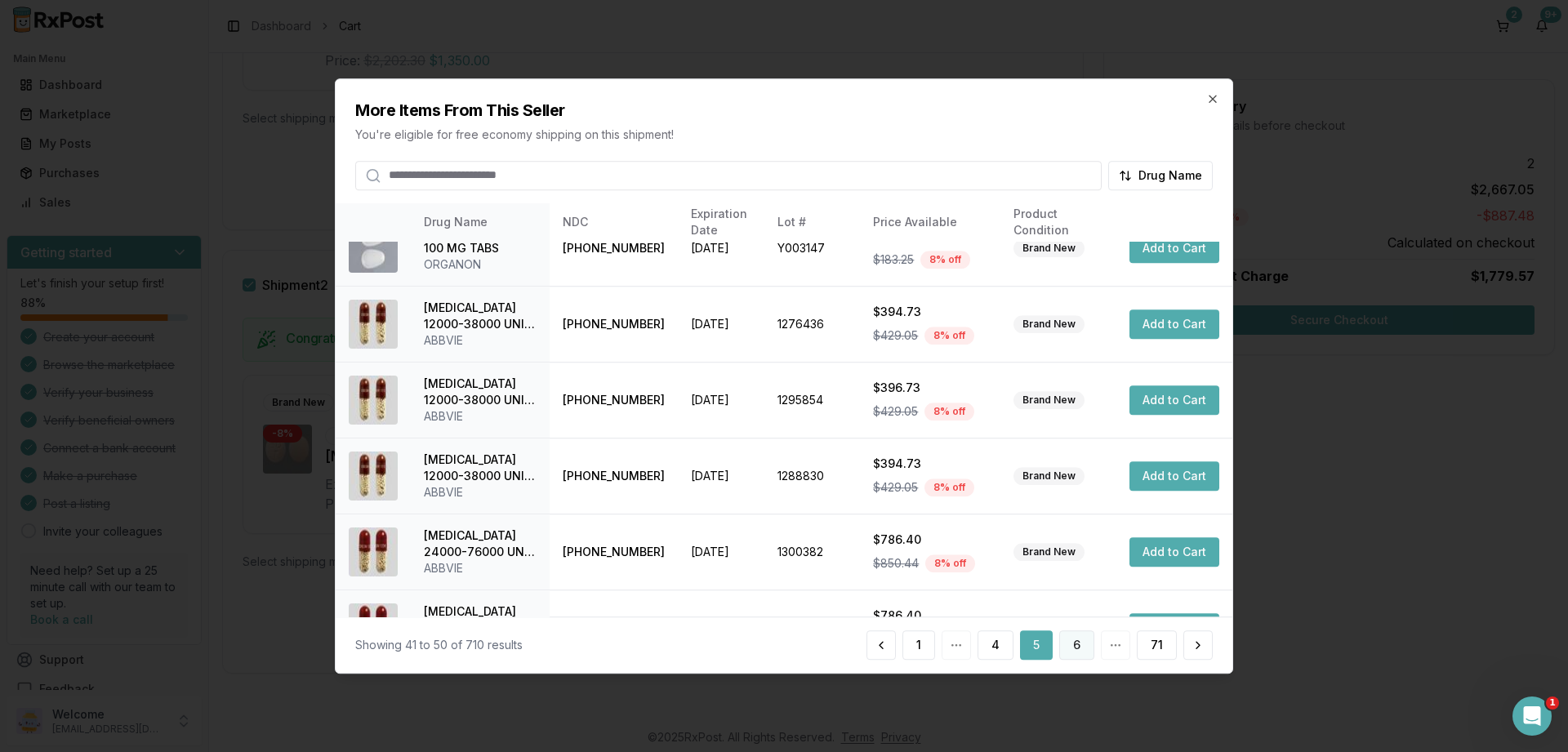
click at [1074, 646] on button "6" at bounding box center [1077, 645] width 36 height 29
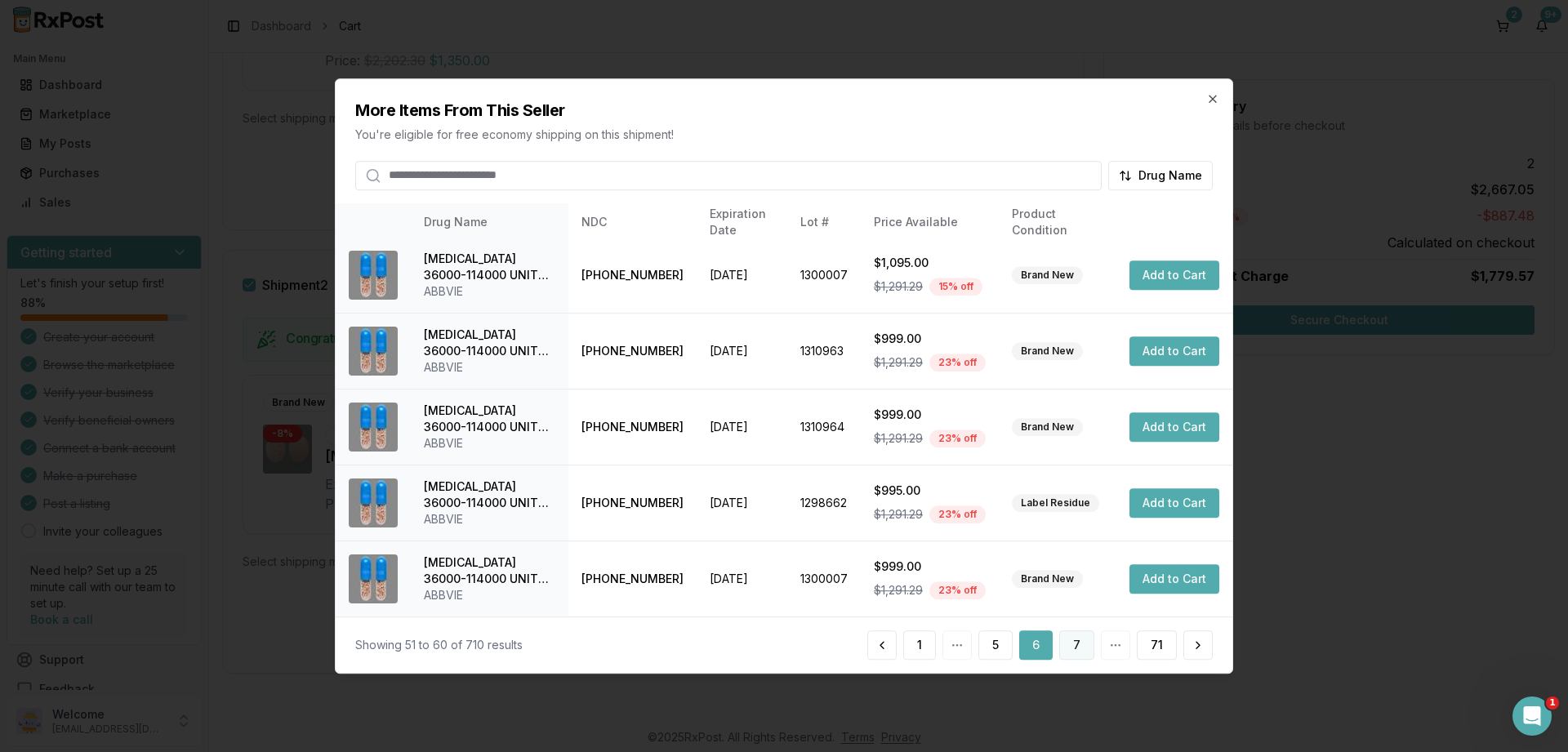
click at [1074, 640] on button "7" at bounding box center [1077, 645] width 36 height 29
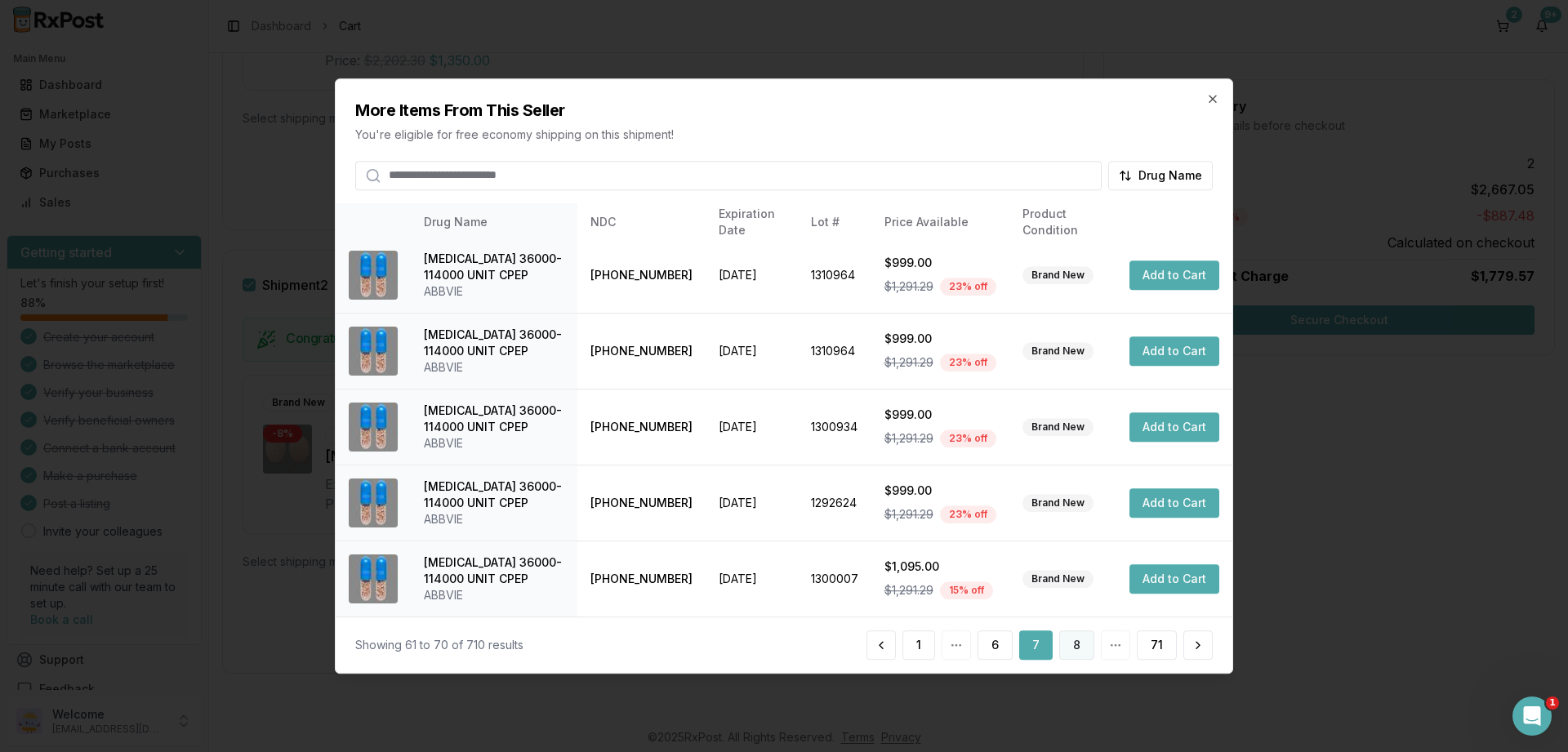
click at [1079, 648] on button "8" at bounding box center [1077, 645] width 36 height 29
click at [1072, 648] on button "9" at bounding box center [1077, 645] width 36 height 29
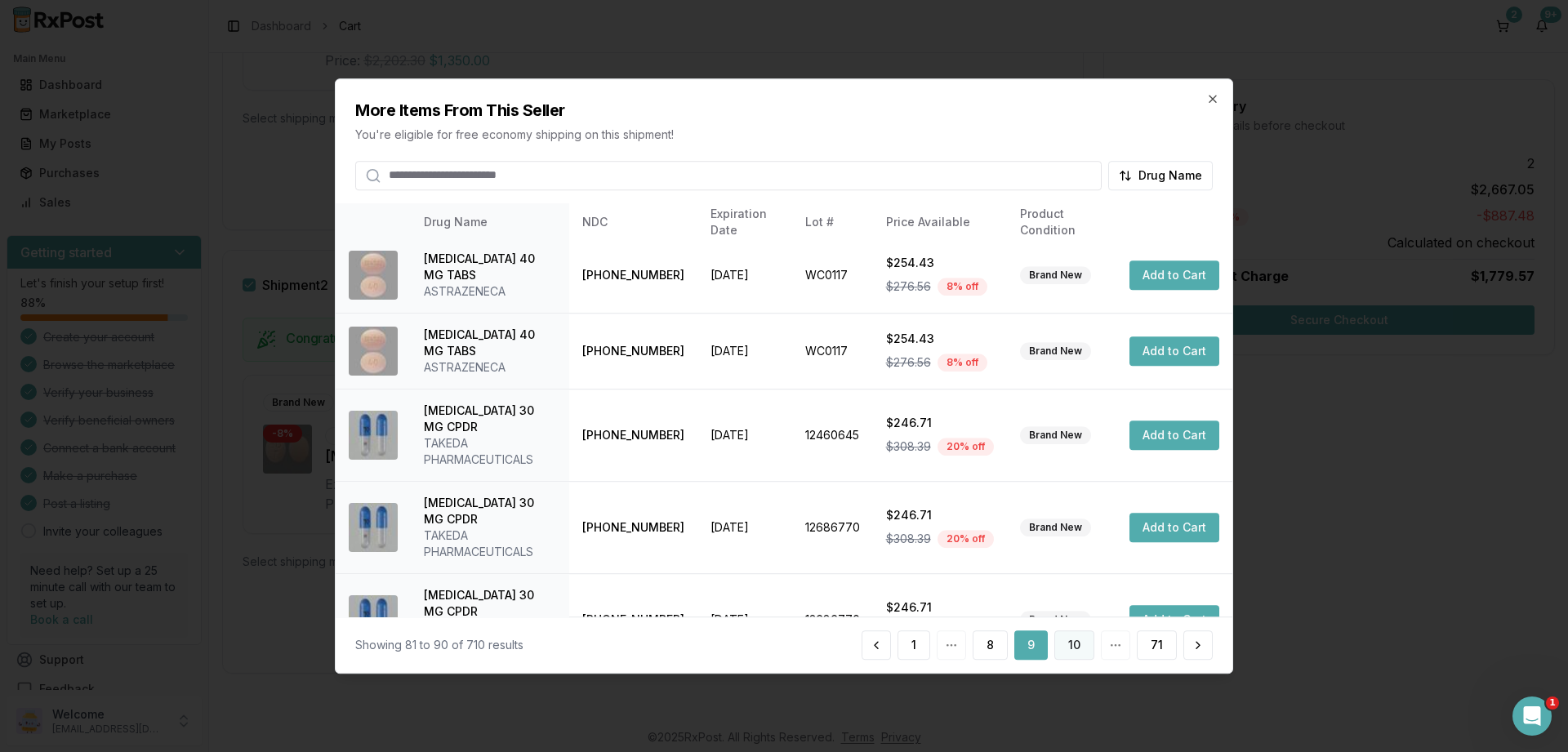
click at [1066, 649] on button "10" at bounding box center [1074, 645] width 40 height 29
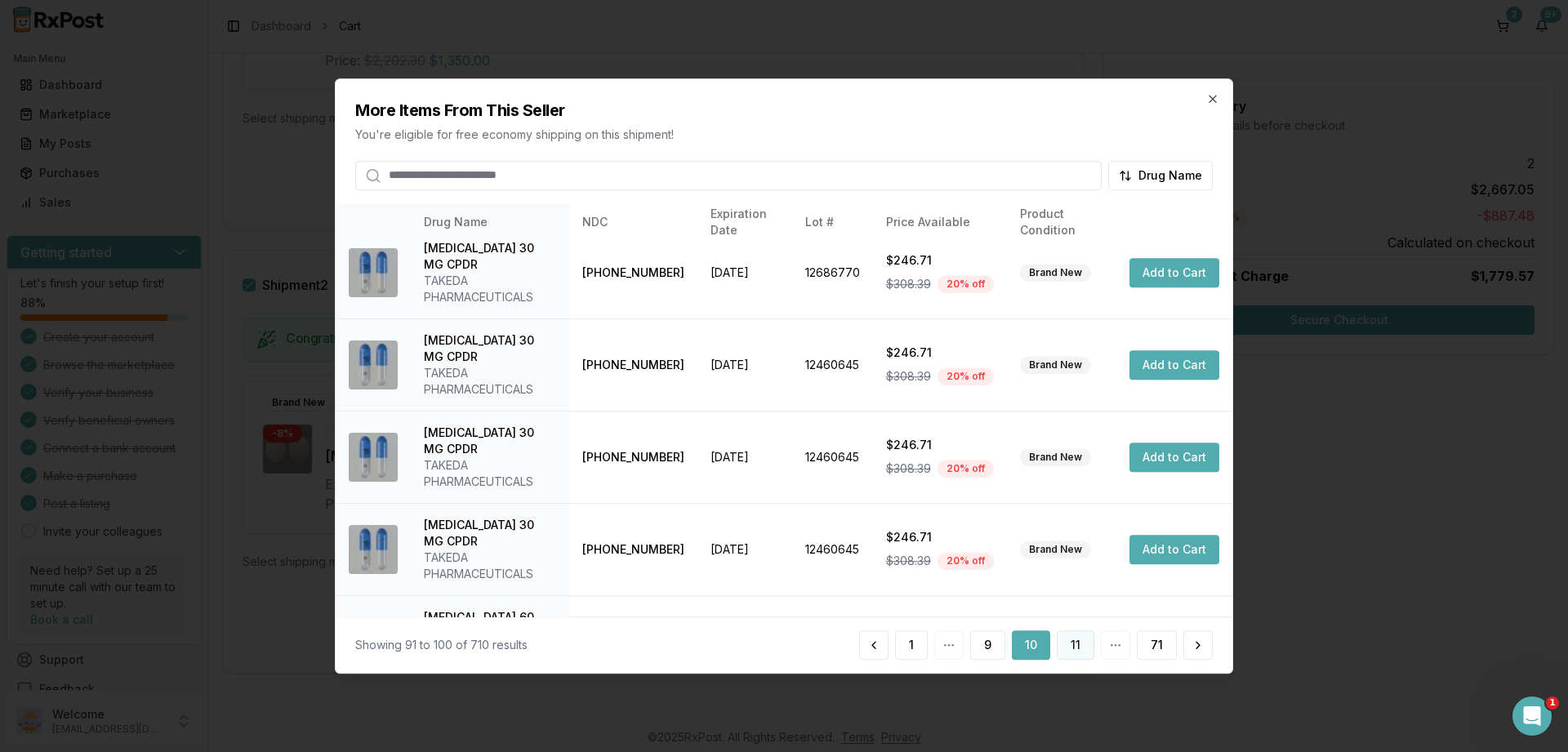
click at [1078, 646] on button "11" at bounding box center [1075, 645] width 37 height 29
click at [1077, 645] on button "12" at bounding box center [1074, 645] width 40 height 29
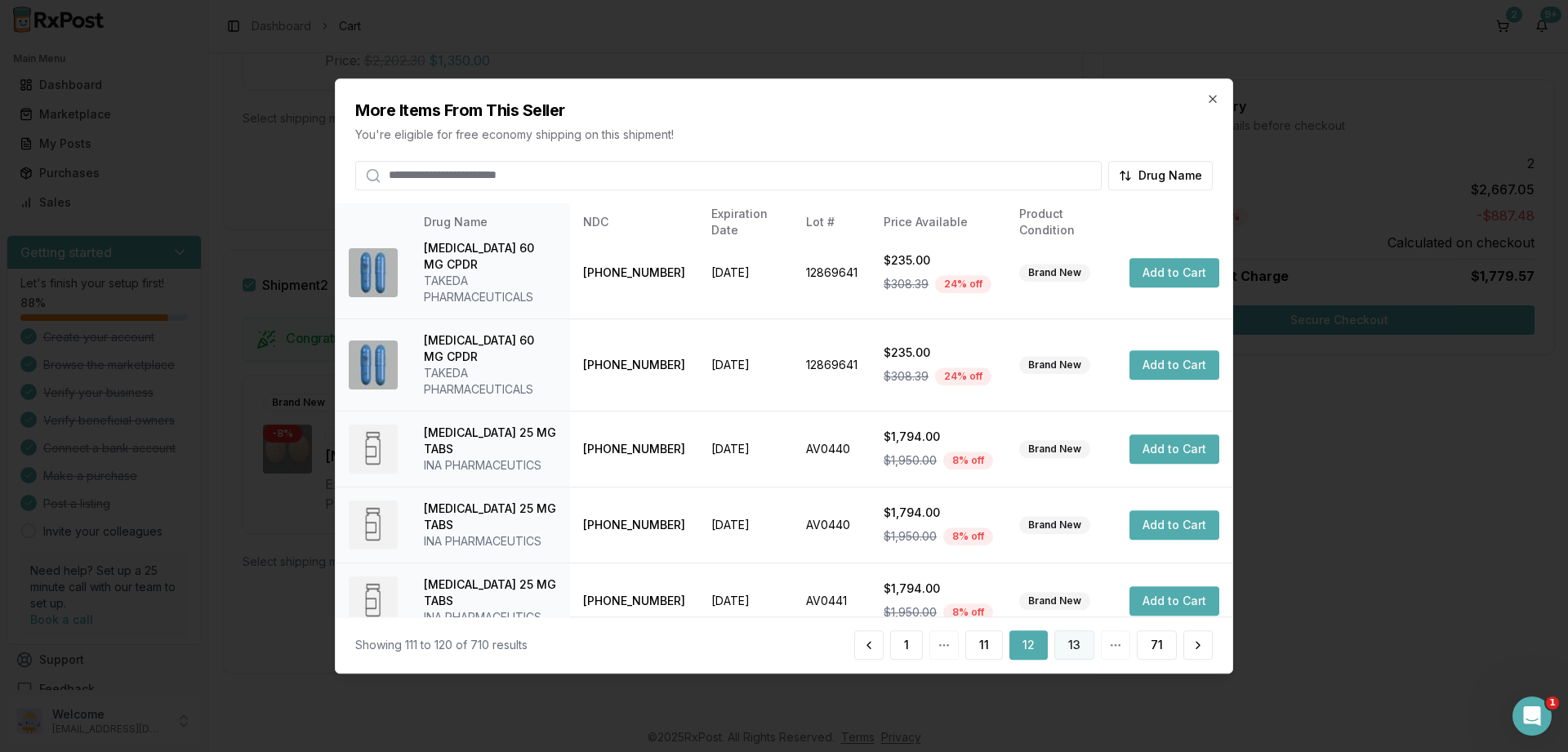
click at [1066, 647] on button "13" at bounding box center [1074, 645] width 40 height 29
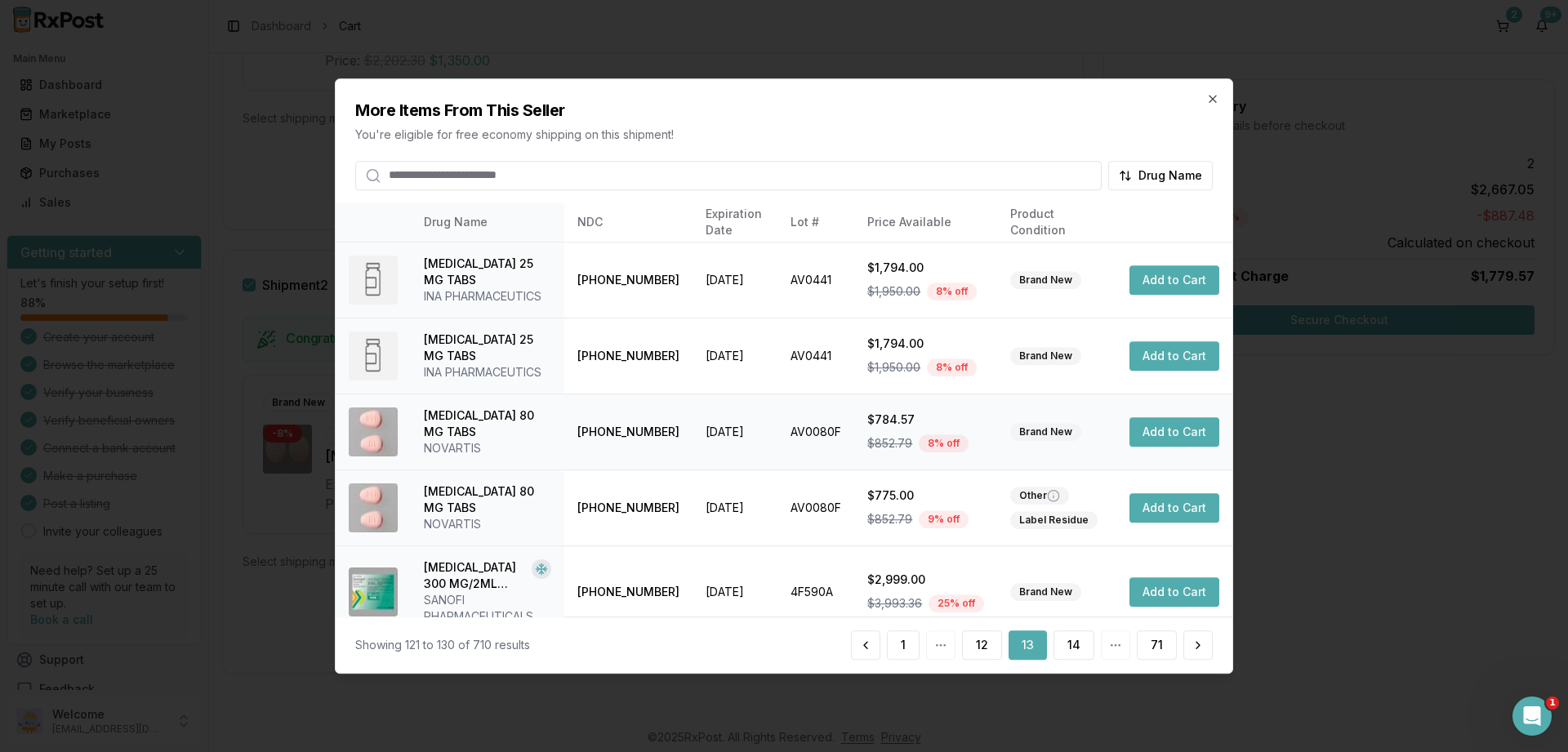
scroll to position [483, 0]
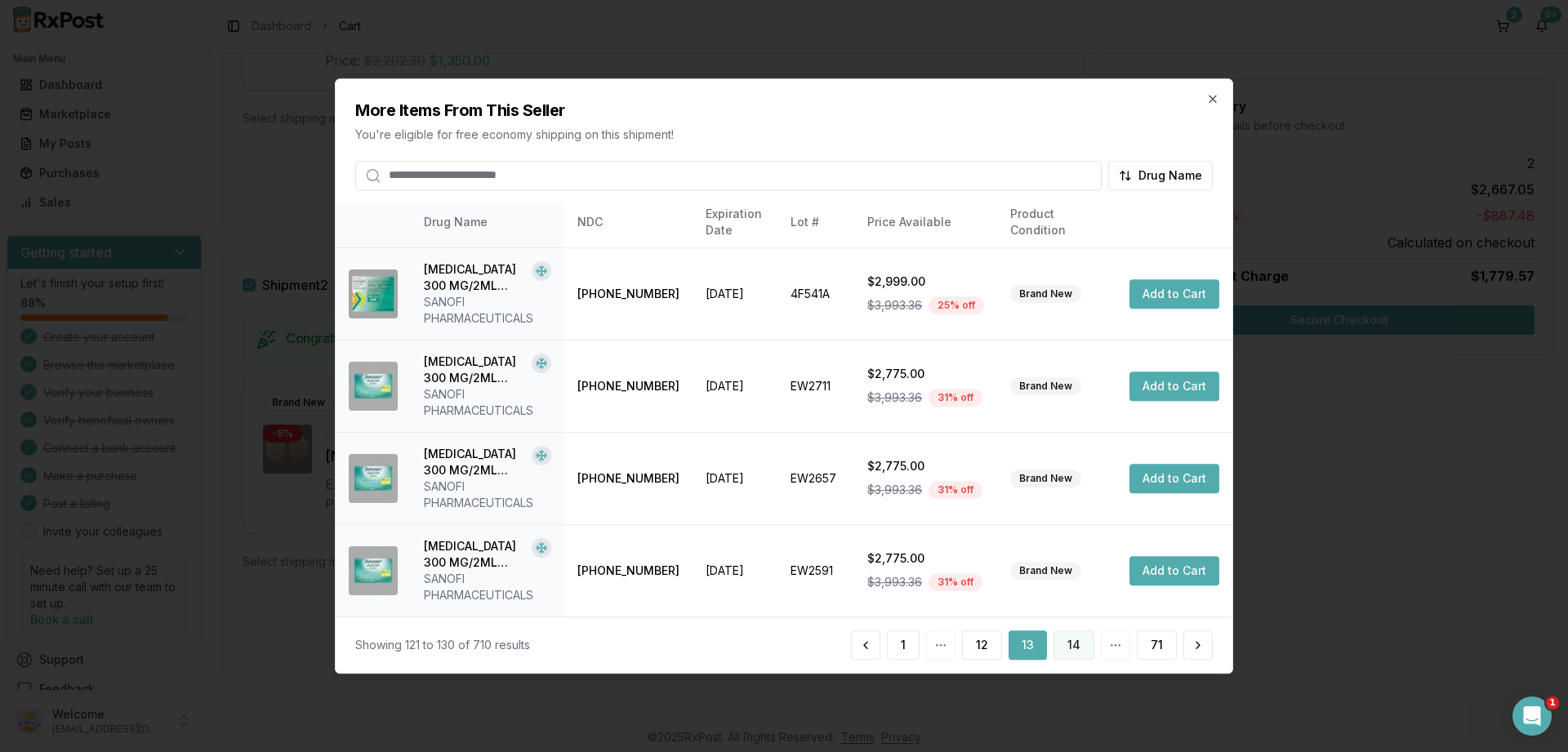
click at [1078, 645] on button "14" at bounding box center [1073, 645] width 41 height 29
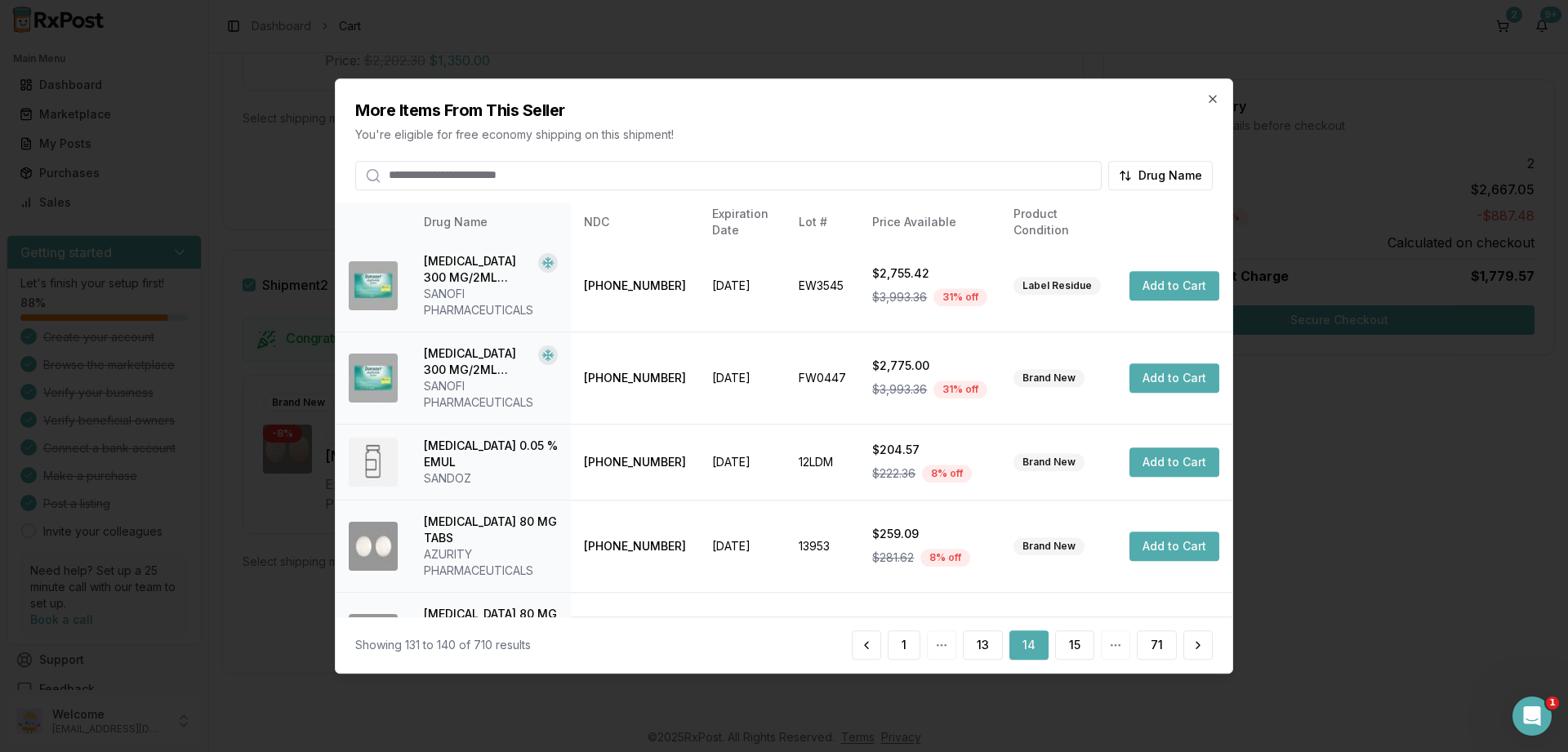
scroll to position [499, 0]
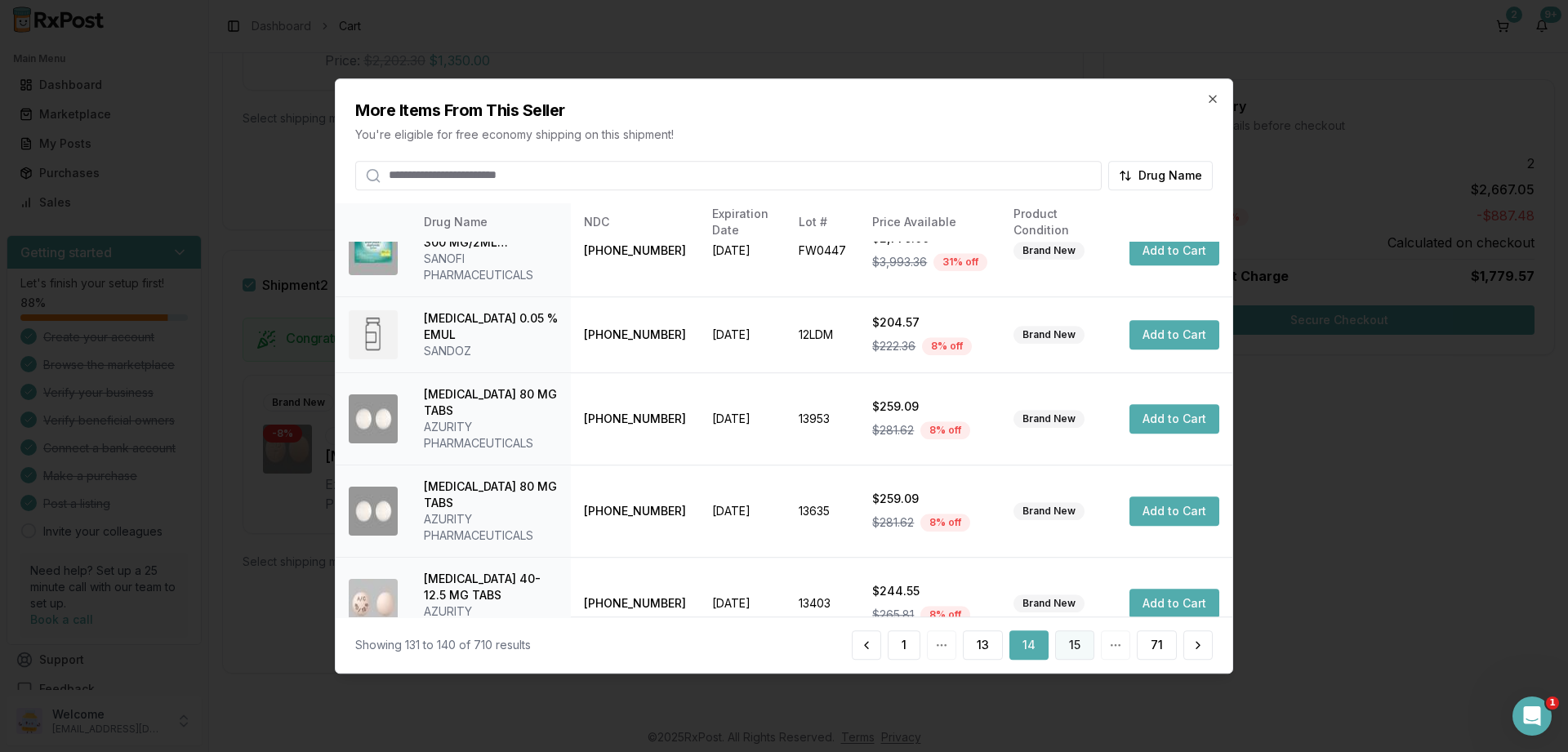
click at [1066, 642] on button "15" at bounding box center [1074, 645] width 39 height 29
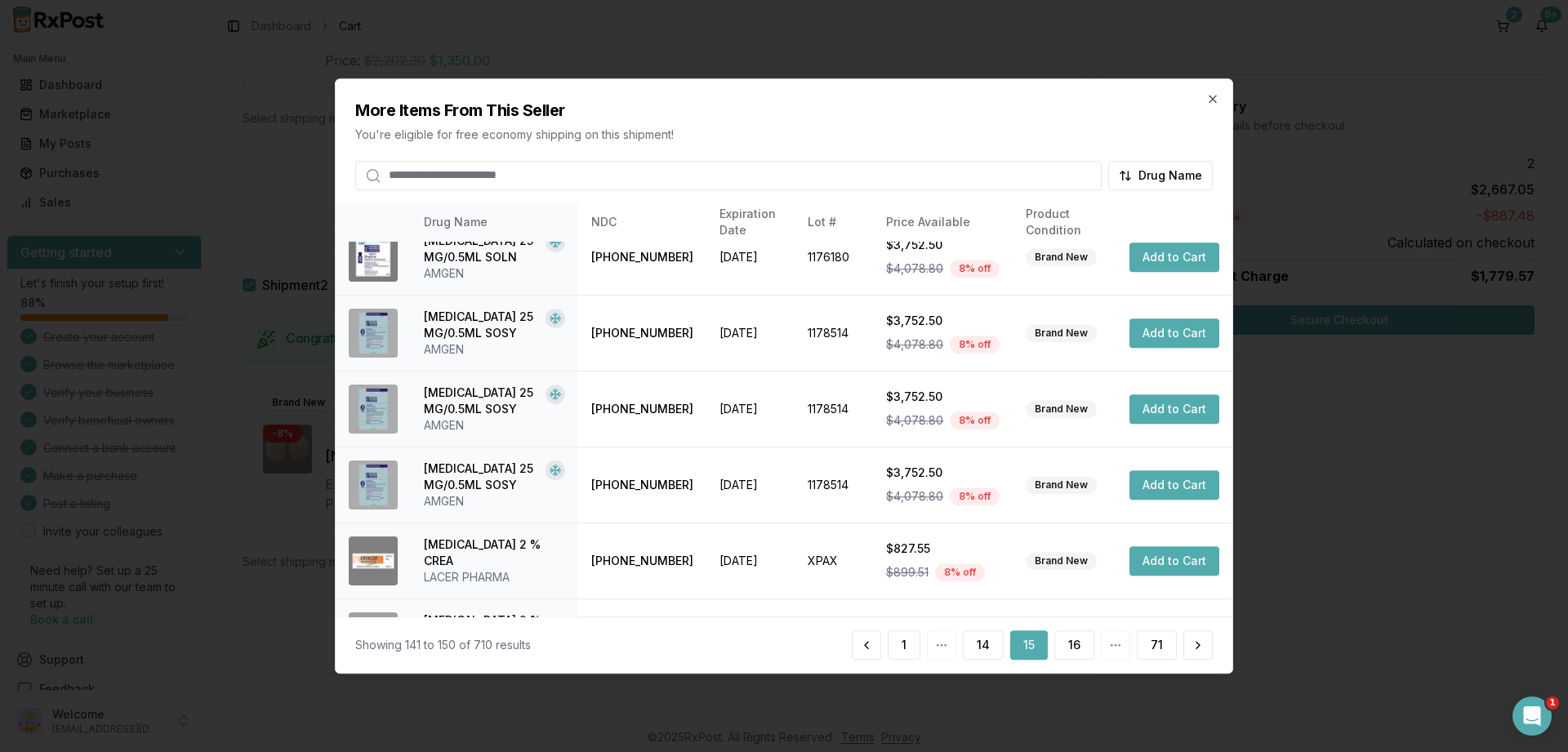
scroll to position [437, 0]
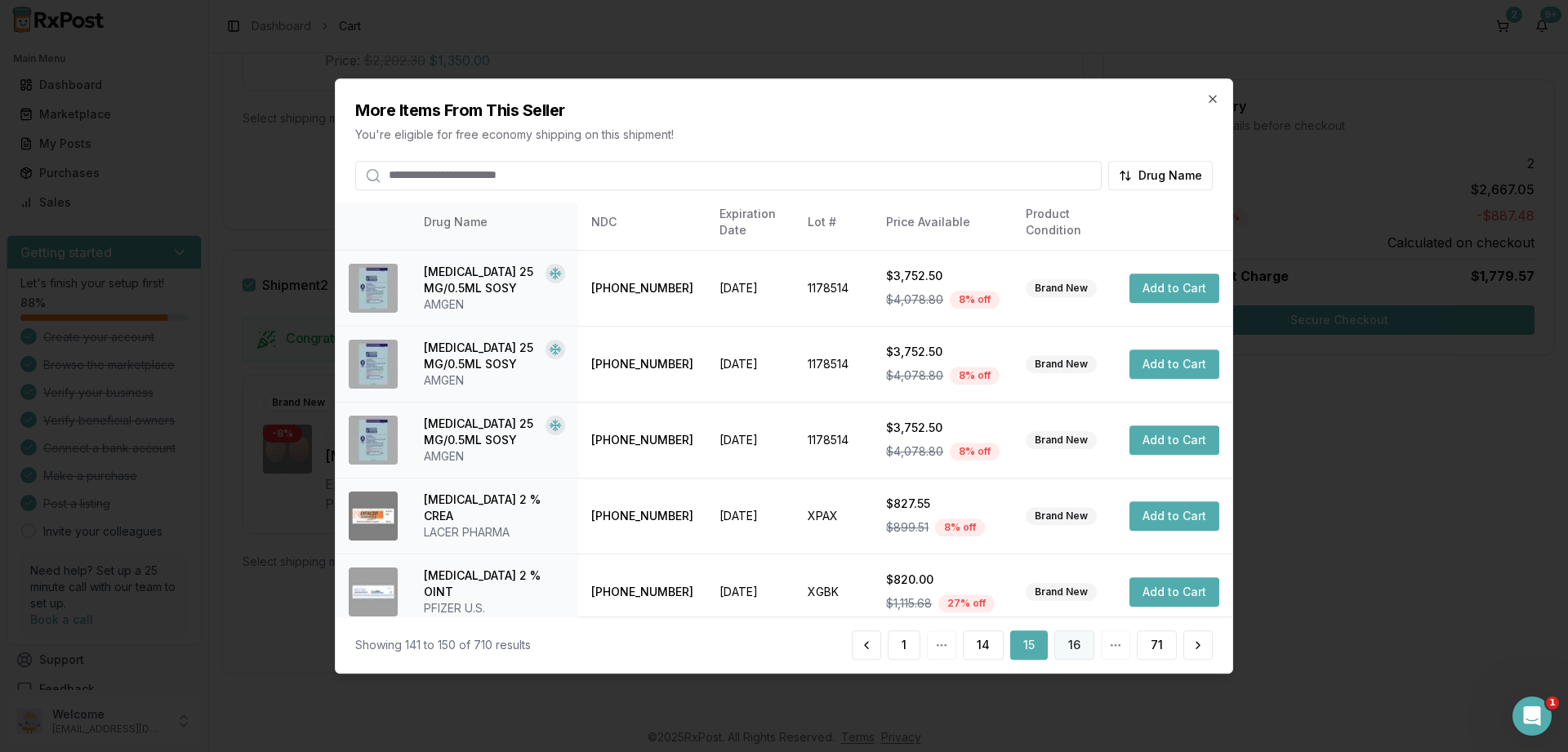
click at [1073, 649] on button "16" at bounding box center [1074, 645] width 40 height 29
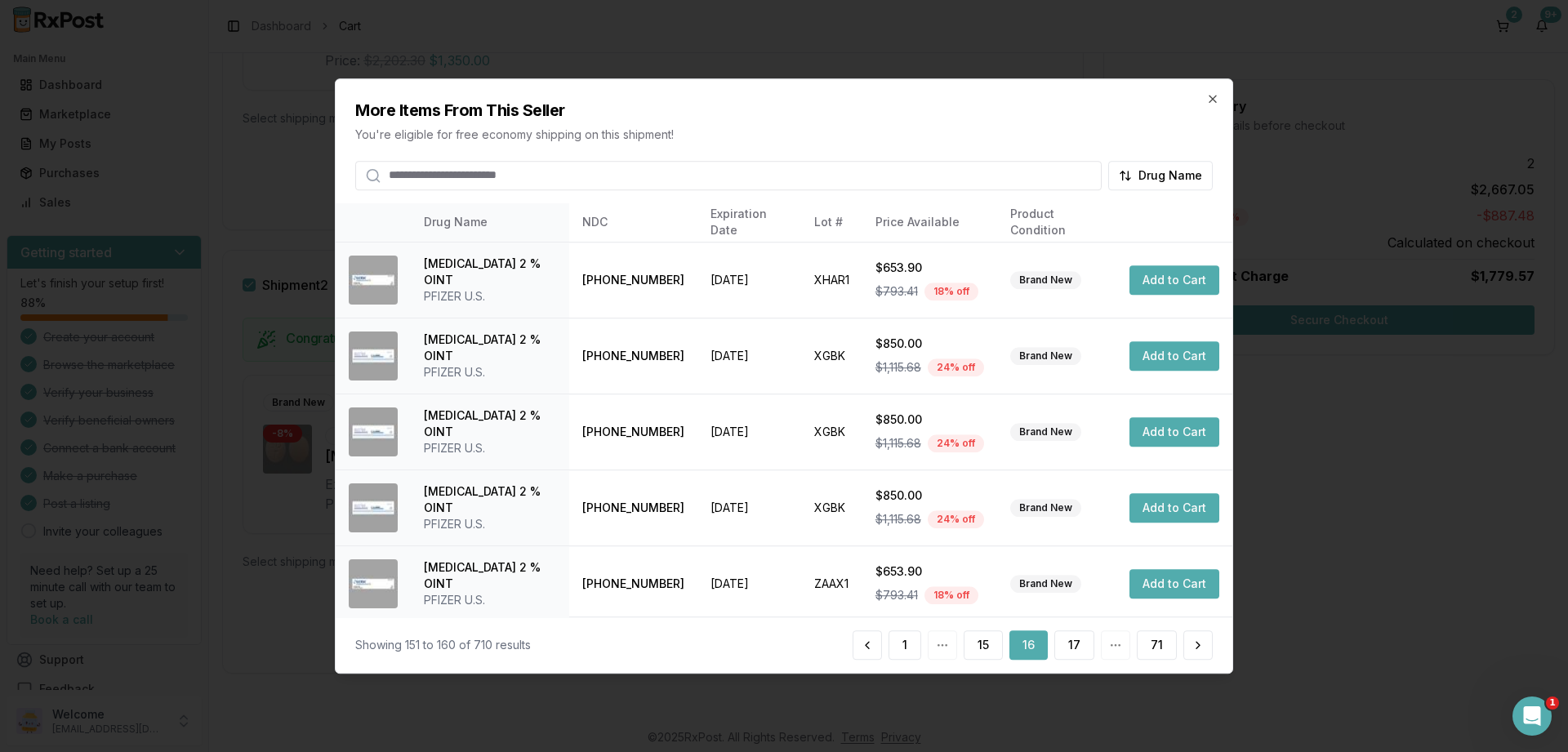
scroll to position [385, 0]
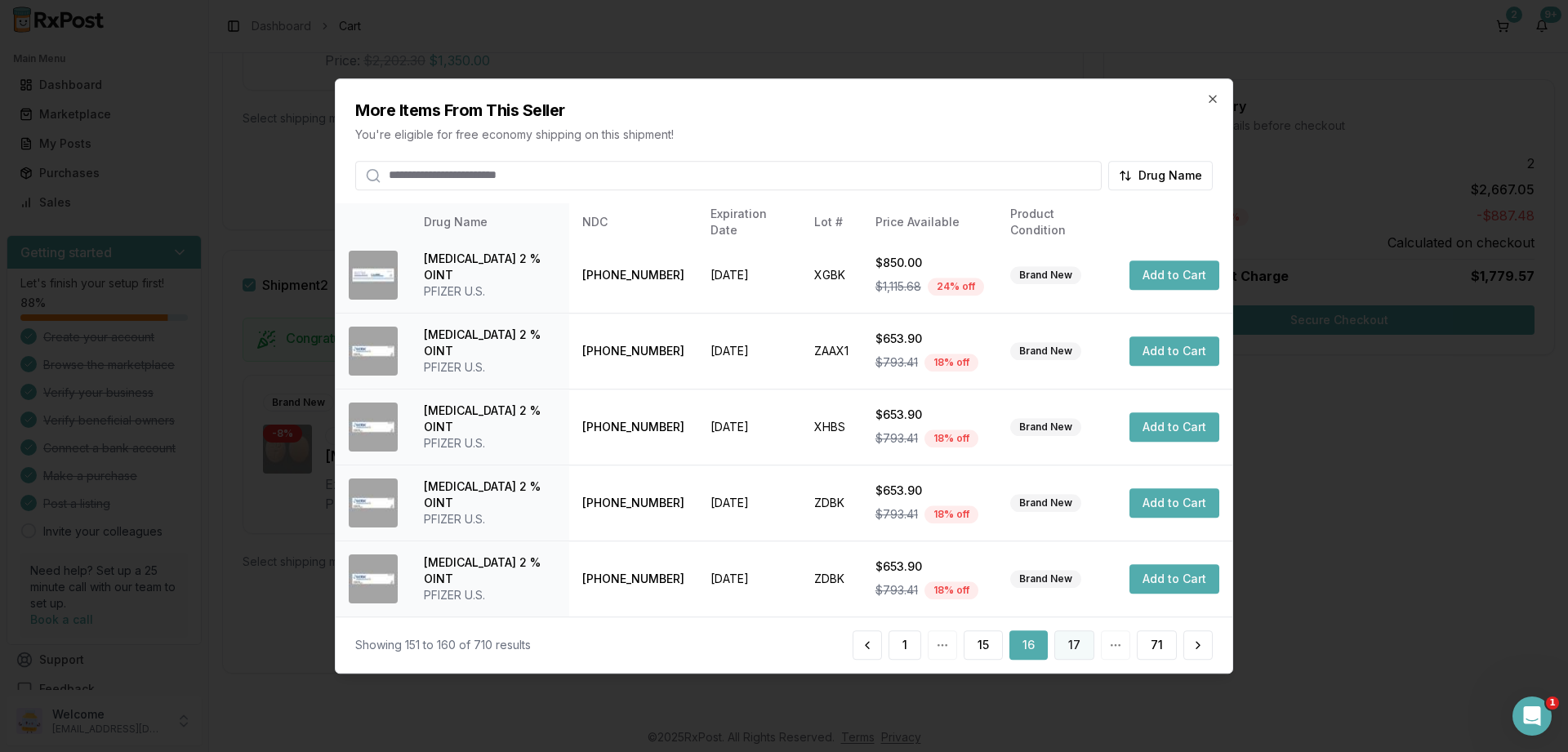
click at [1080, 640] on button "17" at bounding box center [1074, 645] width 40 height 29
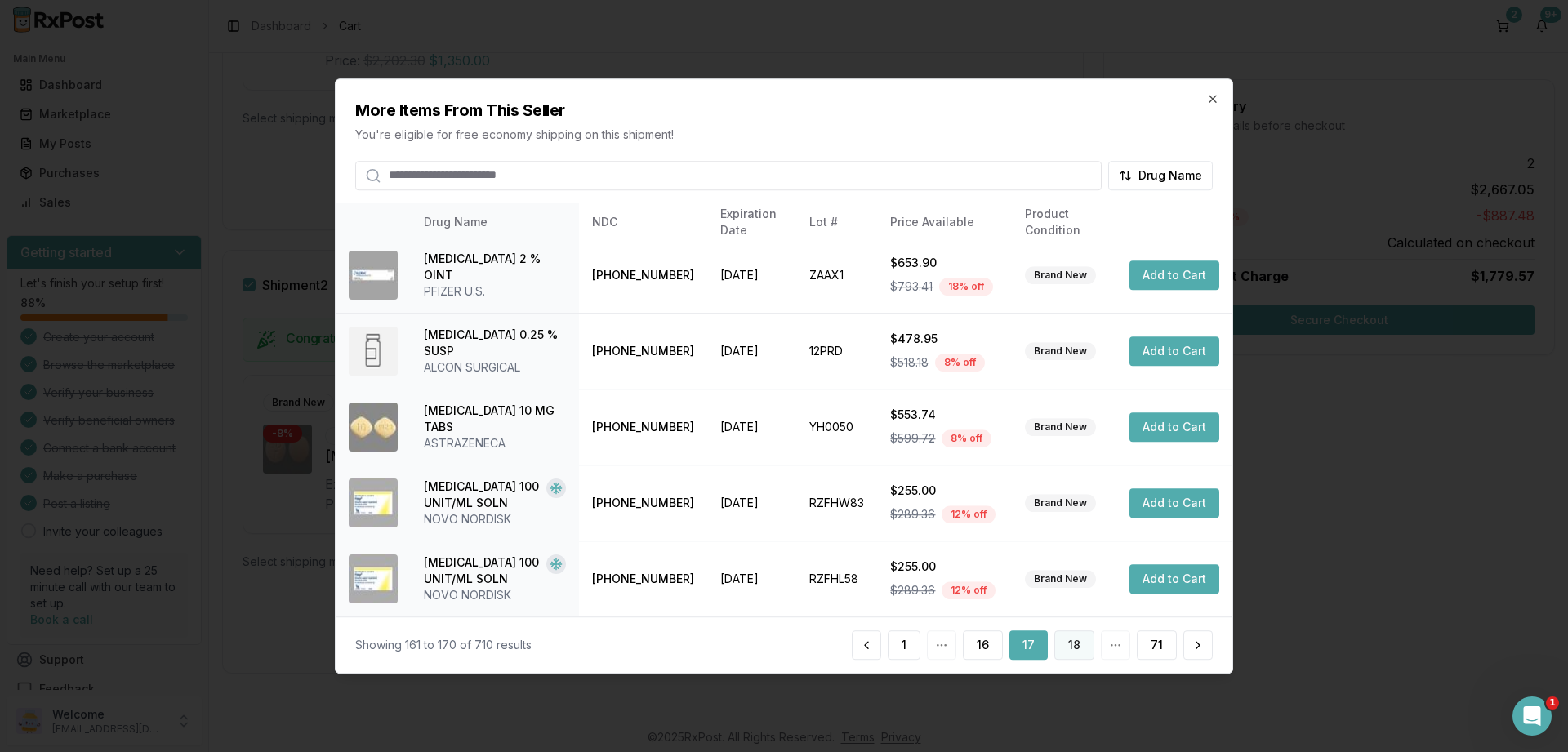
click at [1077, 645] on button "18" at bounding box center [1074, 645] width 40 height 29
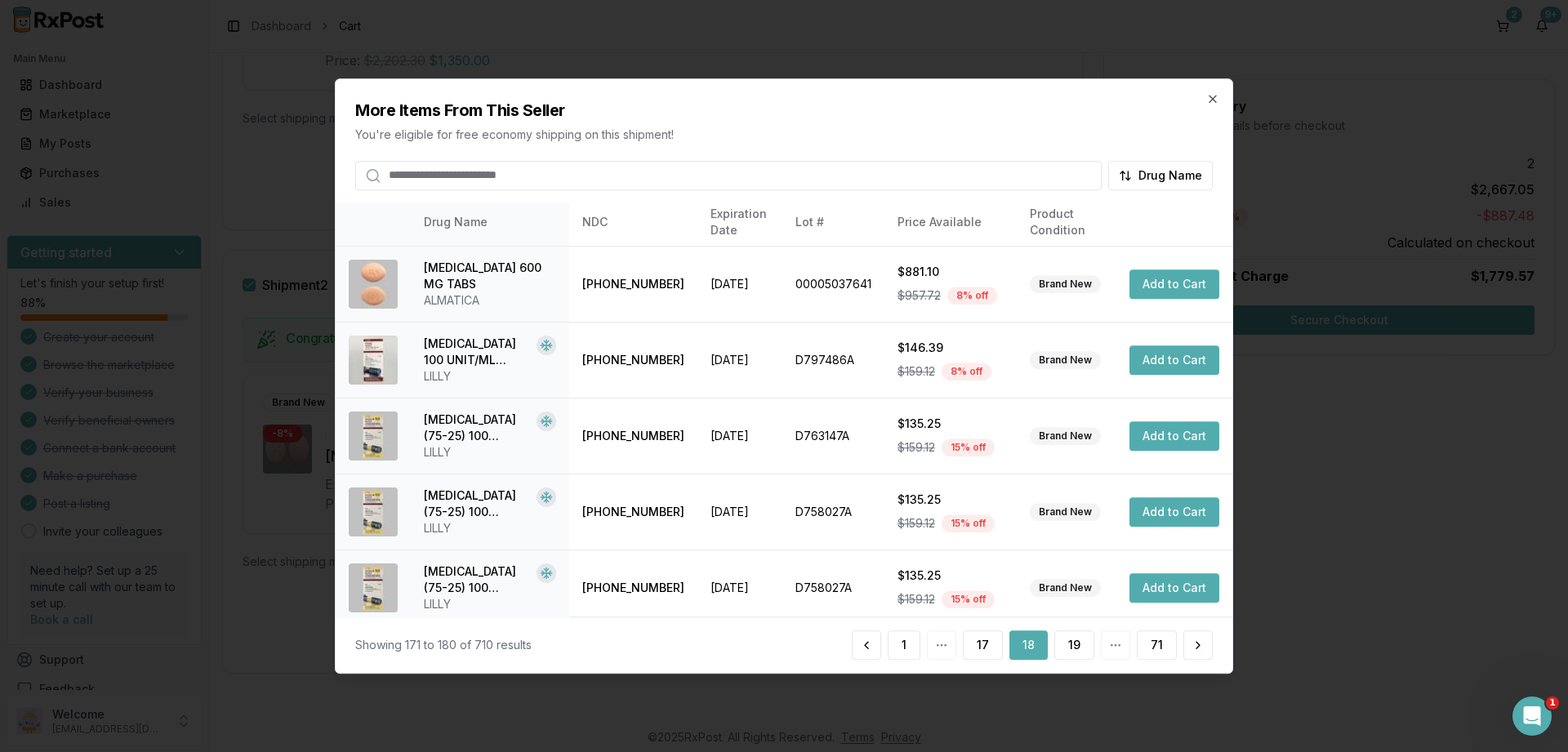
scroll to position [401, 0]
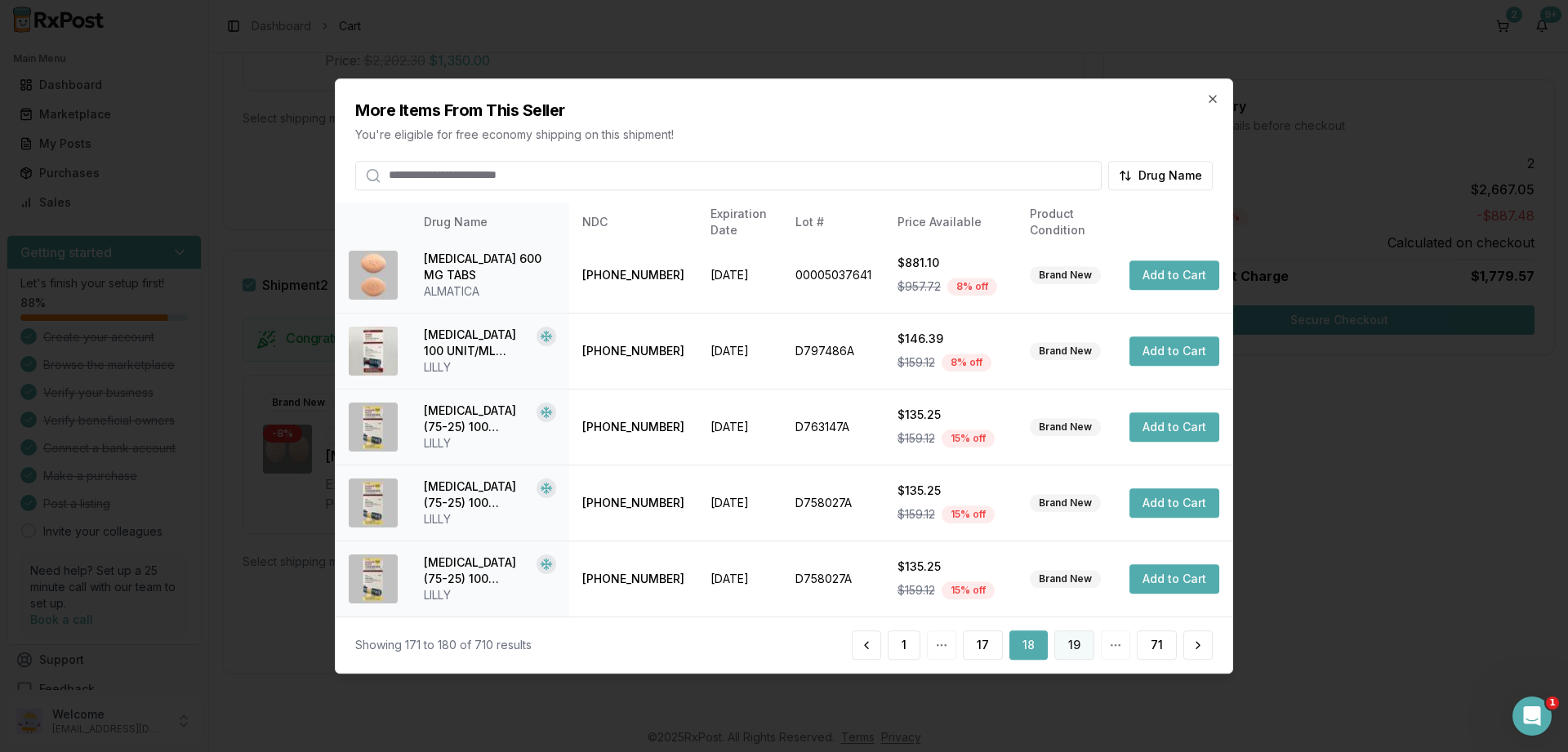
click at [1076, 645] on button "19" at bounding box center [1074, 645] width 40 height 29
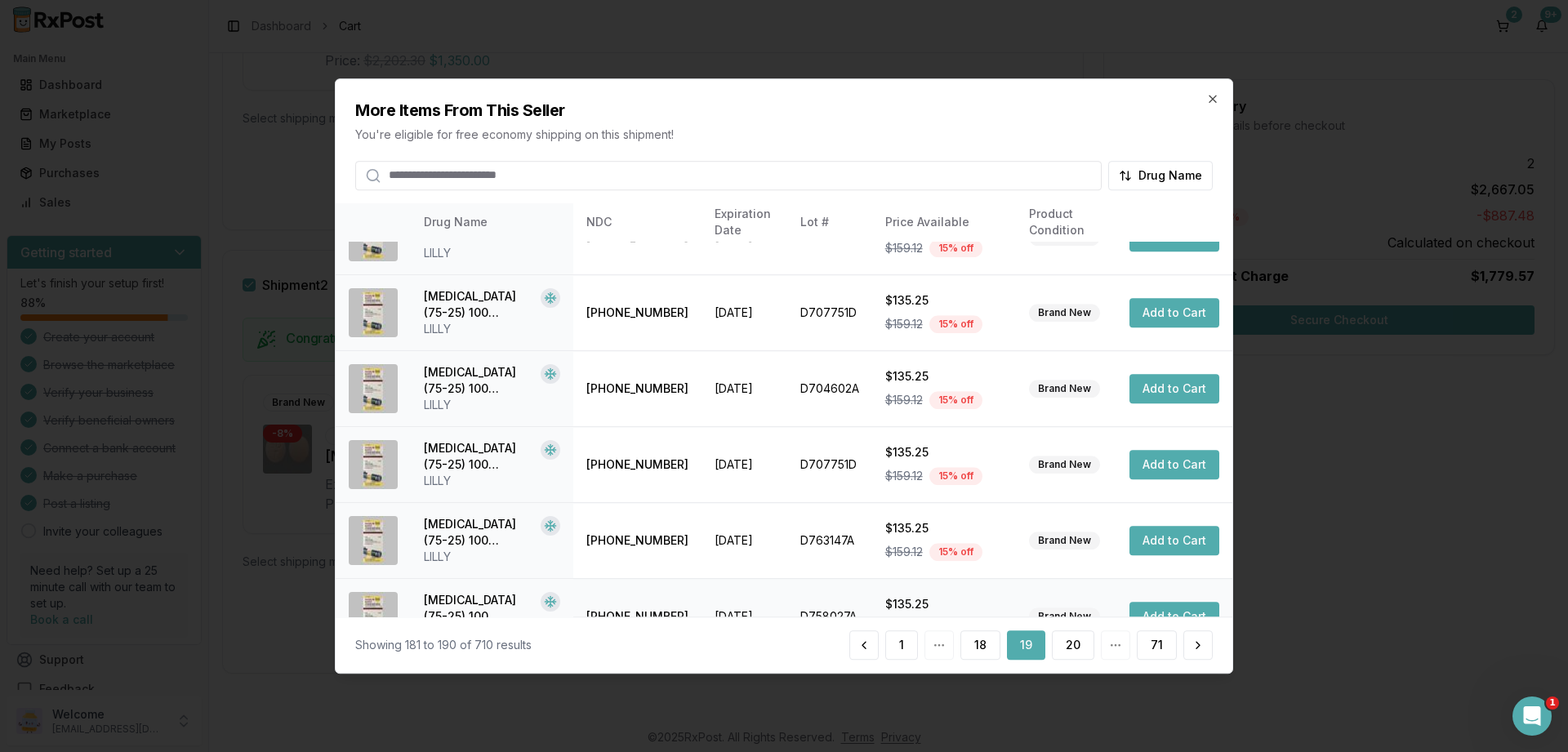
scroll to position [385, 0]
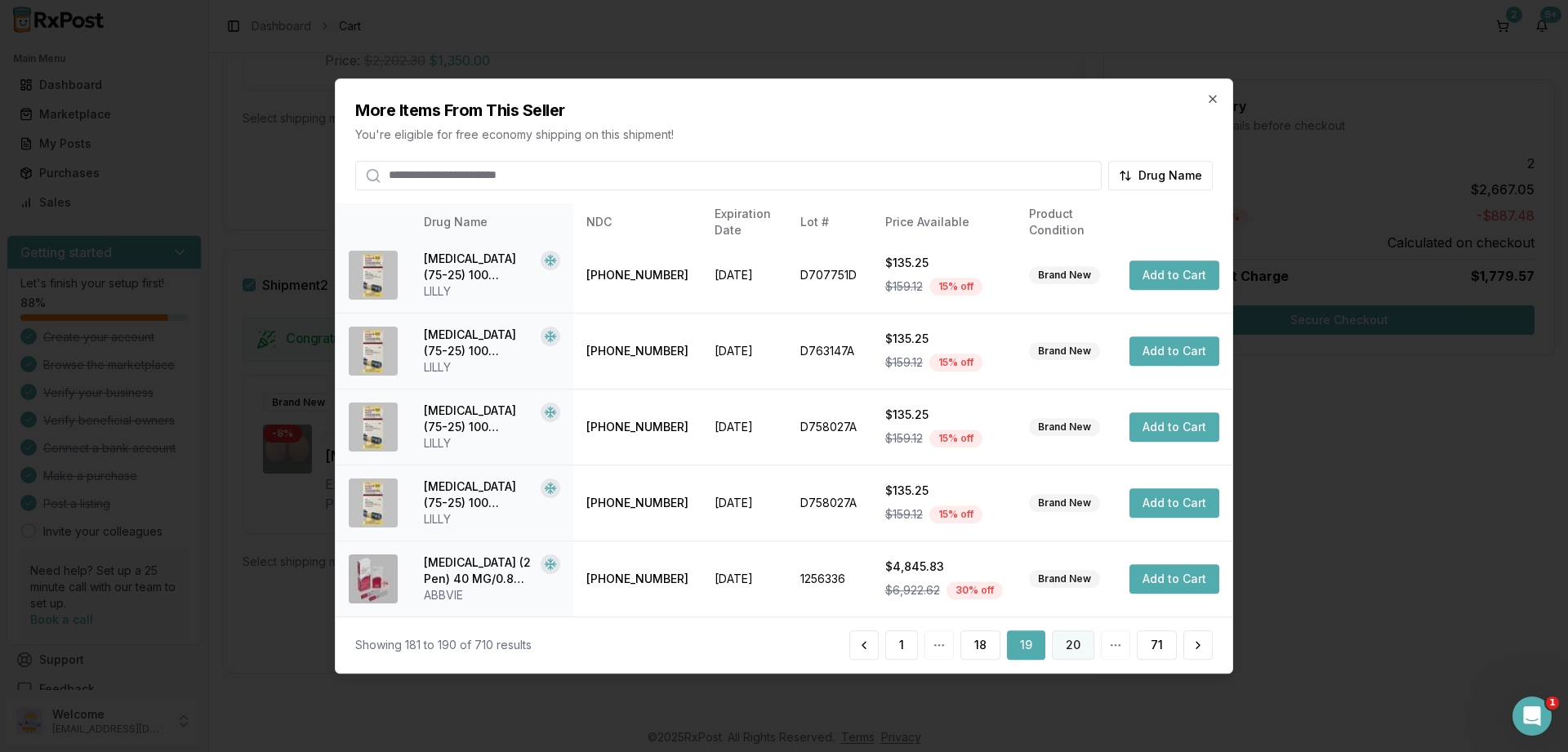
click at [1067, 648] on button "20" at bounding box center [1072, 645] width 42 height 29
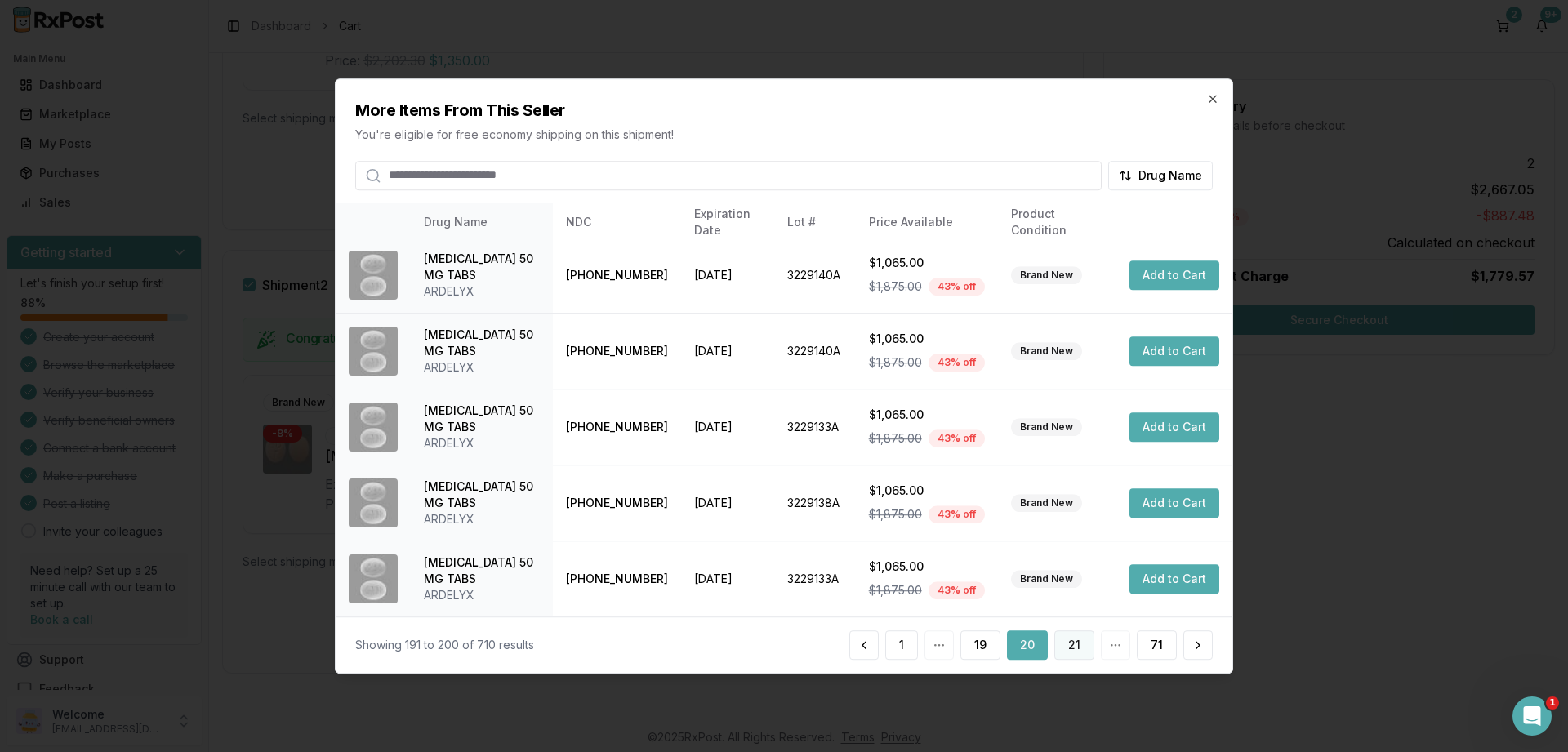
click at [1059, 641] on button "21" at bounding box center [1074, 645] width 40 height 29
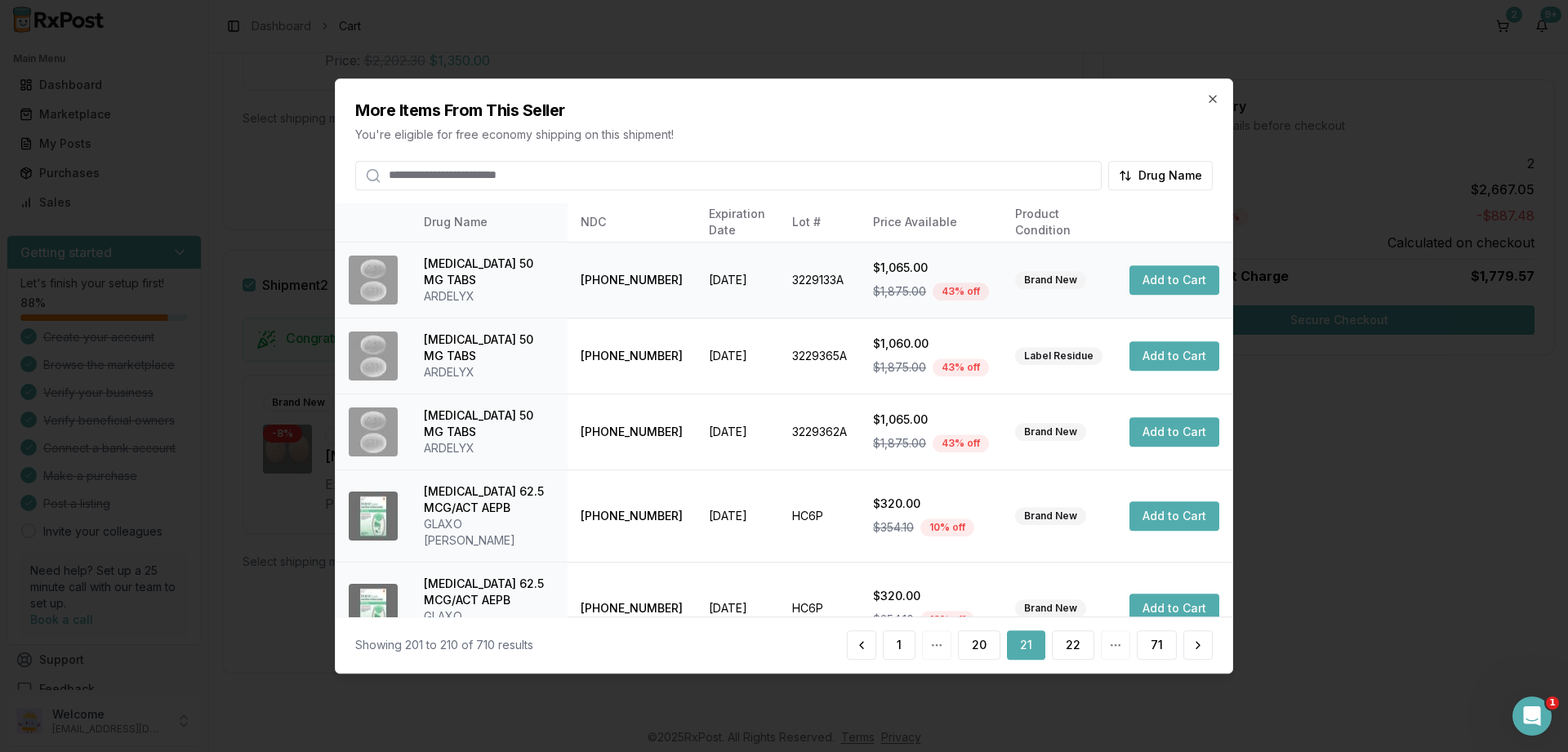
scroll to position [418, 0]
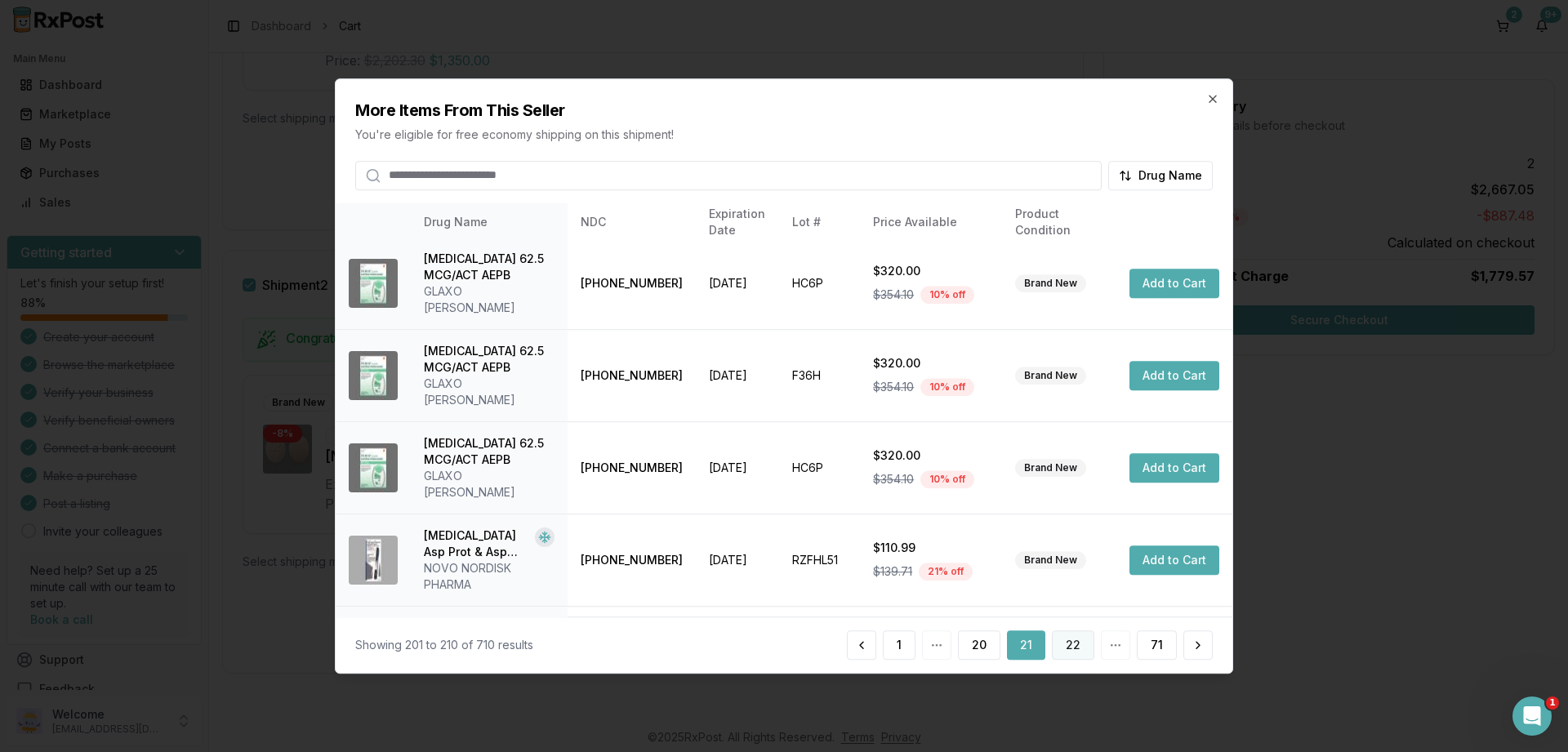
click at [1085, 643] on button "22" at bounding box center [1072, 645] width 42 height 29
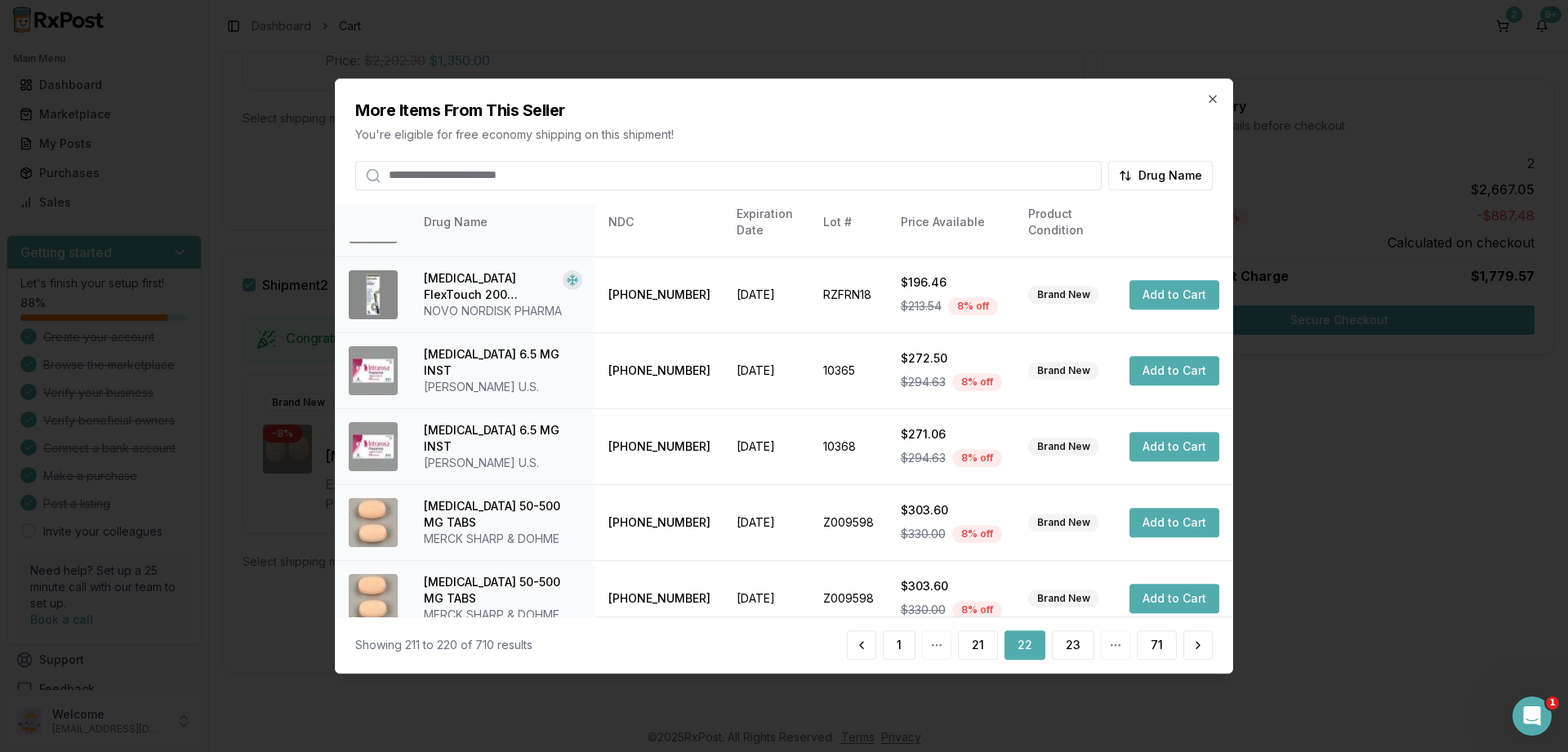
scroll to position [385, 0]
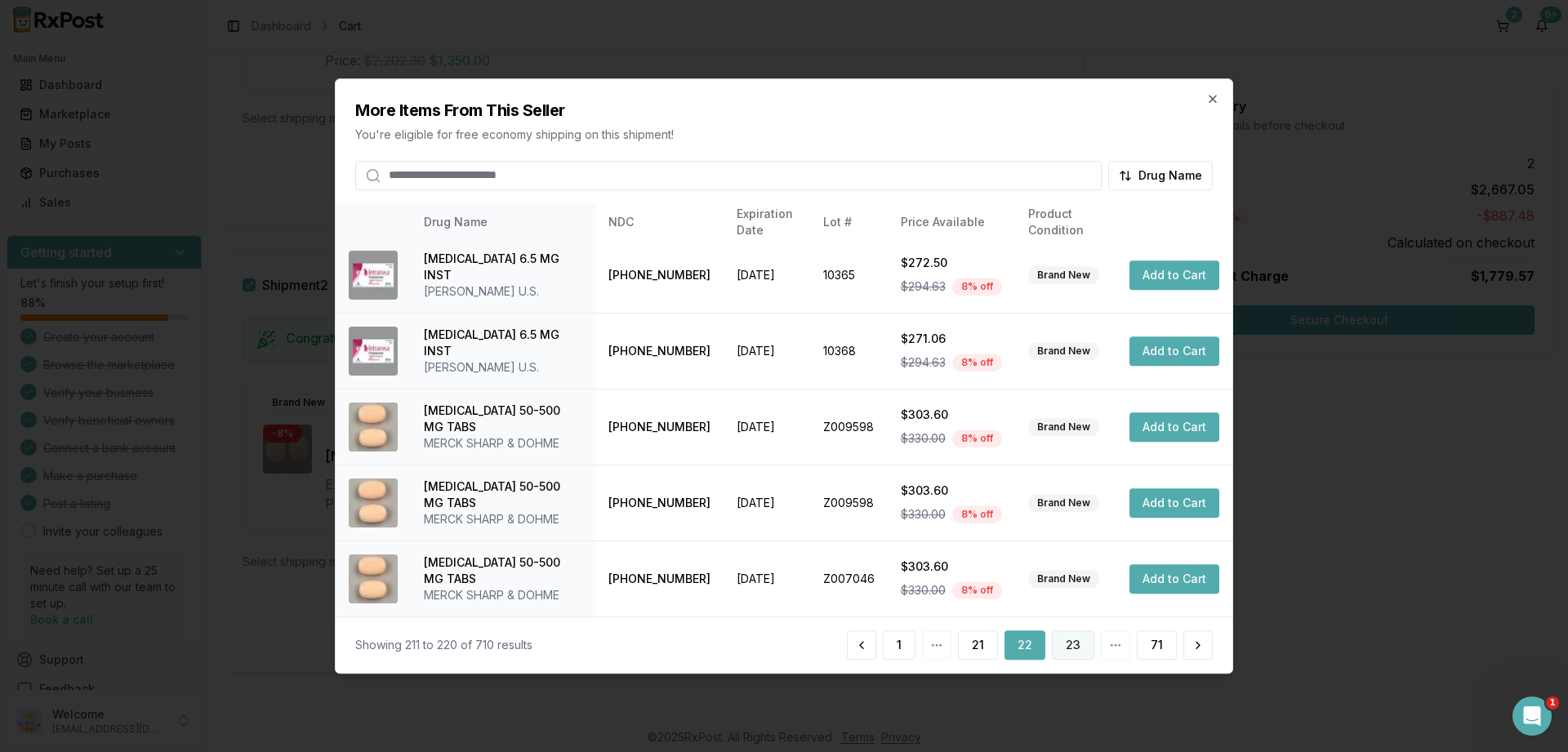
click at [1082, 649] on button "23" at bounding box center [1072, 645] width 42 height 29
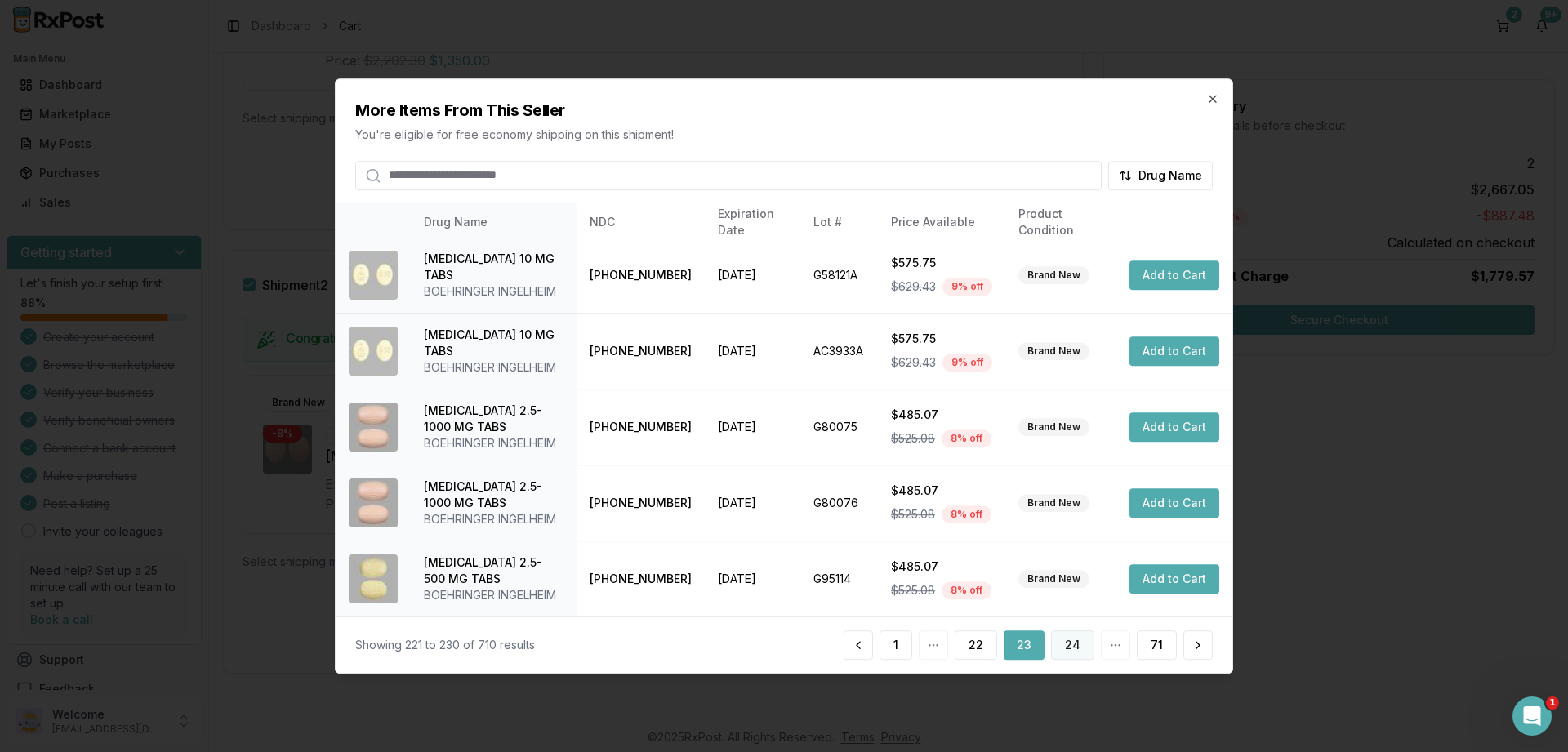
click at [1085, 639] on button "24" at bounding box center [1072, 645] width 43 height 29
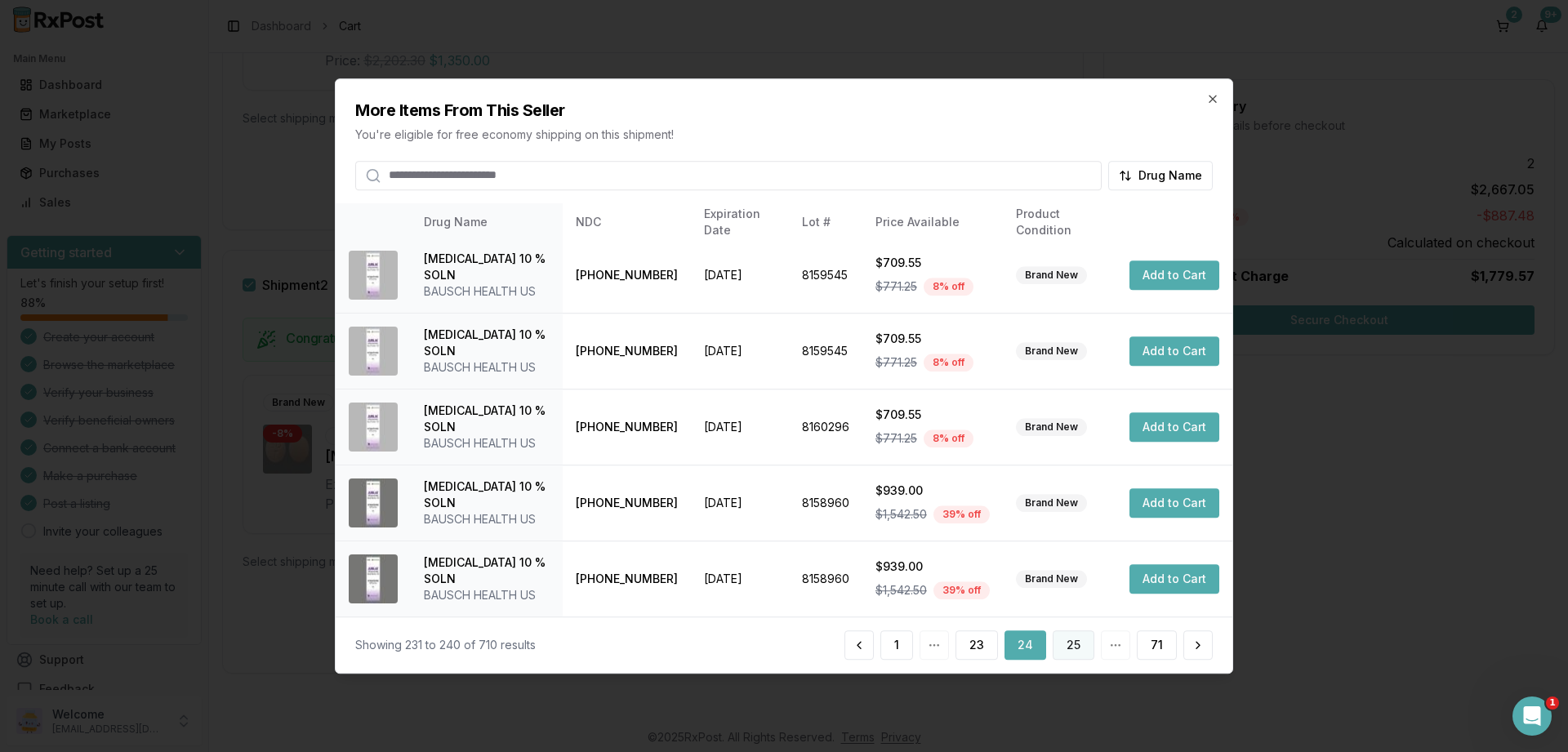
click at [1069, 639] on button "25" at bounding box center [1073, 645] width 42 height 29
click at [1082, 647] on button "26" at bounding box center [1072, 645] width 42 height 29
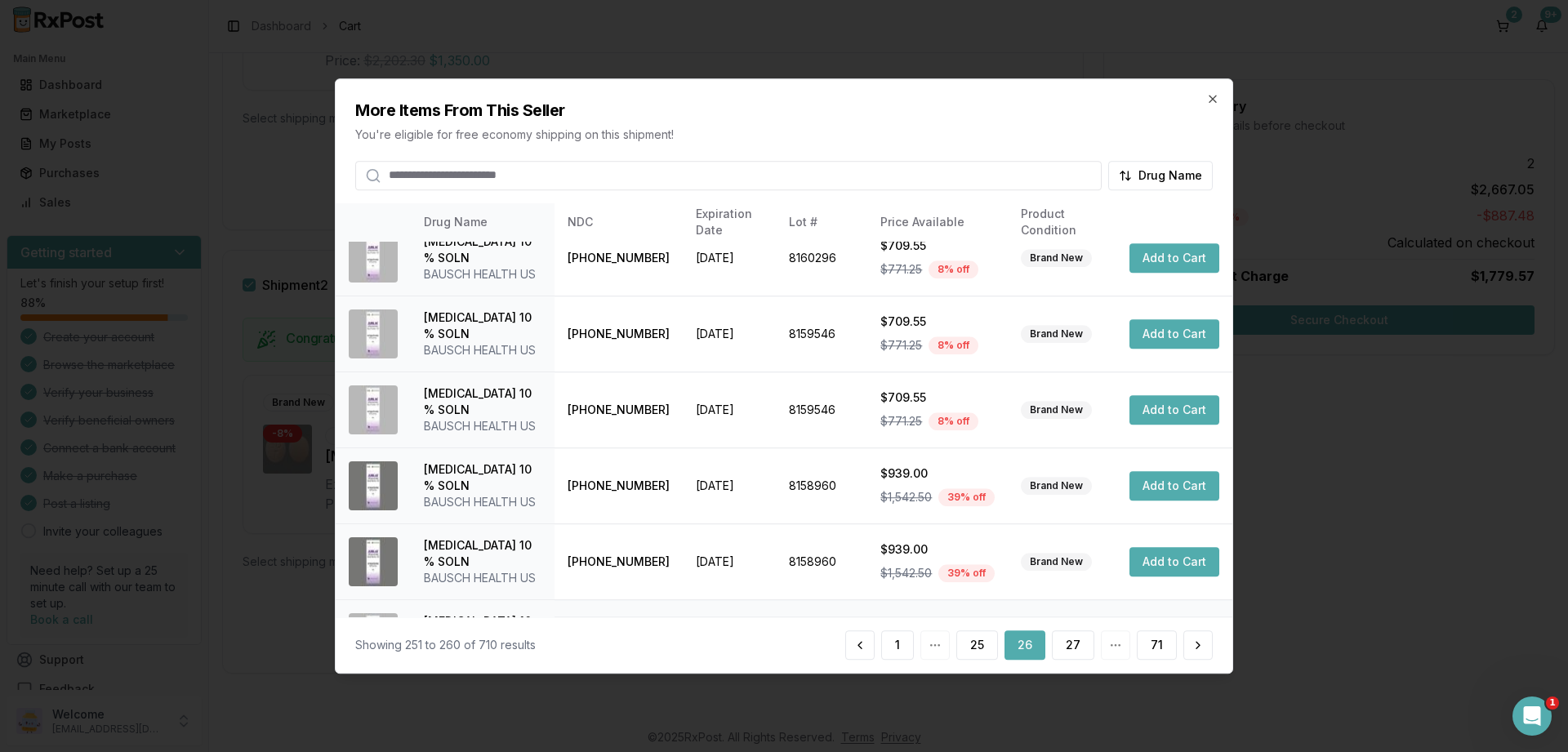
scroll to position [434, 0]
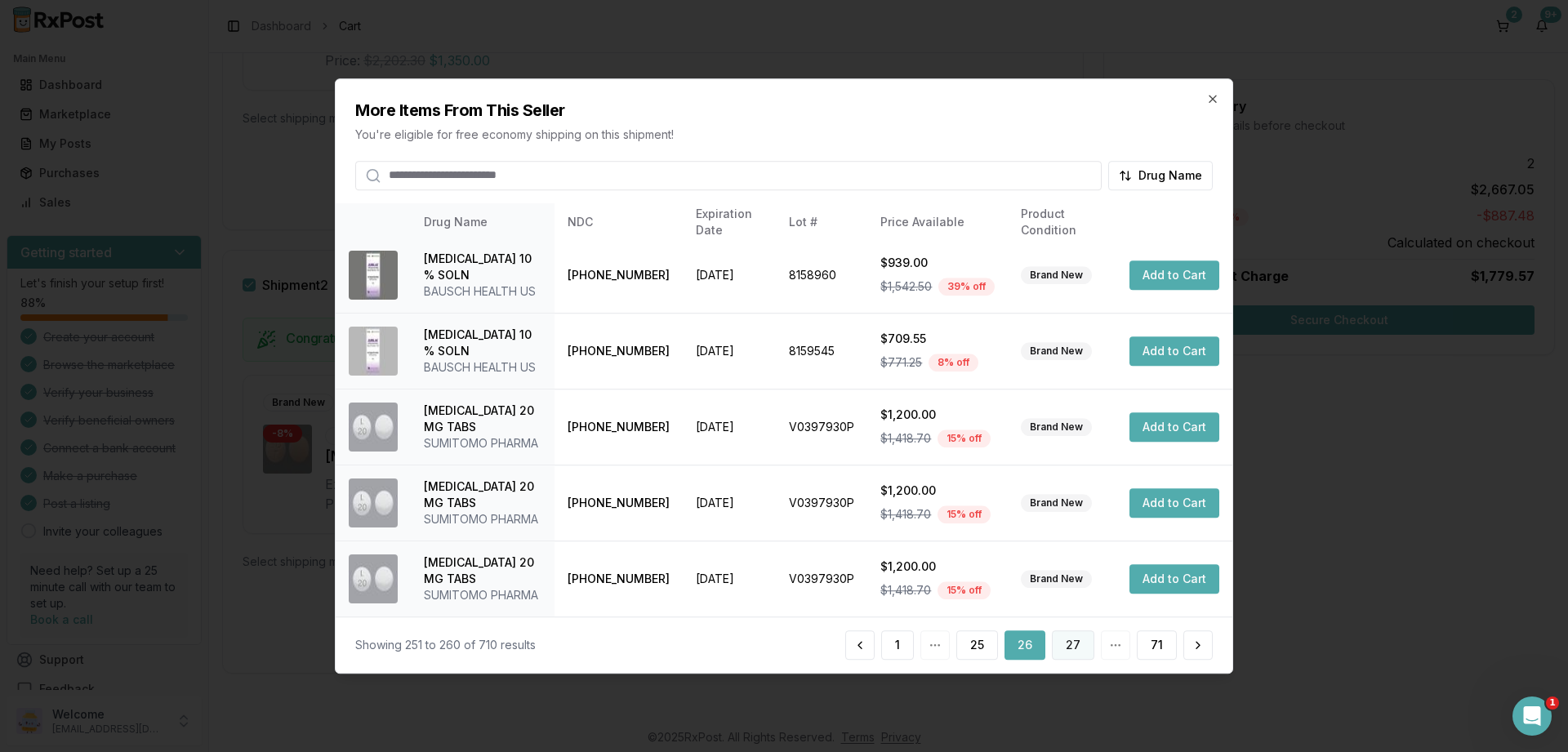
click at [1063, 638] on button "27" at bounding box center [1072, 645] width 42 height 29
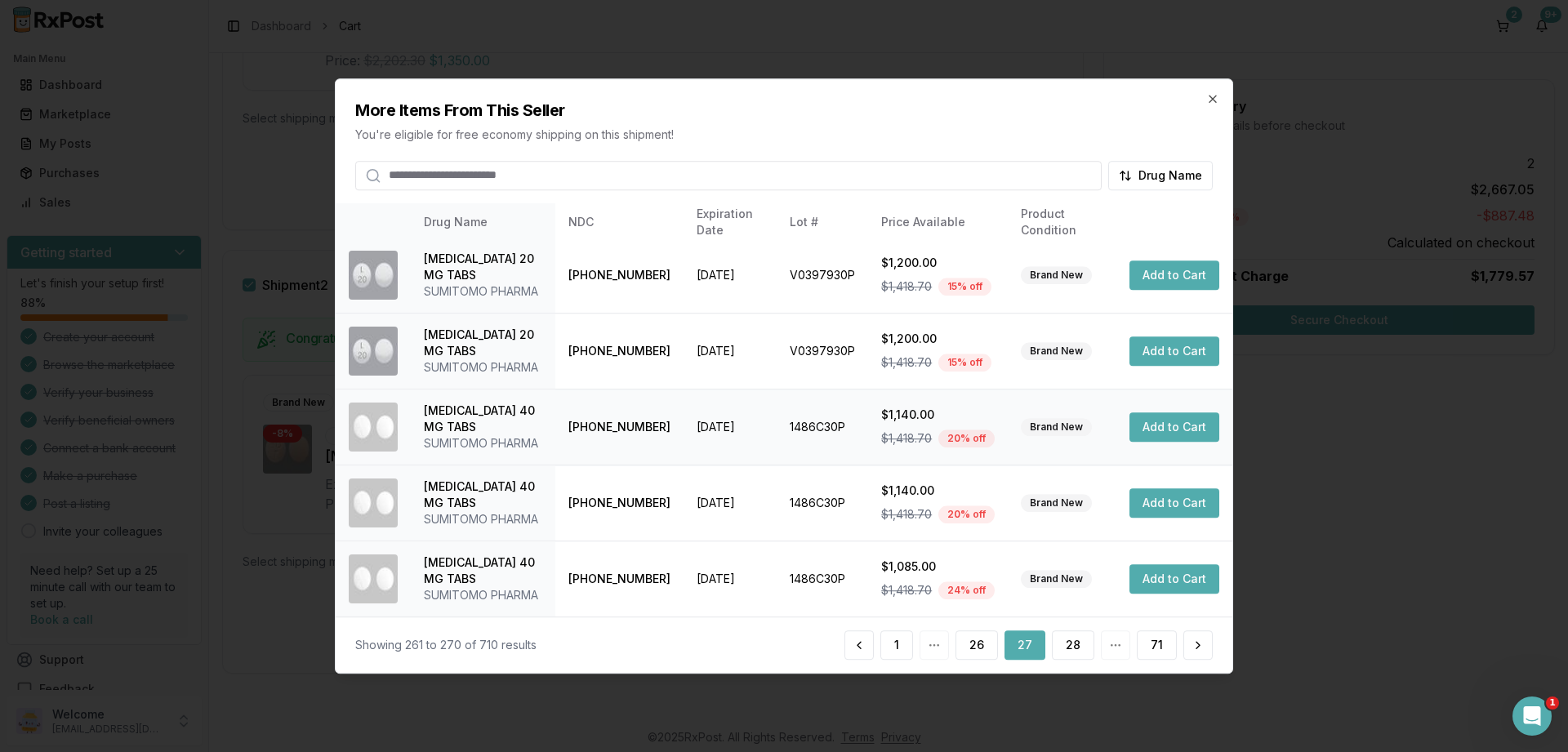
scroll to position [548, 0]
click at [1070, 653] on button "28" at bounding box center [1072, 645] width 42 height 29
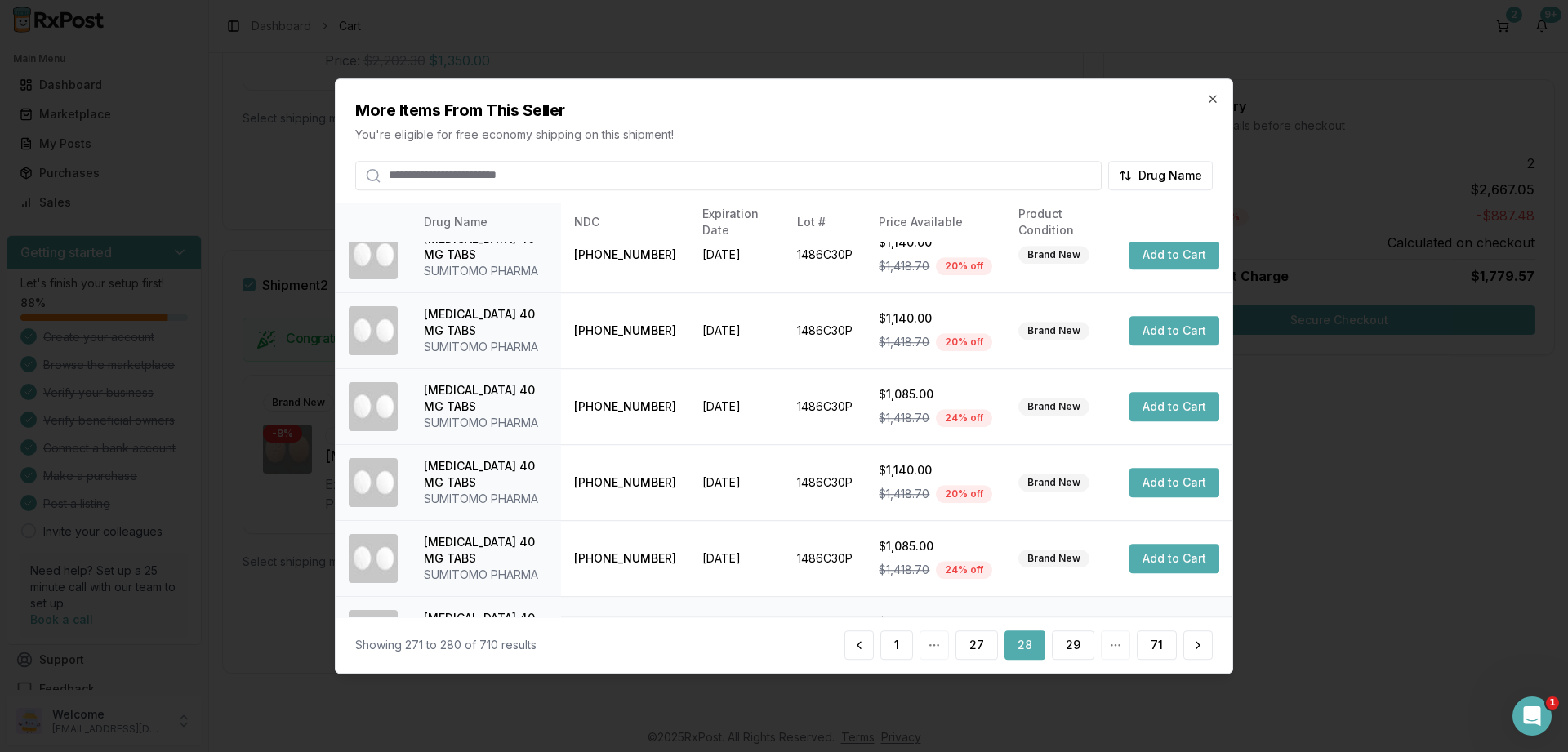
scroll to position [385, 0]
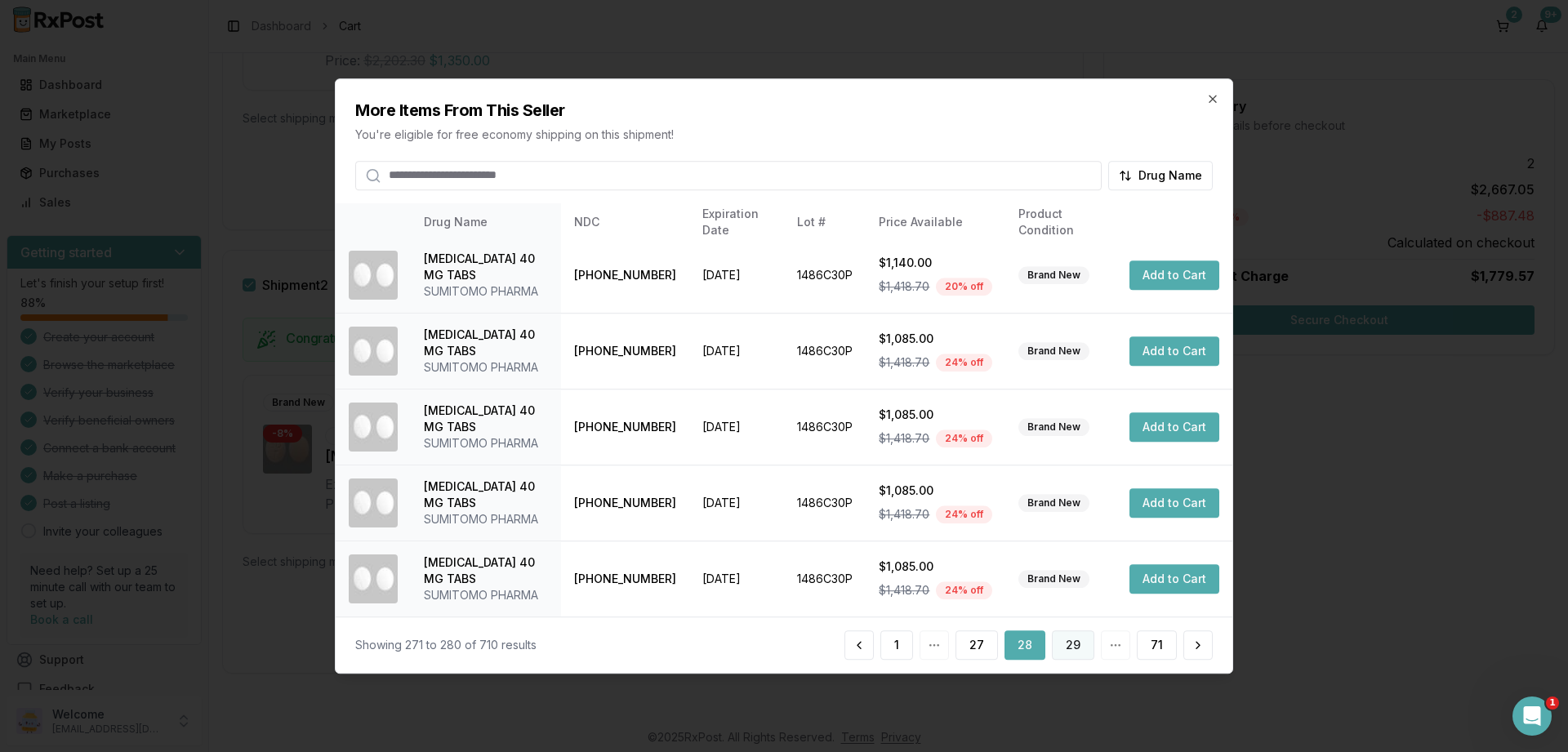
click at [1069, 641] on button "29" at bounding box center [1072, 645] width 42 height 29
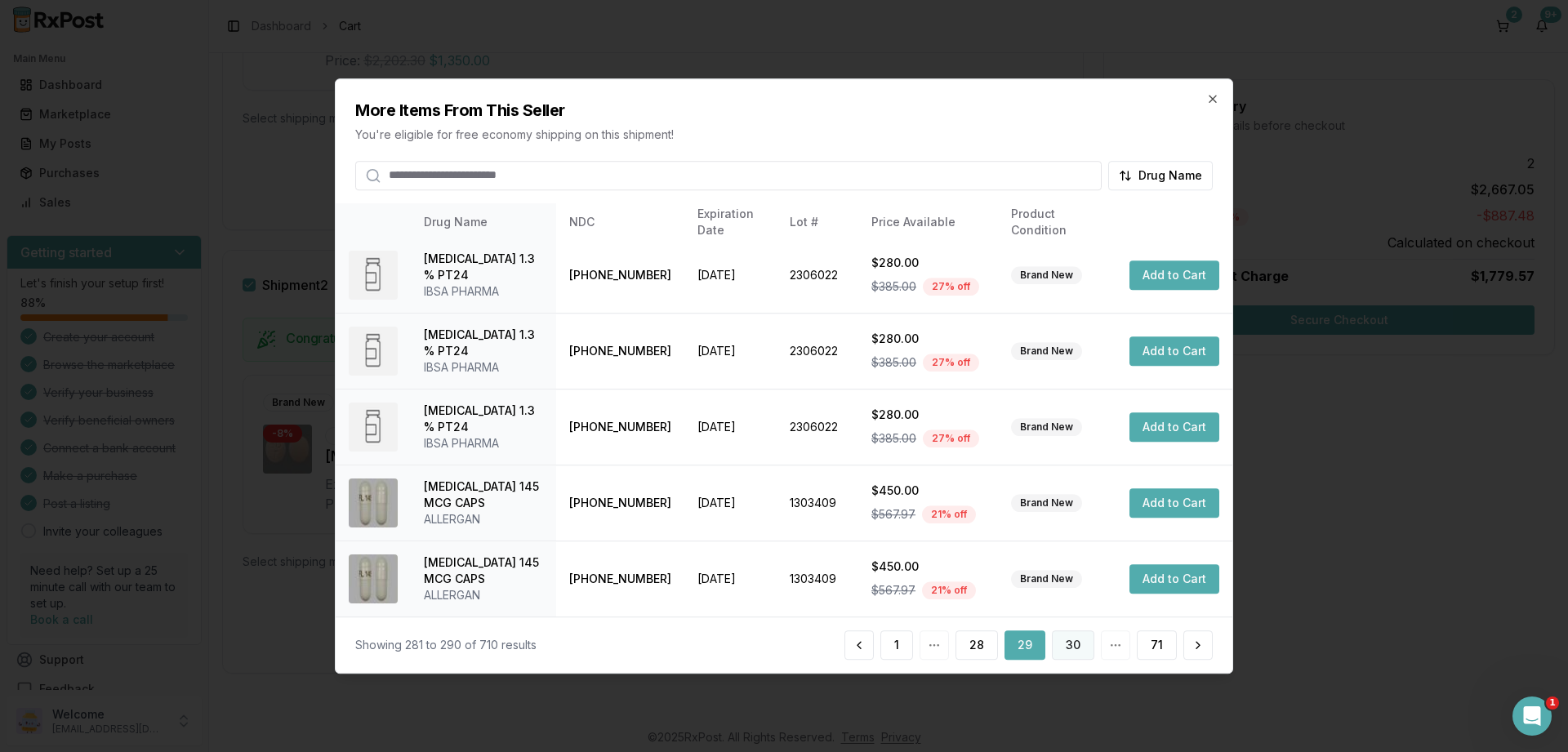
click at [1065, 640] on button "30" at bounding box center [1072, 645] width 42 height 29
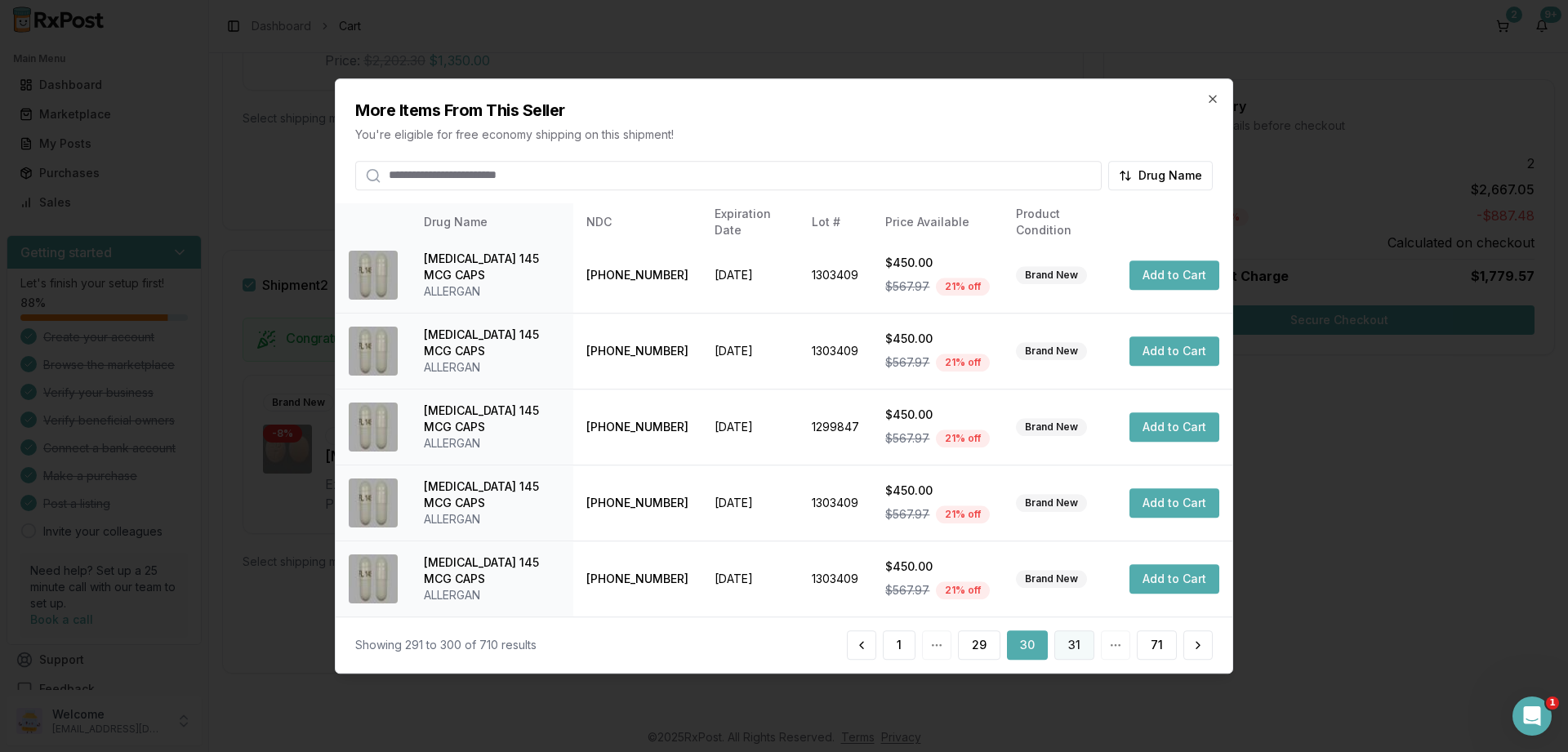
click at [1065, 649] on button "31" at bounding box center [1074, 645] width 40 height 29
click at [1062, 644] on button "32" at bounding box center [1072, 645] width 42 height 29
click at [1075, 639] on button "33" at bounding box center [1072, 645] width 42 height 29
click at [1072, 645] on button "34" at bounding box center [1072, 645] width 43 height 29
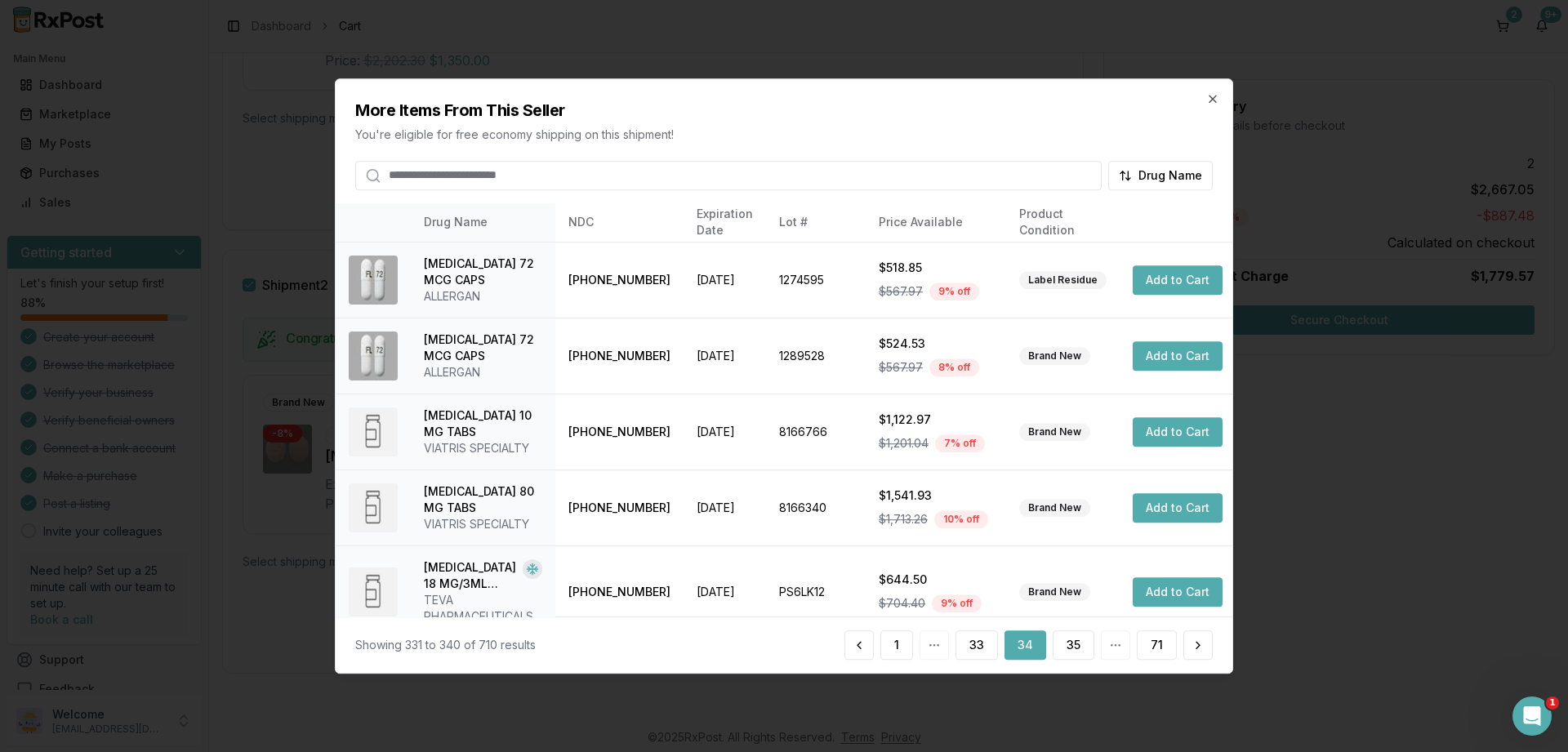
scroll to position [418, 0]
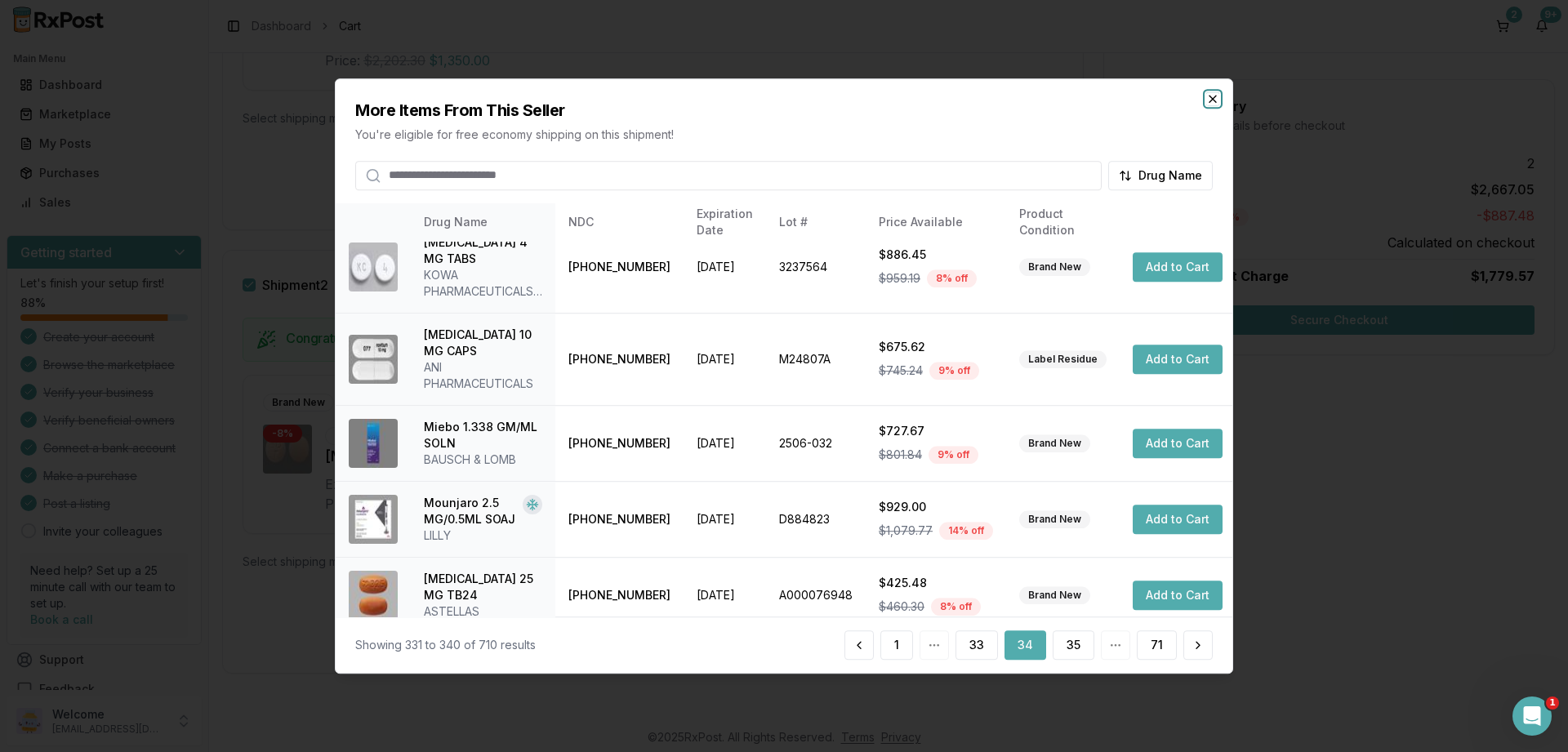
click at [1214, 94] on icon "button" at bounding box center [1212, 99] width 13 height 13
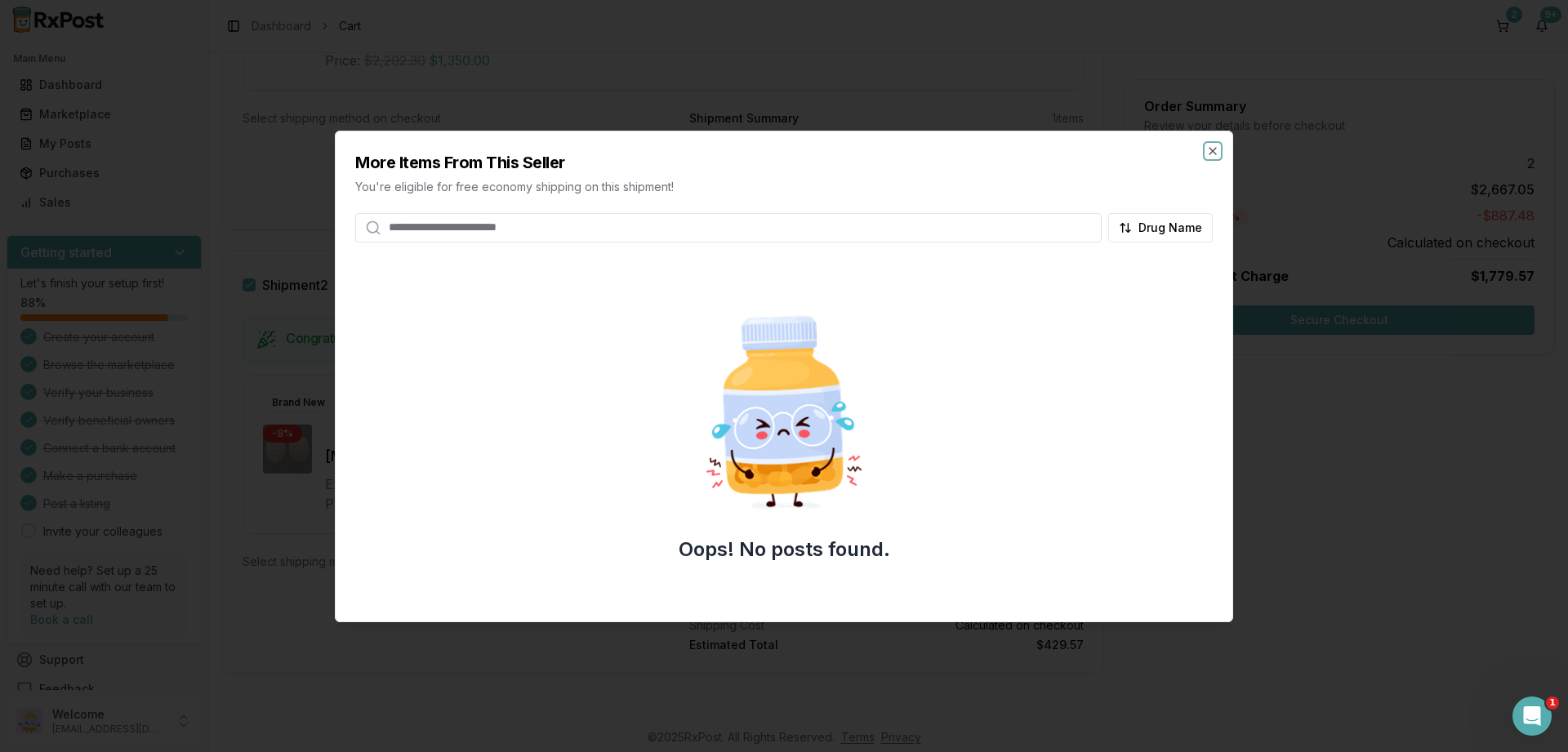
scroll to position [502, 0]
